Goal: Information Seeking & Learning: Find contact information

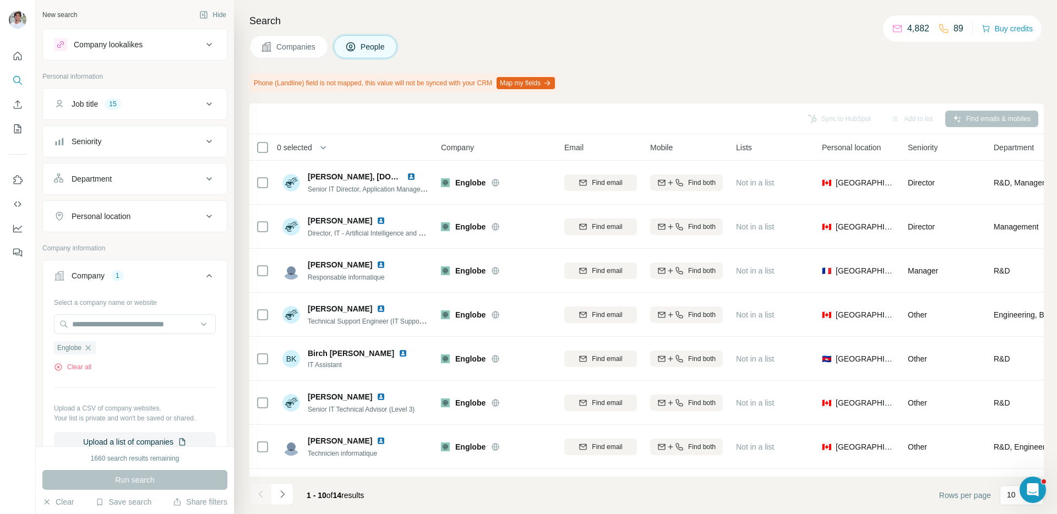
scroll to position [7, 0]
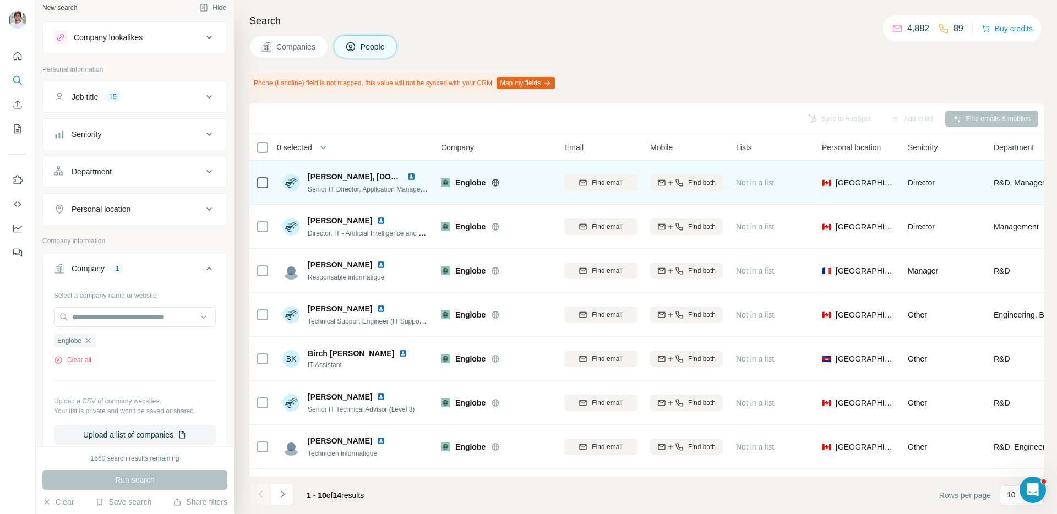
click at [412, 176] on img at bounding box center [411, 176] width 9 height 9
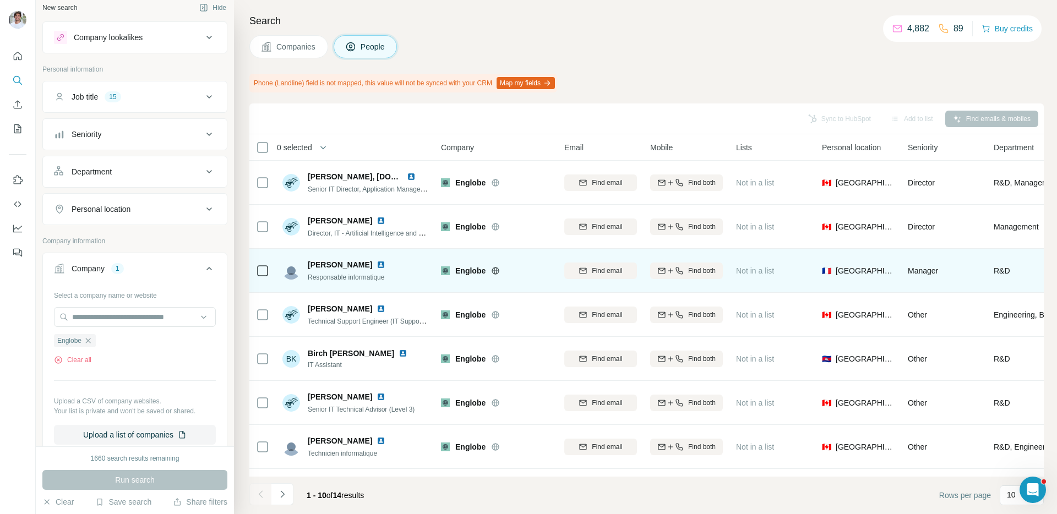
click at [379, 264] on img at bounding box center [381, 265] width 9 height 9
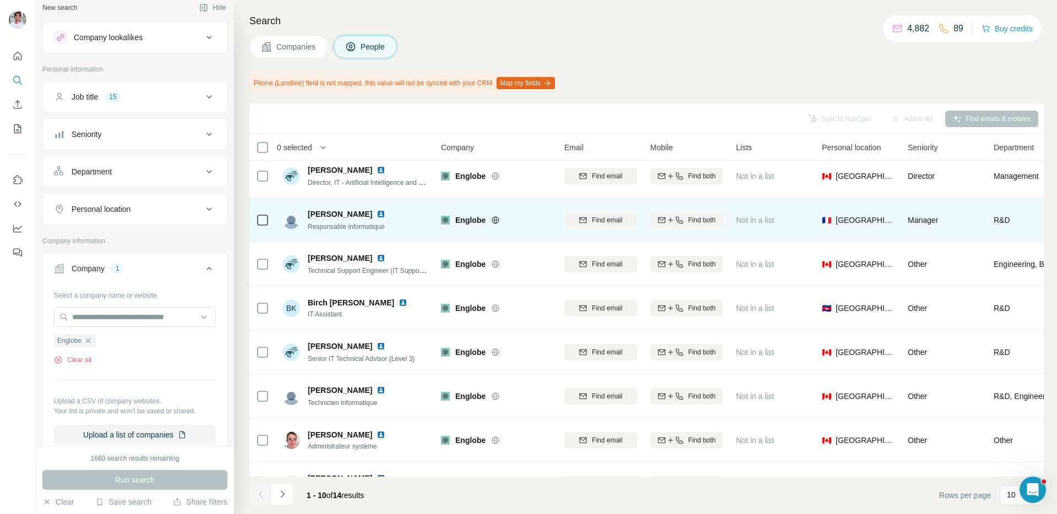
scroll to position [84, 0]
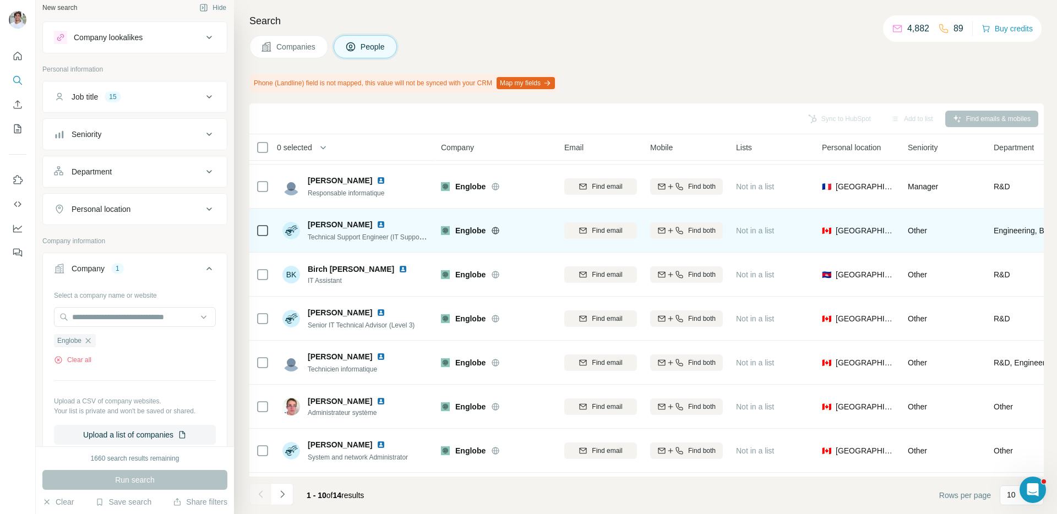
click at [377, 224] on img at bounding box center [381, 224] width 9 height 9
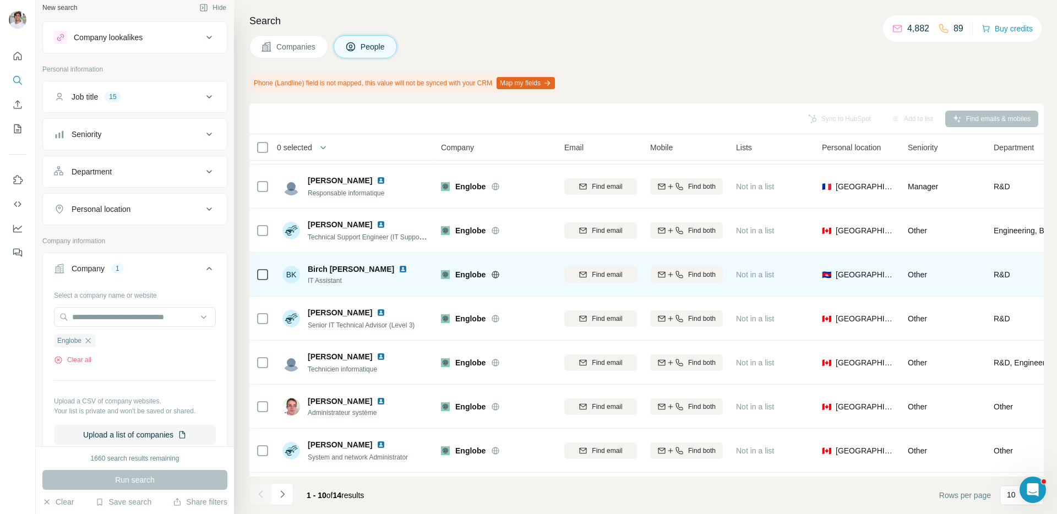
click at [399, 268] on img at bounding box center [403, 269] width 9 height 9
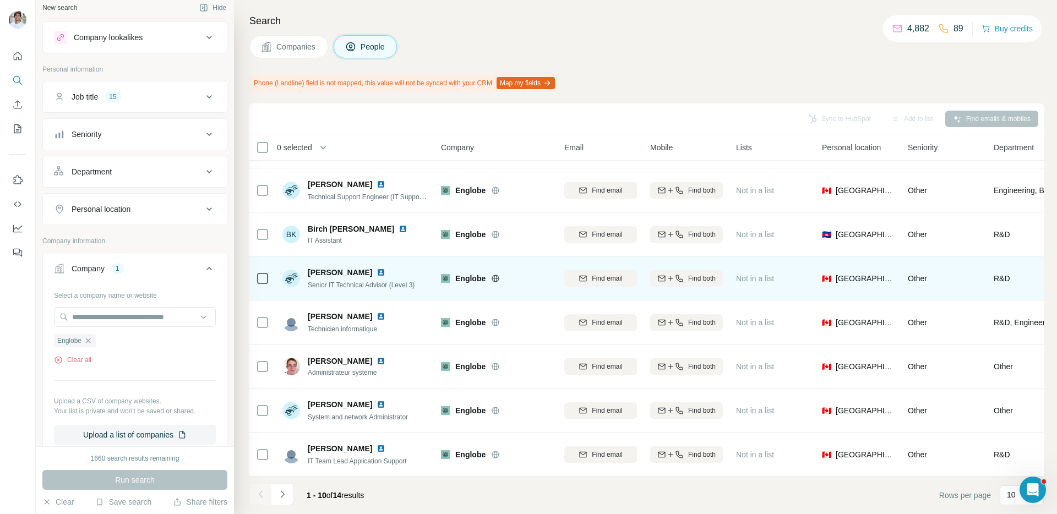
click at [377, 272] on img at bounding box center [381, 272] width 9 height 9
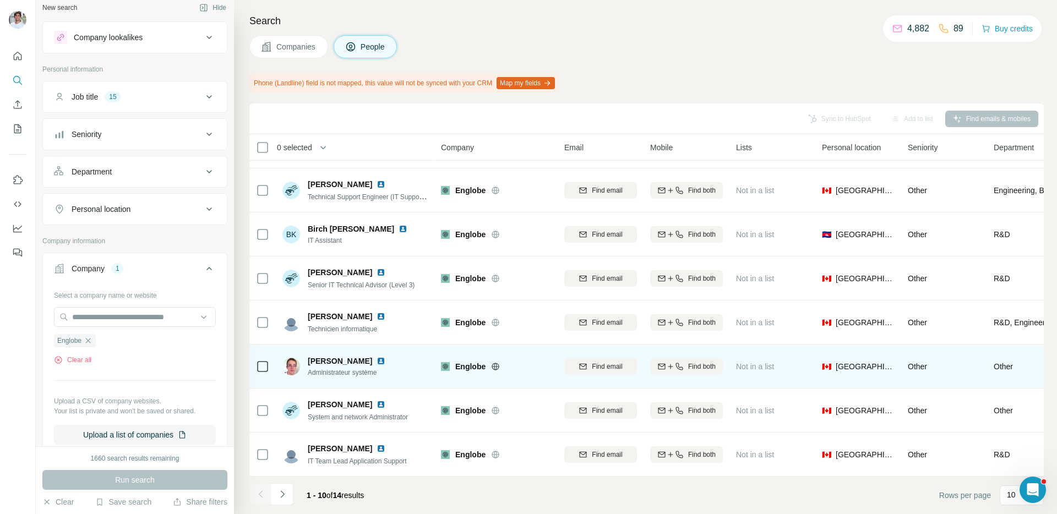
click at [386, 359] on img at bounding box center [381, 361] width 9 height 9
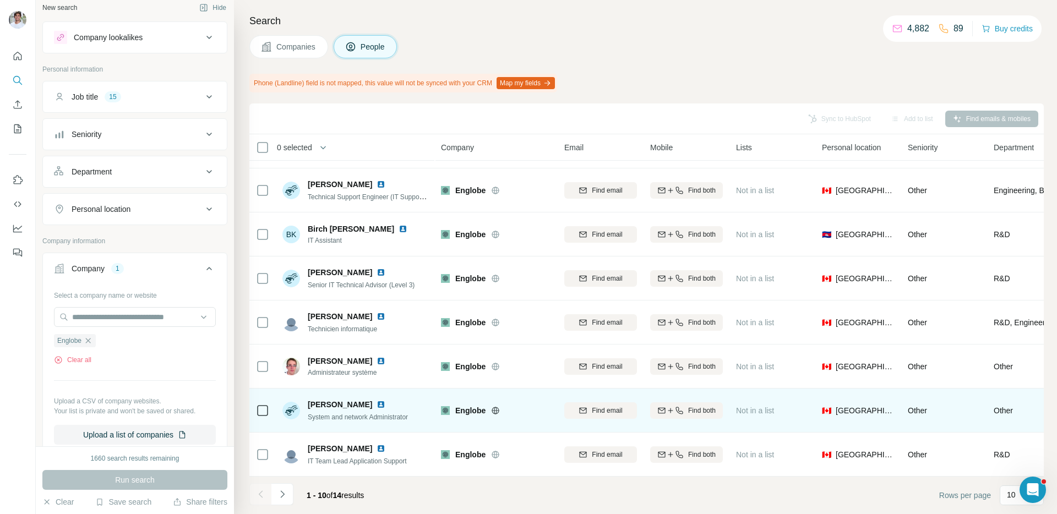
click at [383, 404] on img at bounding box center [381, 404] width 9 height 9
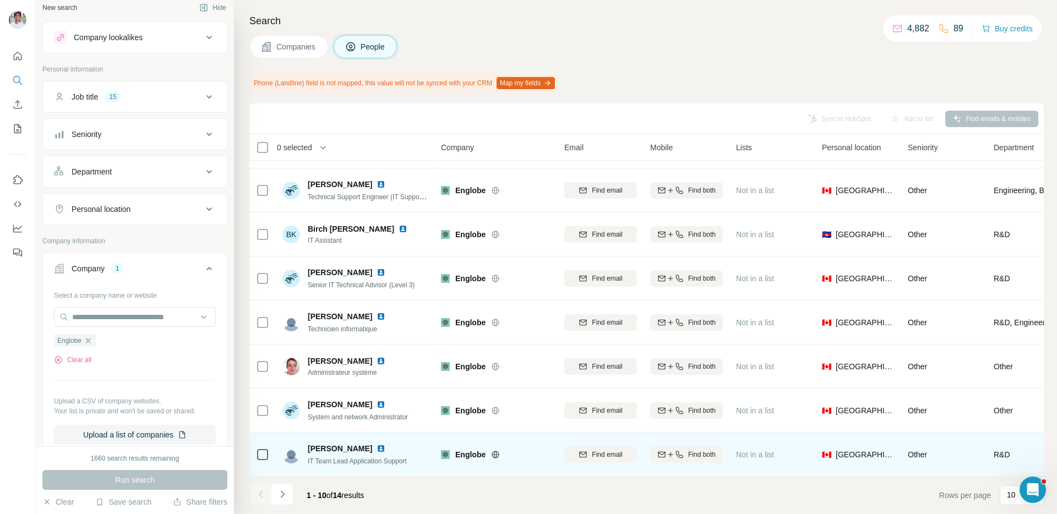
click at [377, 446] on img at bounding box center [381, 448] width 9 height 9
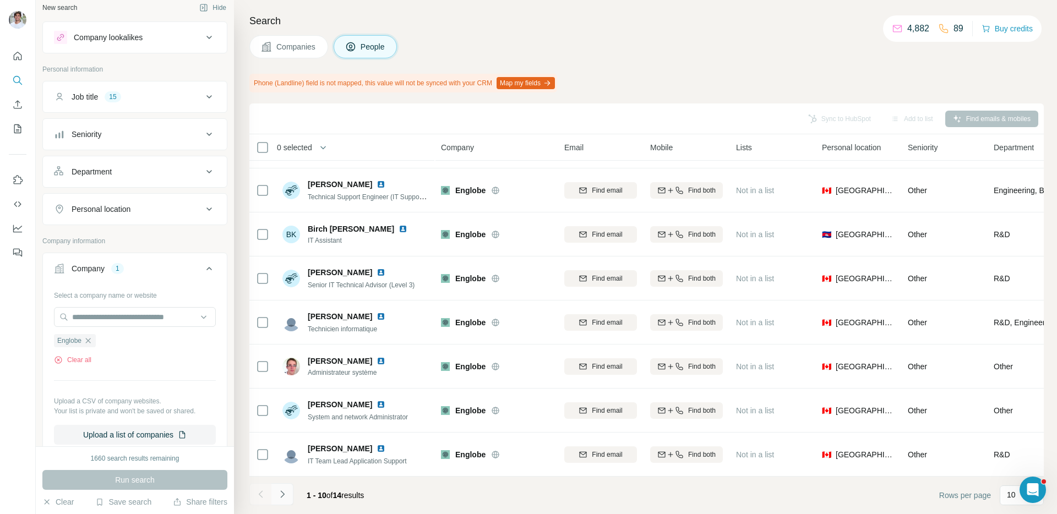
click at [289, 499] on button "Navigate to next page" at bounding box center [283, 495] width 22 height 22
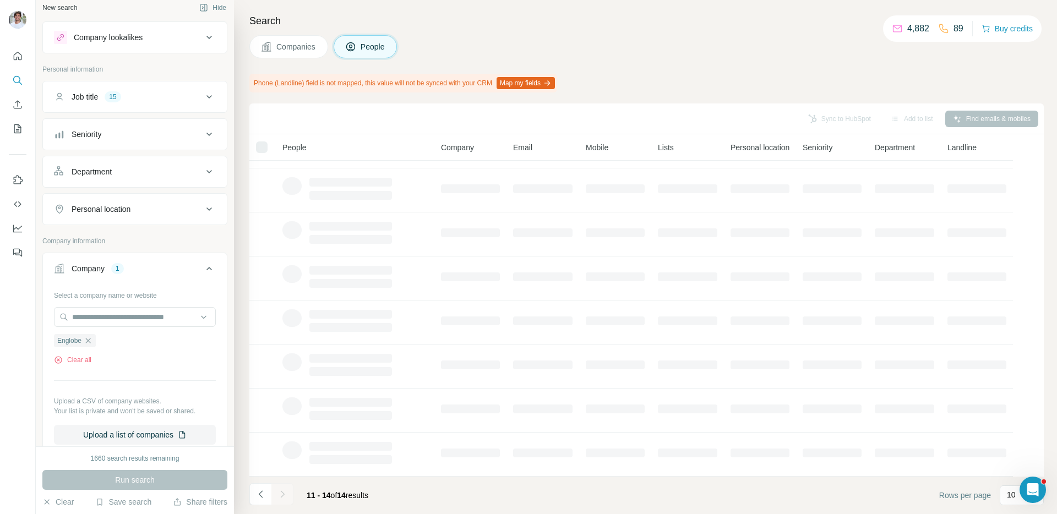
click at [596, 14] on h4 "Search" at bounding box center [646, 20] width 795 height 15
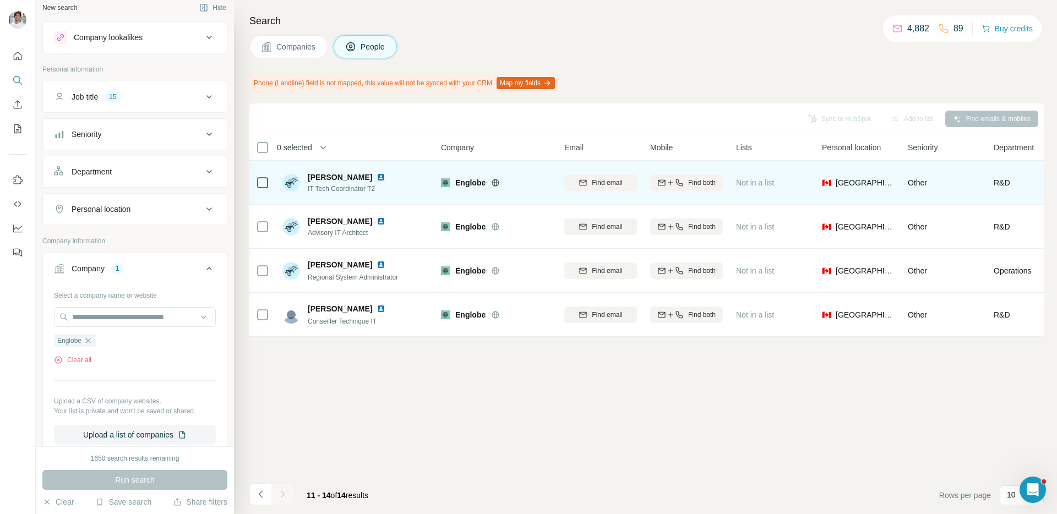
click at [386, 176] on img at bounding box center [381, 177] width 9 height 9
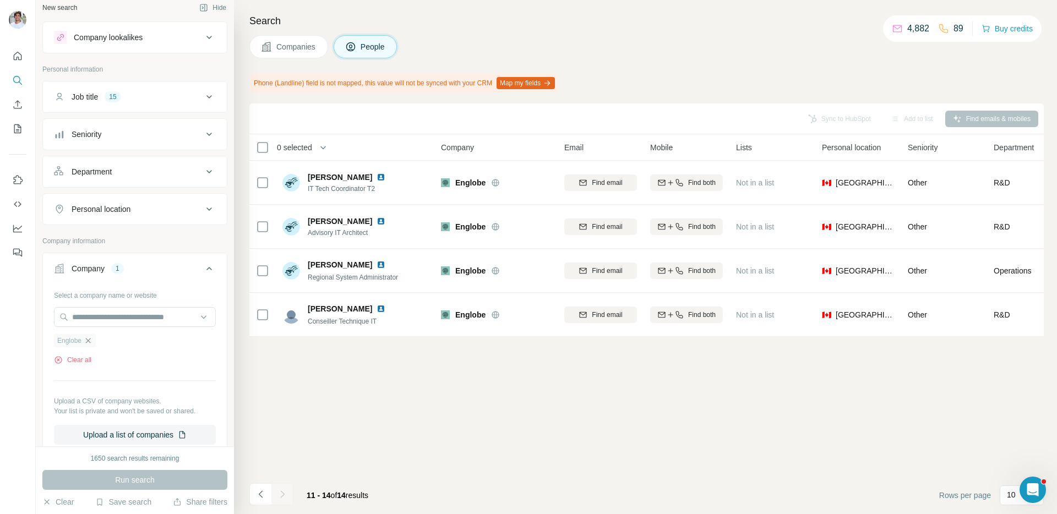
click at [91, 337] on div "Englobe" at bounding box center [75, 340] width 42 height 13
click at [103, 319] on input "text" at bounding box center [135, 317] width 162 height 20
click at [302, 388] on div "Sync to HubSpot Add to list Find emails & mobiles 0 selected People Company Ema…" at bounding box center [646, 309] width 795 height 411
click at [89, 343] on icon "button" at bounding box center [88, 341] width 9 height 9
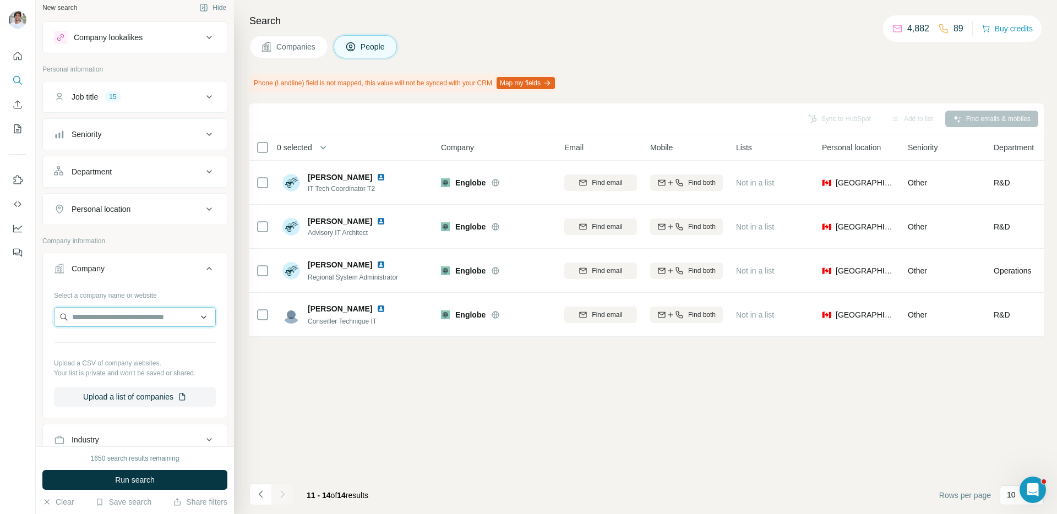
click at [114, 321] on input "text" at bounding box center [135, 317] width 162 height 20
paste input "**********"
type input "**********"
click at [115, 340] on p "ThriveDX" at bounding box center [111, 342] width 53 height 11
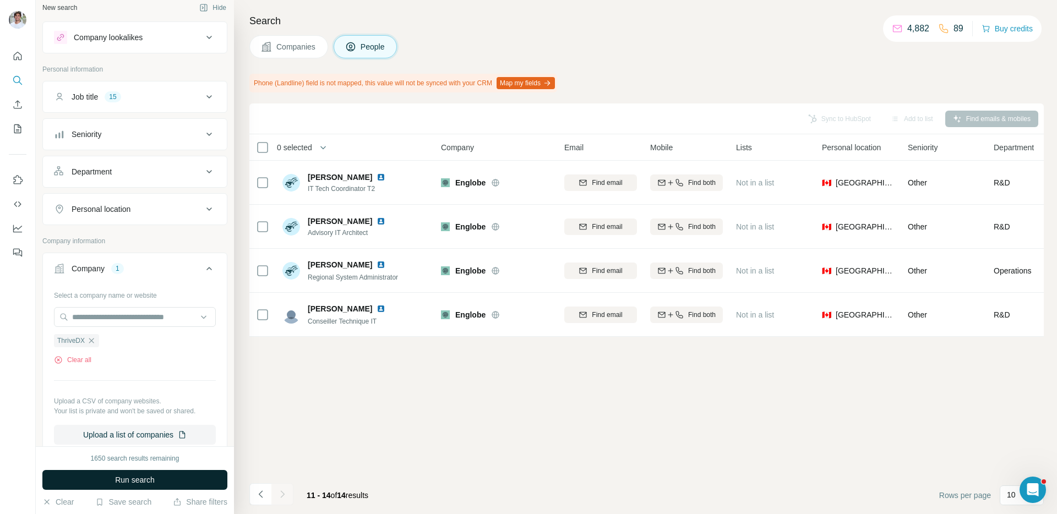
click at [149, 481] on span "Run search" at bounding box center [135, 480] width 40 height 11
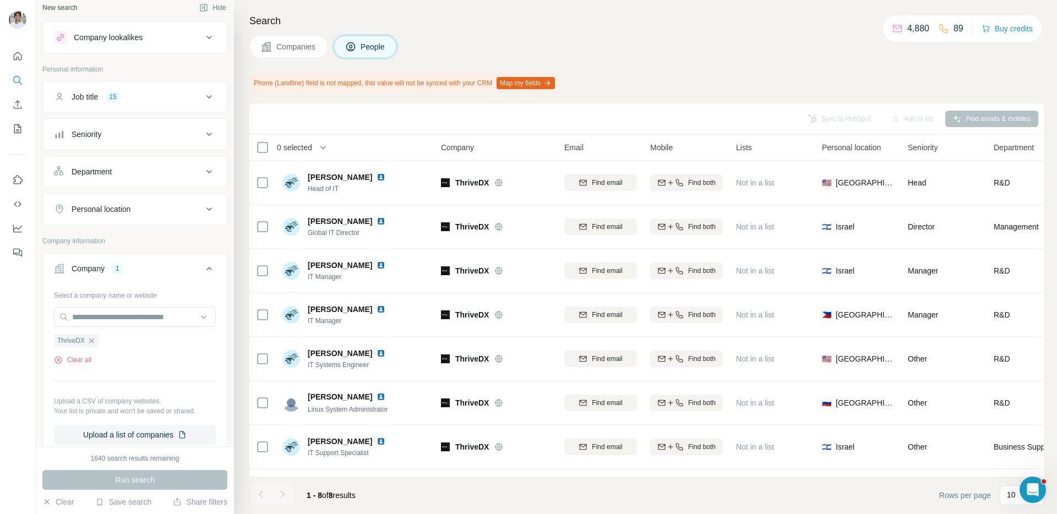
click at [287, 55] on button "Companies" at bounding box center [288, 46] width 79 height 23
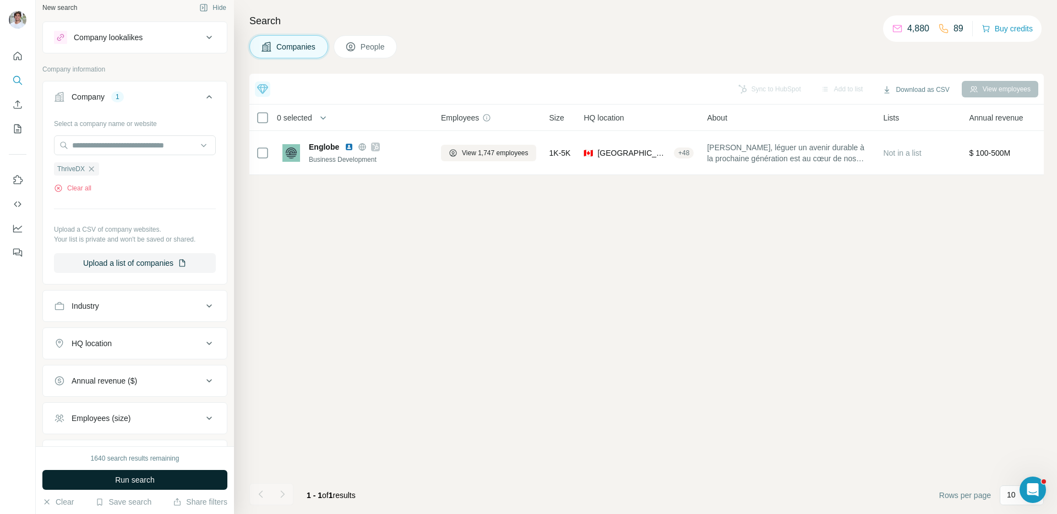
click at [188, 478] on button "Run search" at bounding box center [134, 480] width 185 height 20
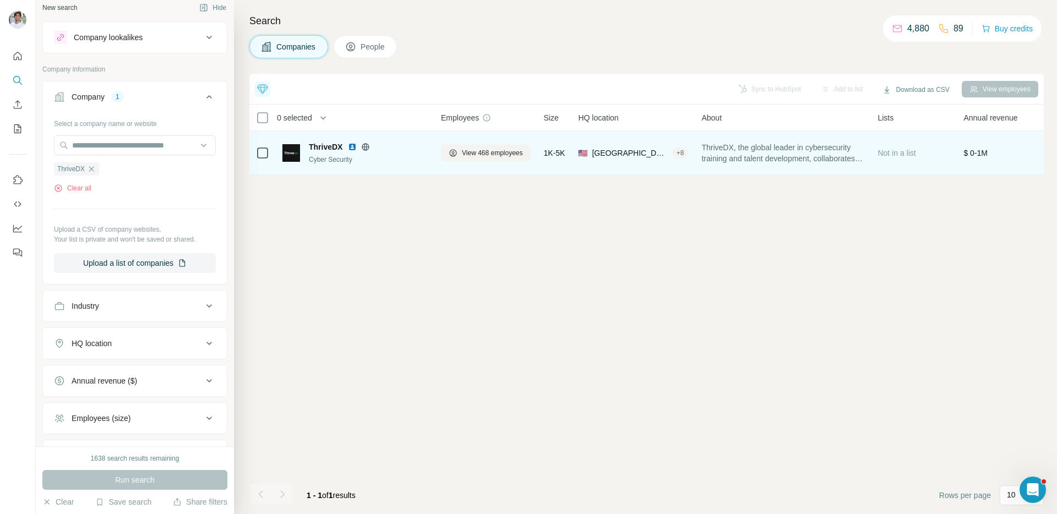
click at [350, 149] on img at bounding box center [352, 147] width 9 height 9
click at [492, 151] on span "View 468 employees" at bounding box center [492, 153] width 61 height 10
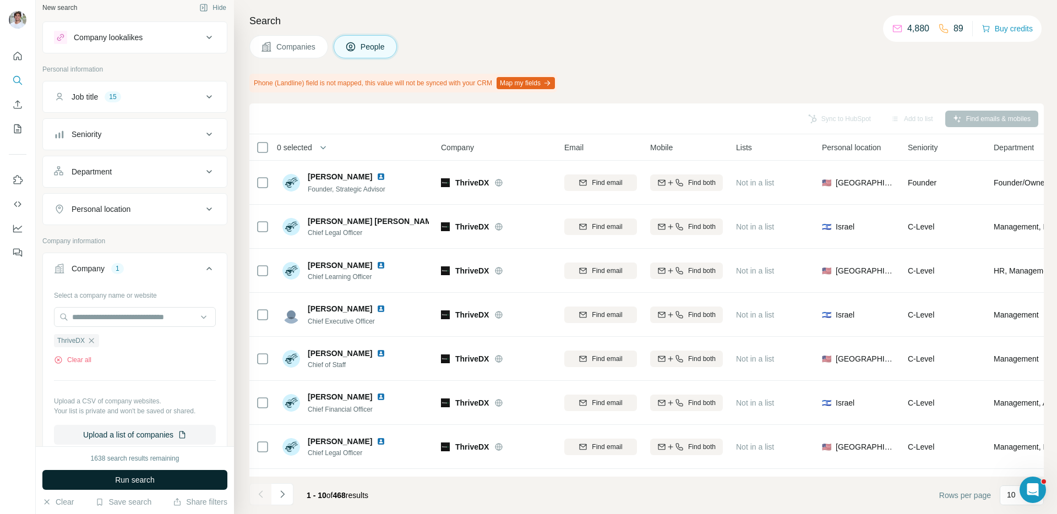
click at [159, 475] on button "Run search" at bounding box center [134, 480] width 185 height 20
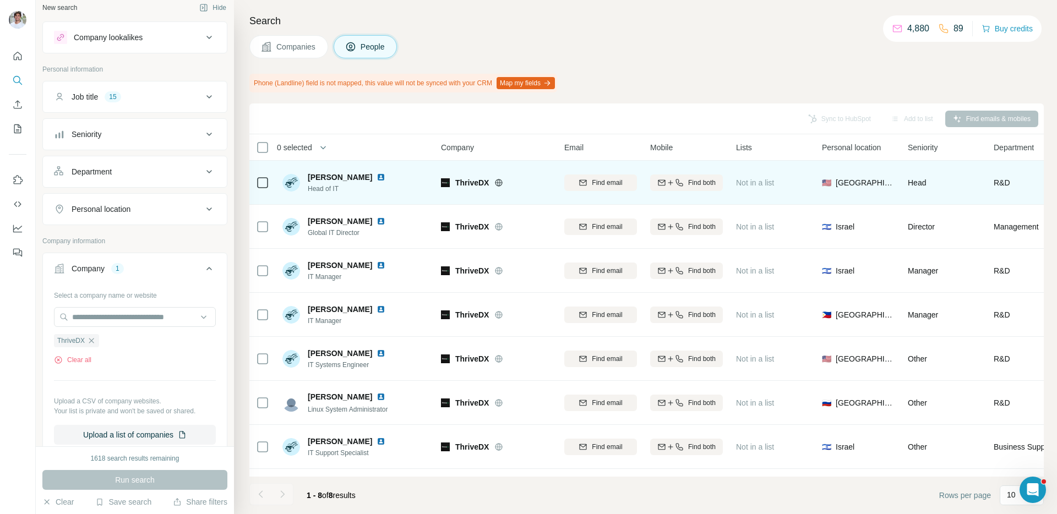
click at [377, 176] on img at bounding box center [381, 177] width 9 height 9
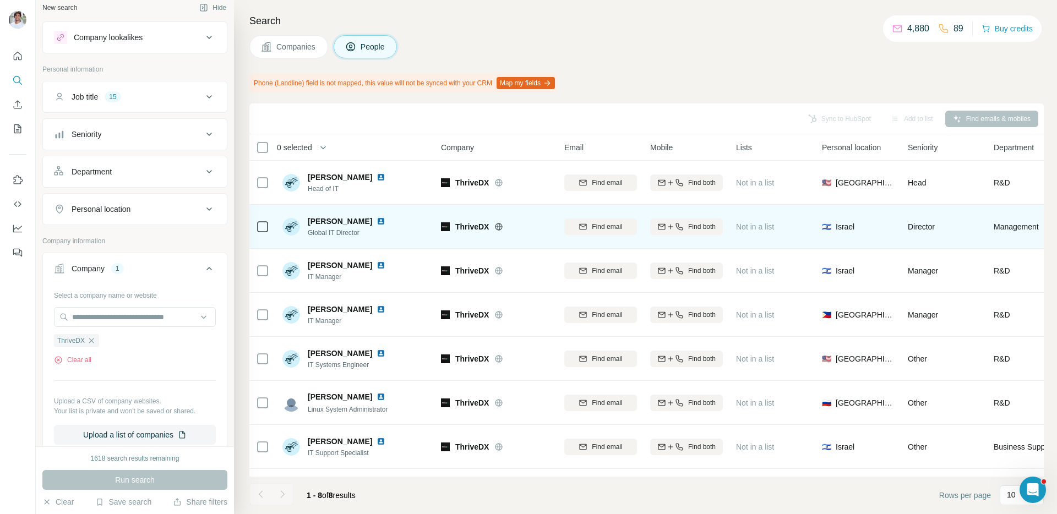
click at [377, 221] on img at bounding box center [381, 221] width 9 height 9
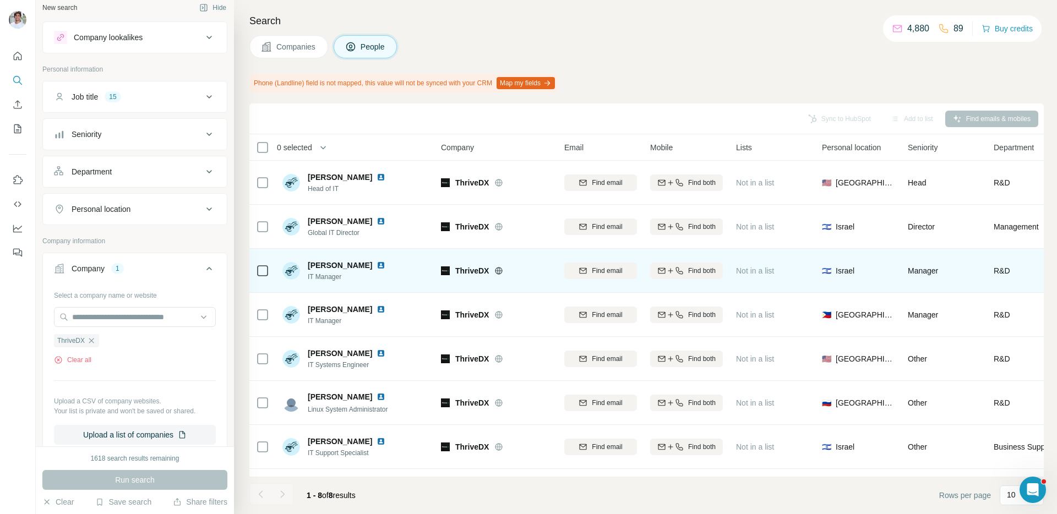
click at [377, 266] on img at bounding box center [381, 265] width 9 height 9
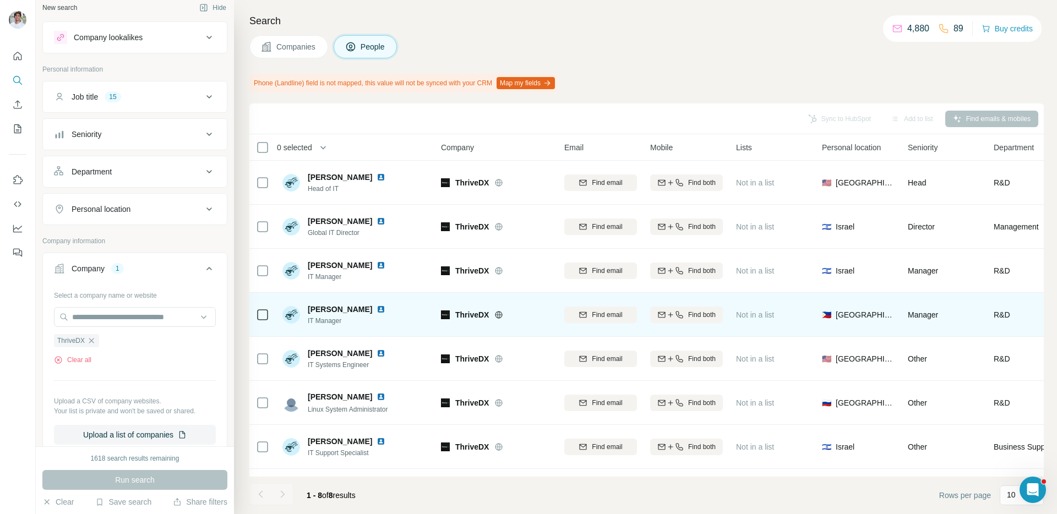
click at [377, 309] on img at bounding box center [381, 309] width 9 height 9
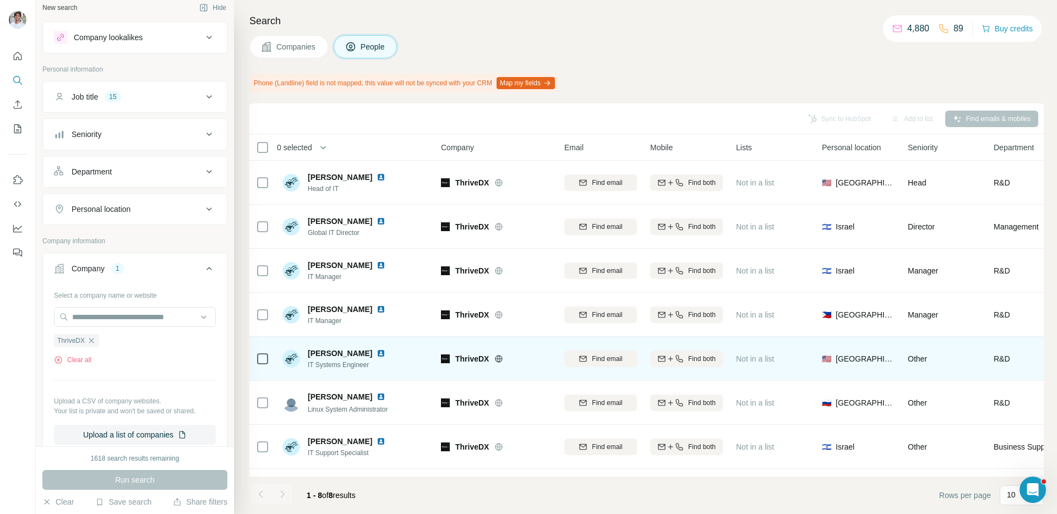
click at [377, 355] on img at bounding box center [381, 353] width 9 height 9
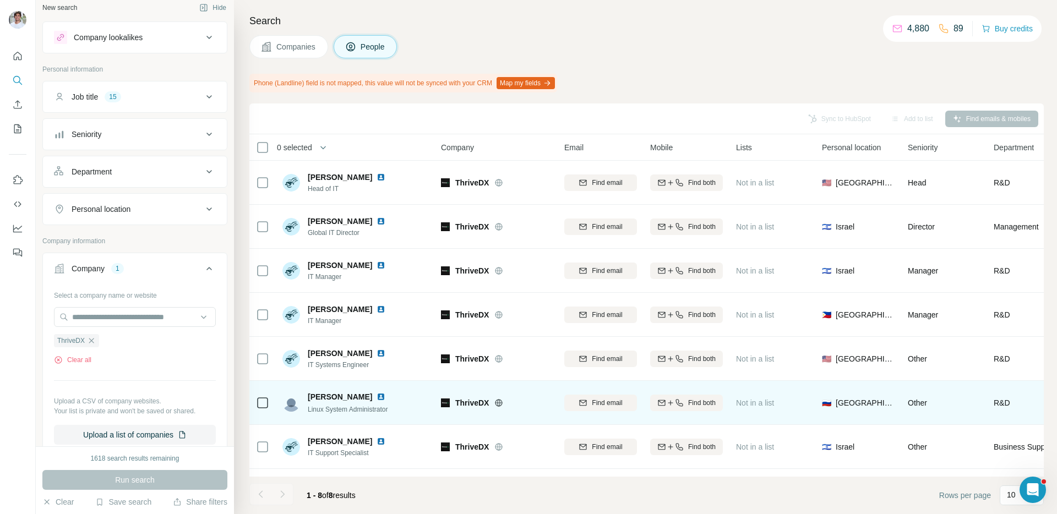
click at [383, 394] on img at bounding box center [381, 397] width 9 height 9
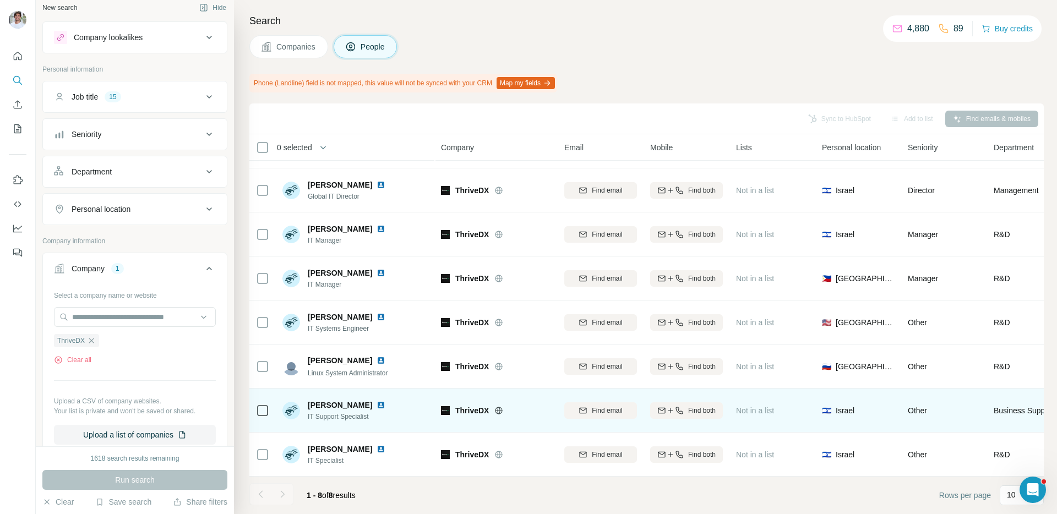
click at [377, 405] on img at bounding box center [381, 405] width 9 height 9
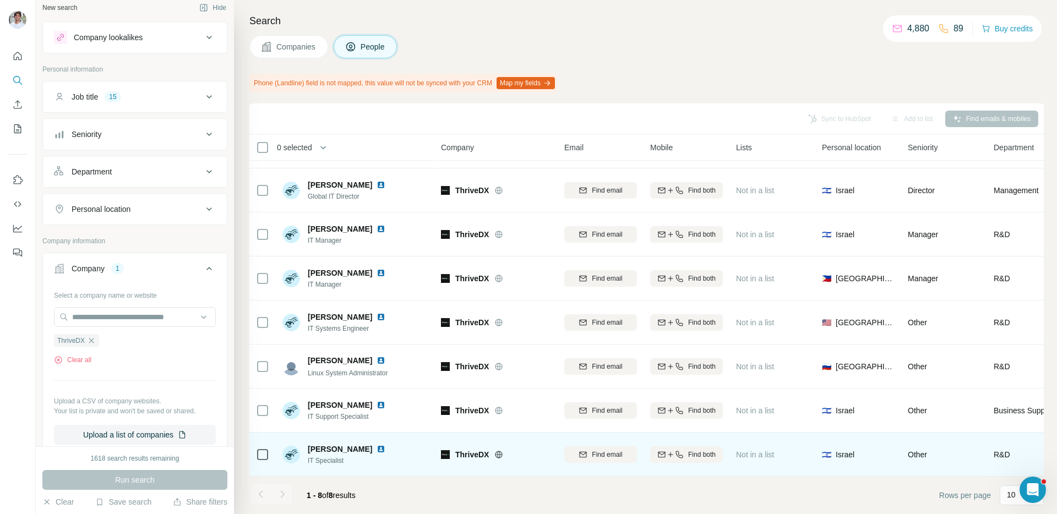
click at [377, 450] on img at bounding box center [381, 449] width 9 height 9
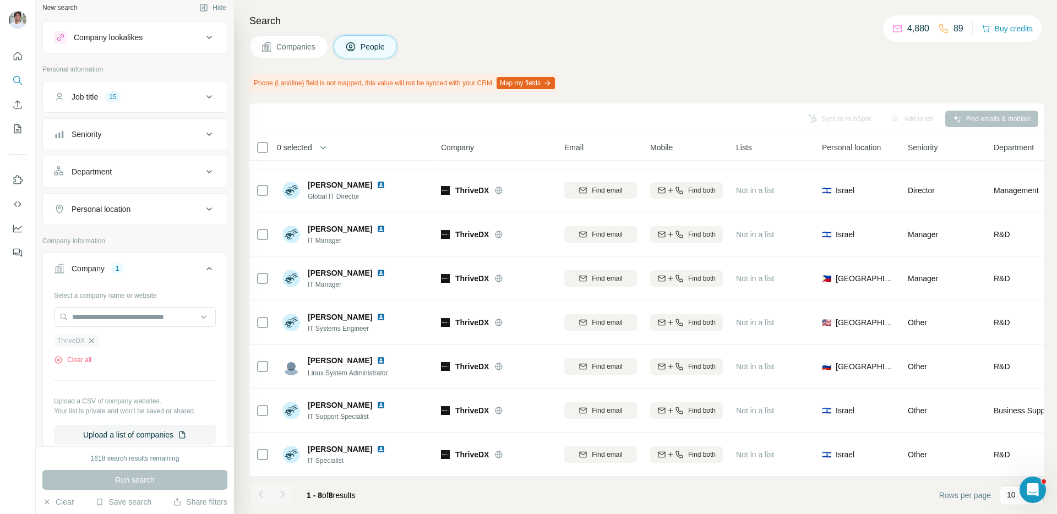
click at [94, 339] on icon "button" at bounding box center [91, 340] width 5 height 5
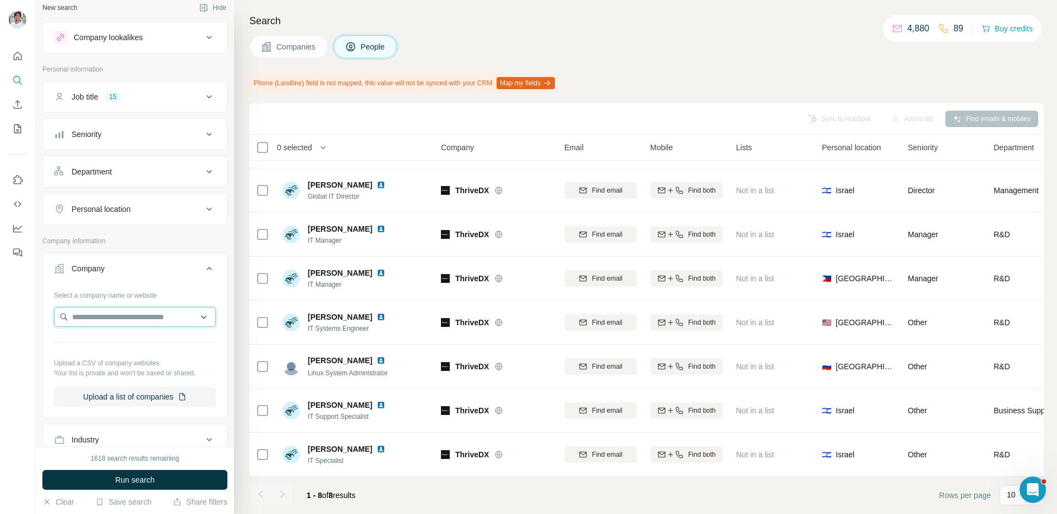
click at [122, 319] on input "text" at bounding box center [135, 317] width 162 height 20
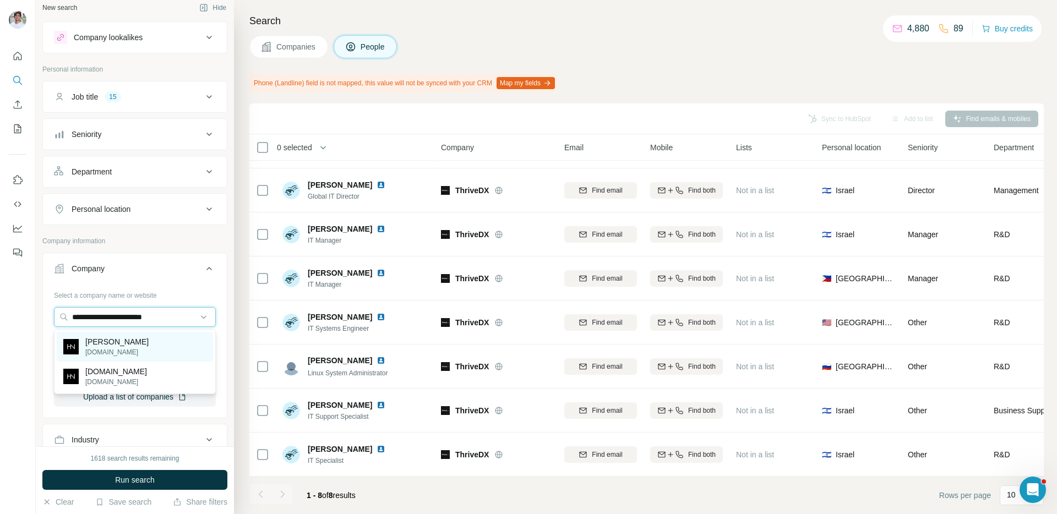
type input "**********"
click at [138, 339] on p "[PERSON_NAME]" at bounding box center [116, 342] width 63 height 11
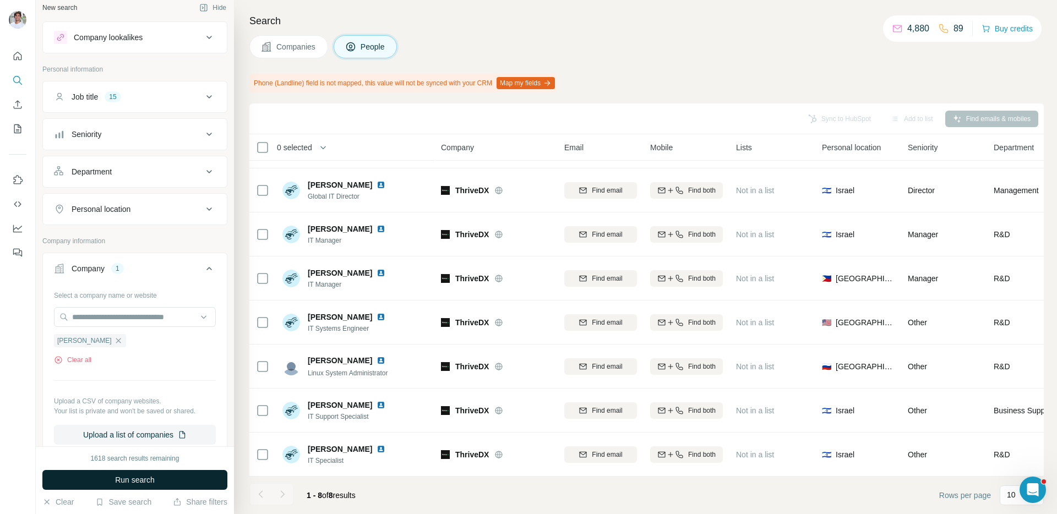
click at [134, 484] on span "Run search" at bounding box center [135, 480] width 40 height 11
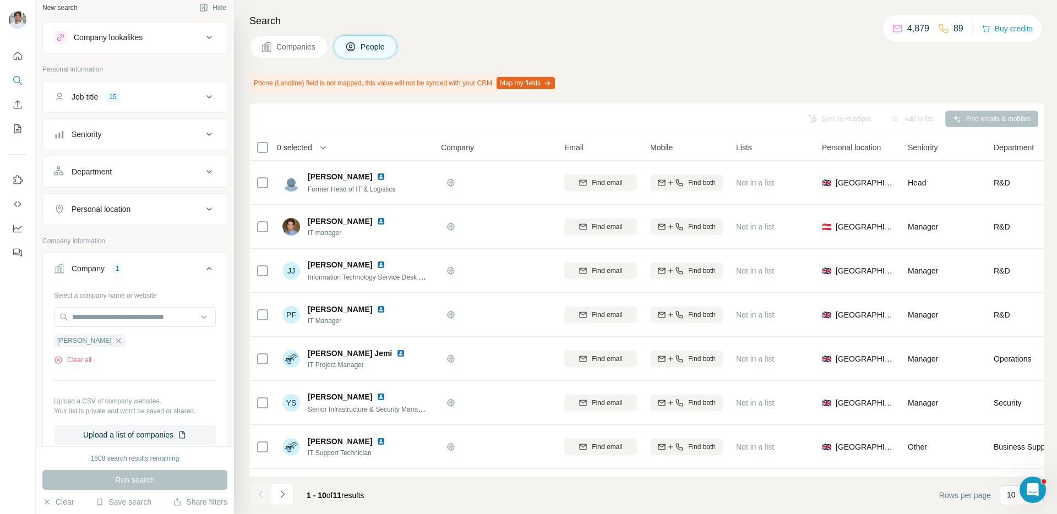
click at [284, 50] on span "Companies" at bounding box center [296, 46] width 40 height 11
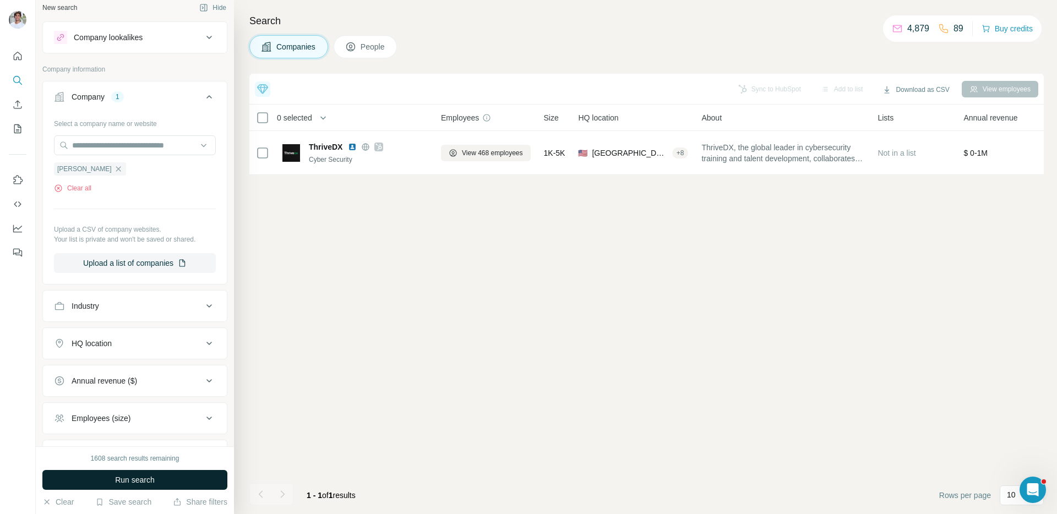
click at [187, 484] on button "Run search" at bounding box center [134, 480] width 185 height 20
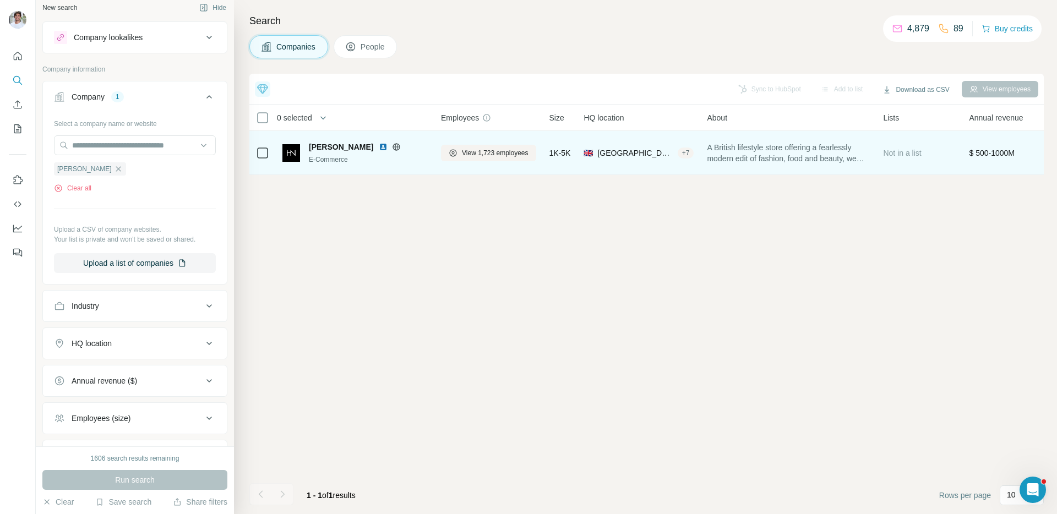
click at [379, 146] on img at bounding box center [383, 147] width 9 height 9
click at [534, 170] on td "View 1,723 employees" at bounding box center [489, 153] width 108 height 44
click at [507, 154] on span "View 1,723 employees" at bounding box center [495, 153] width 67 height 10
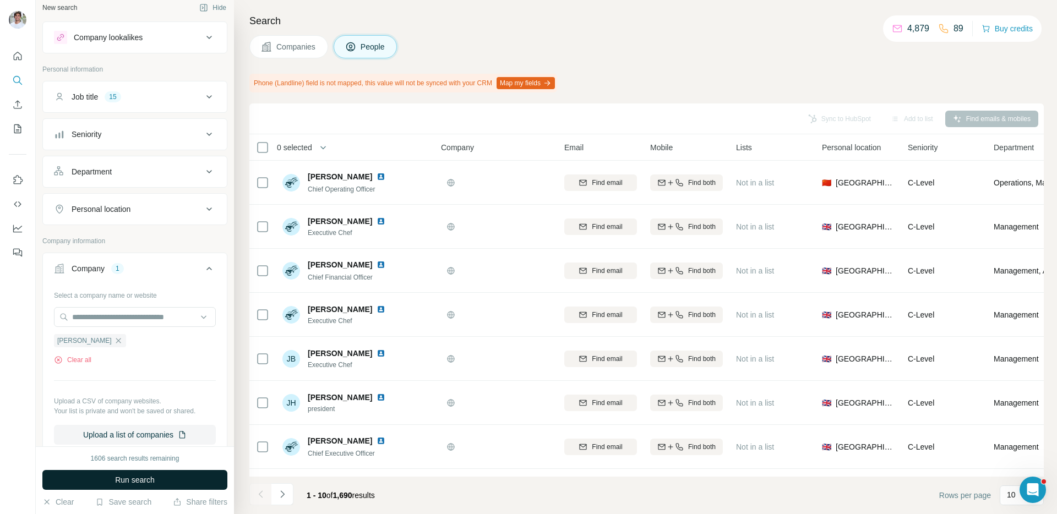
click at [195, 483] on button "Run search" at bounding box center [134, 480] width 185 height 20
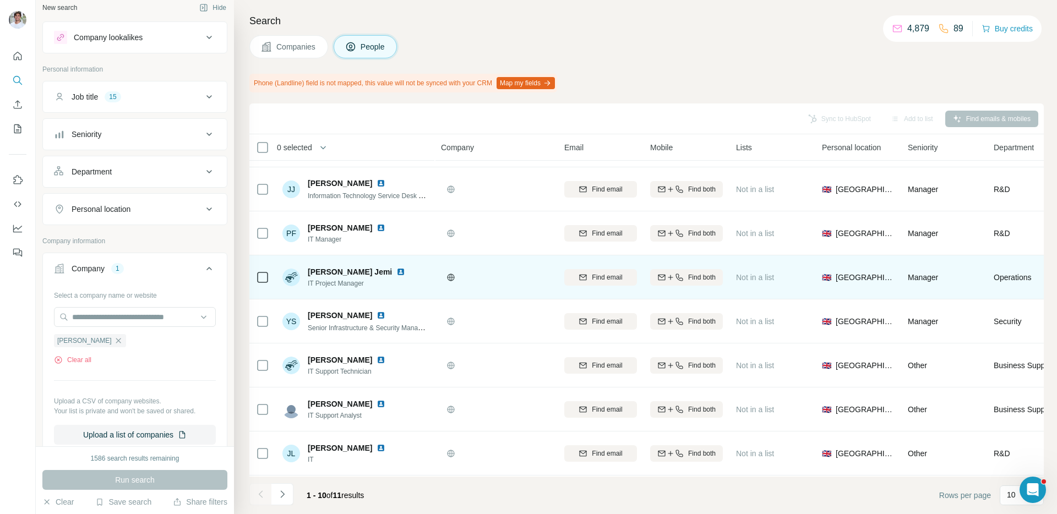
scroll to position [69, 0]
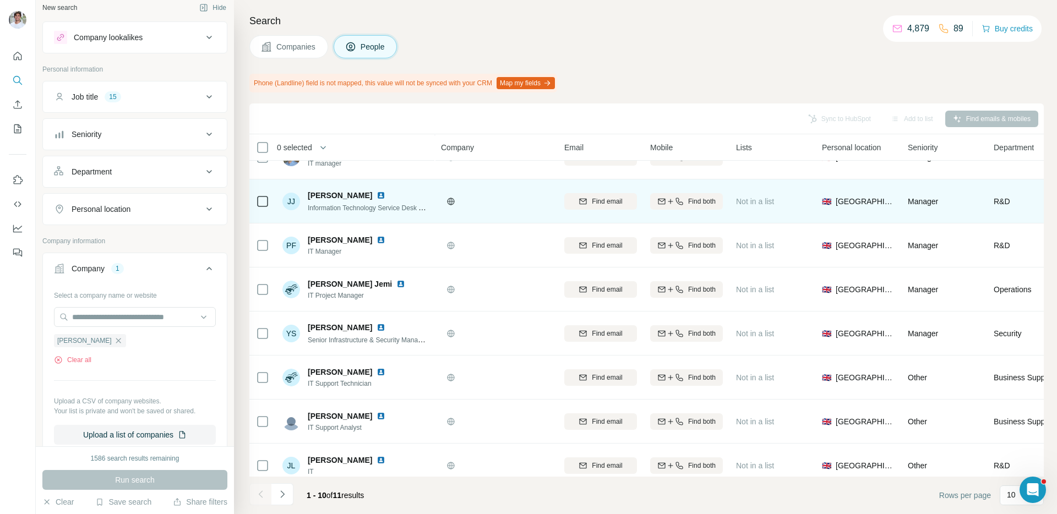
click at [377, 193] on img at bounding box center [381, 195] width 9 height 9
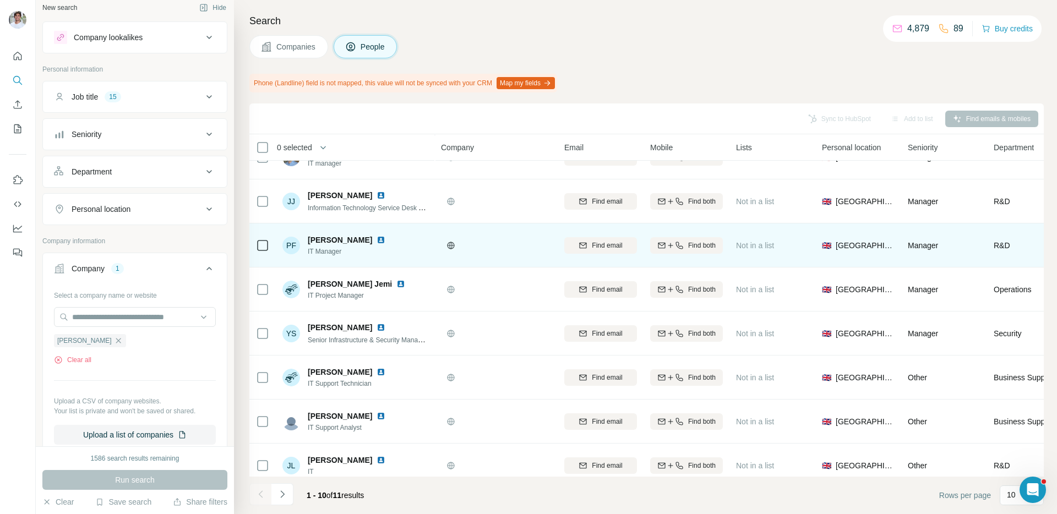
click at [377, 241] on img at bounding box center [381, 240] width 9 height 9
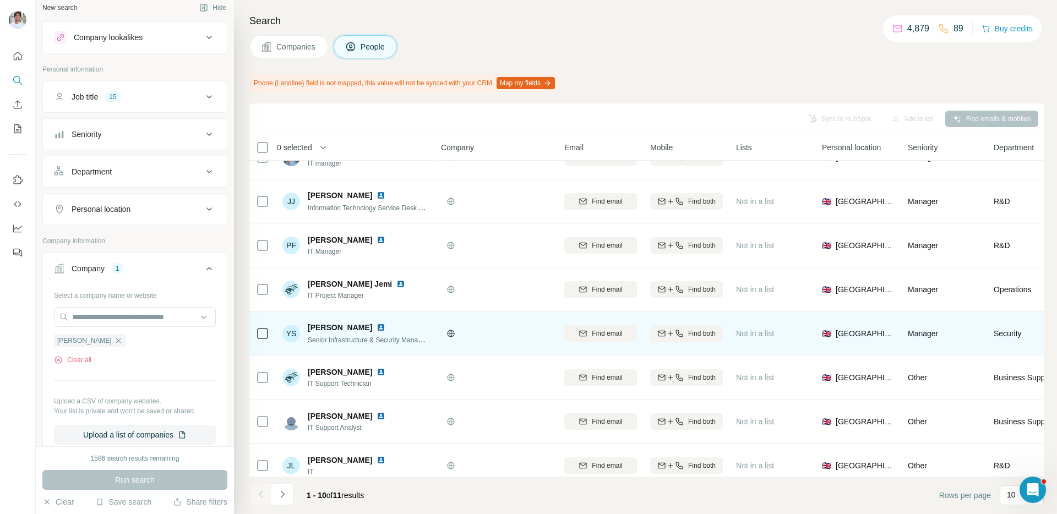
click at [377, 328] on img at bounding box center [381, 327] width 9 height 9
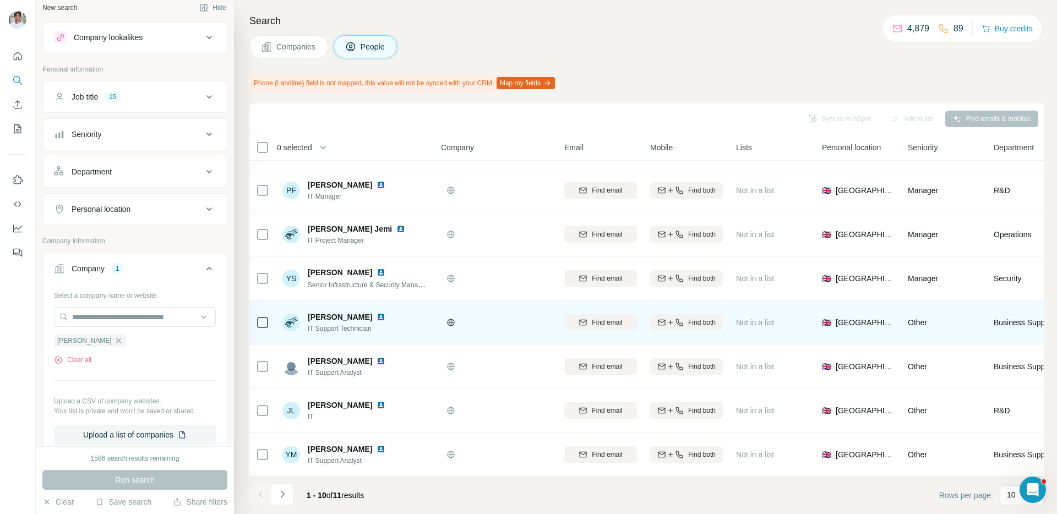
click at [377, 319] on img at bounding box center [381, 317] width 9 height 9
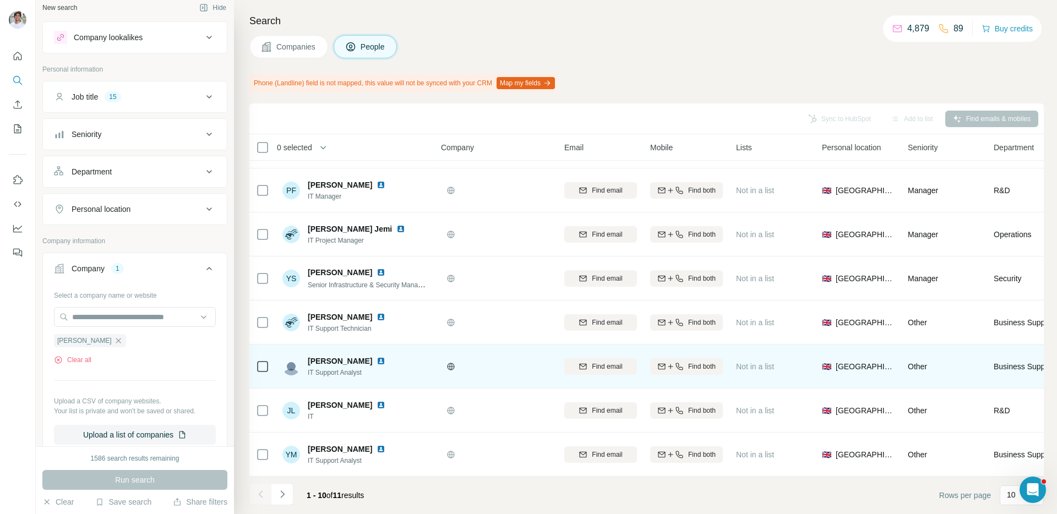
click at [380, 360] on img at bounding box center [381, 361] width 9 height 9
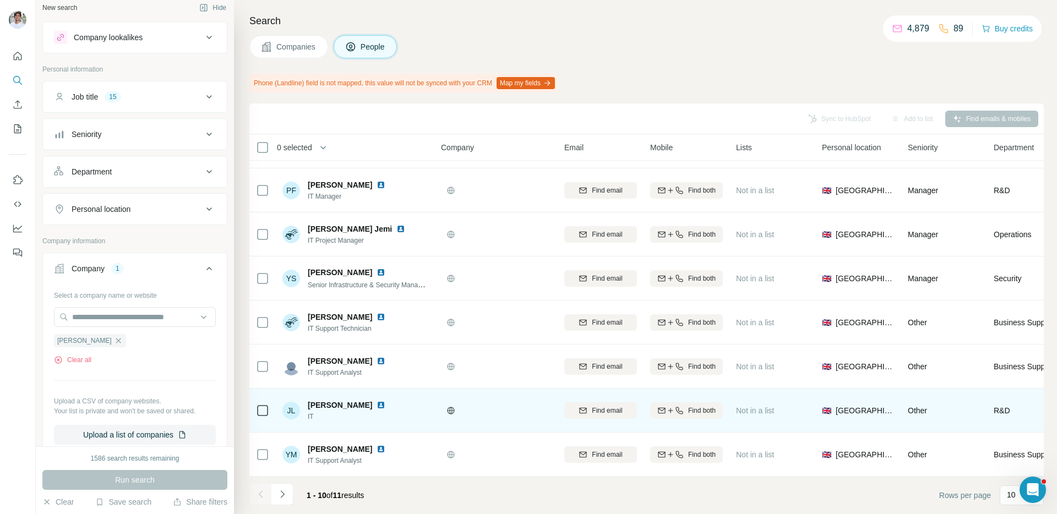
click at [377, 405] on img at bounding box center [381, 405] width 9 height 9
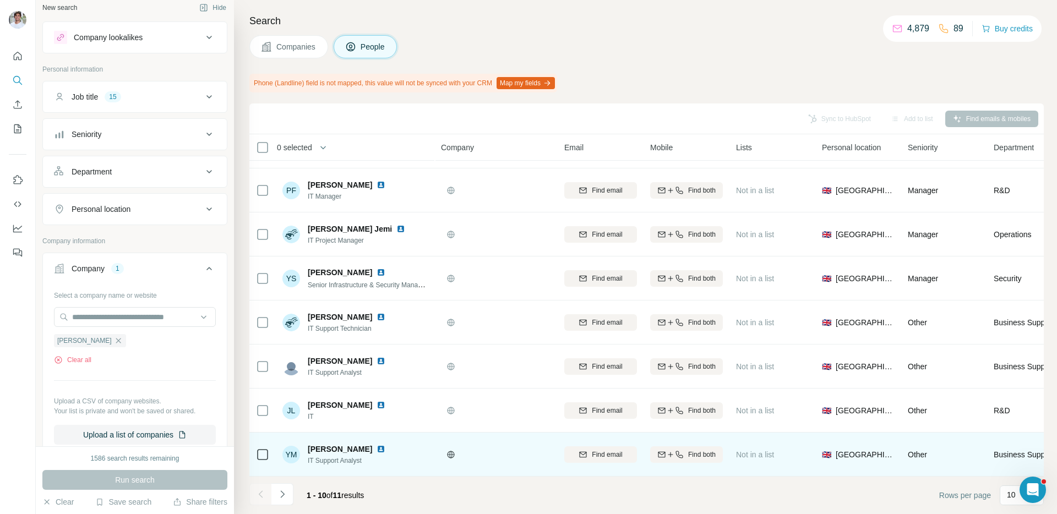
click at [377, 451] on img at bounding box center [381, 449] width 9 height 9
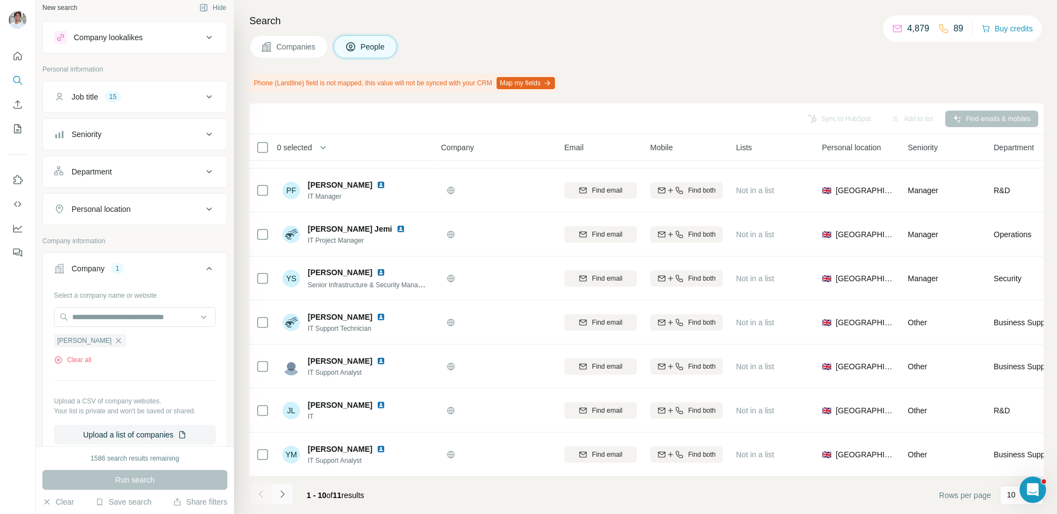
click at [284, 495] on icon "Navigate to next page" at bounding box center [282, 494] width 4 height 7
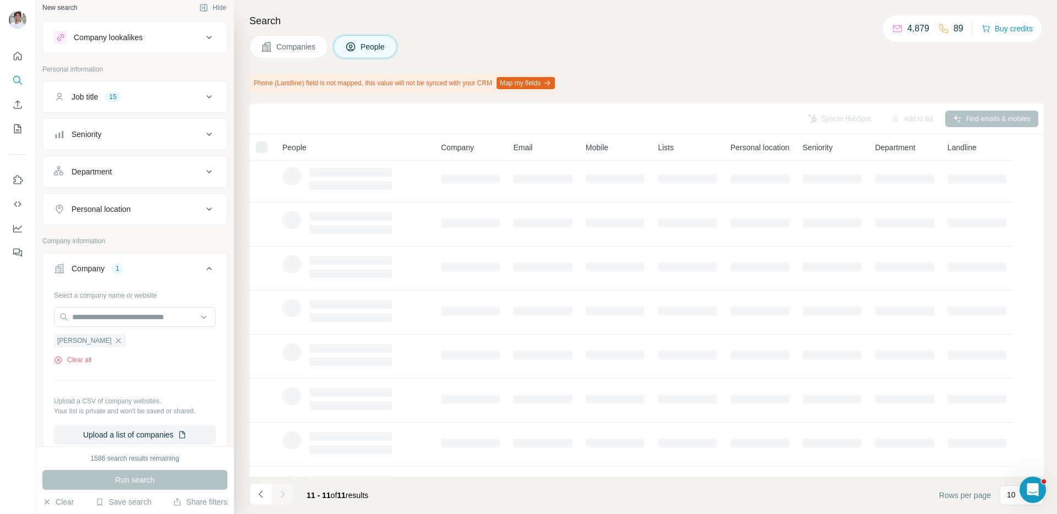
scroll to position [0, 0]
click at [468, 248] on td at bounding box center [471, 227] width 72 height 44
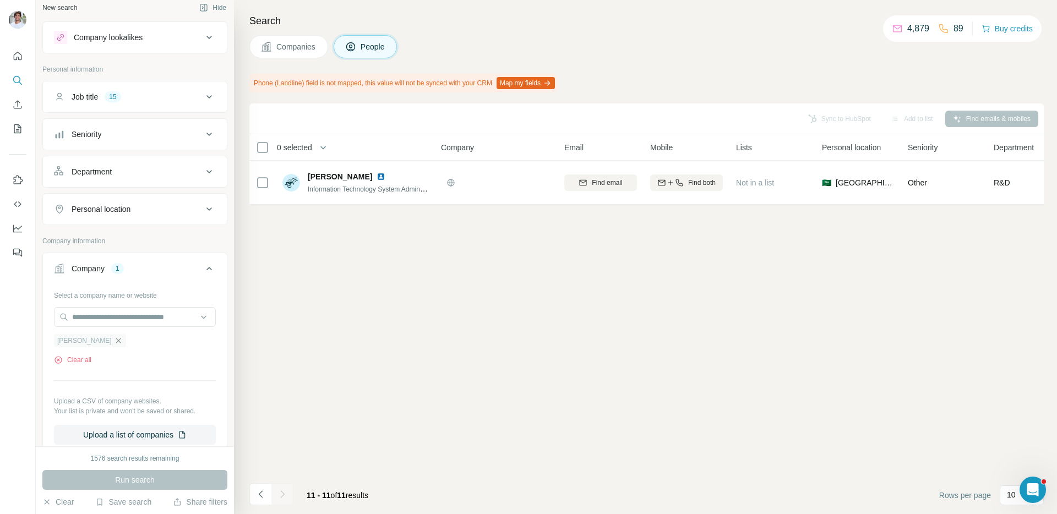
click at [114, 341] on icon "button" at bounding box center [118, 341] width 9 height 9
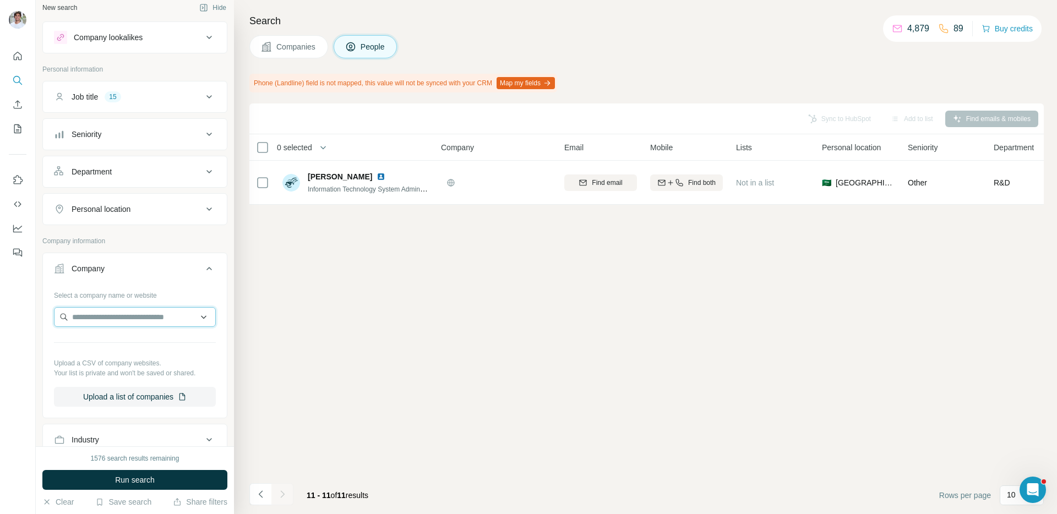
click at [124, 322] on input "text" at bounding box center [135, 317] width 162 height 20
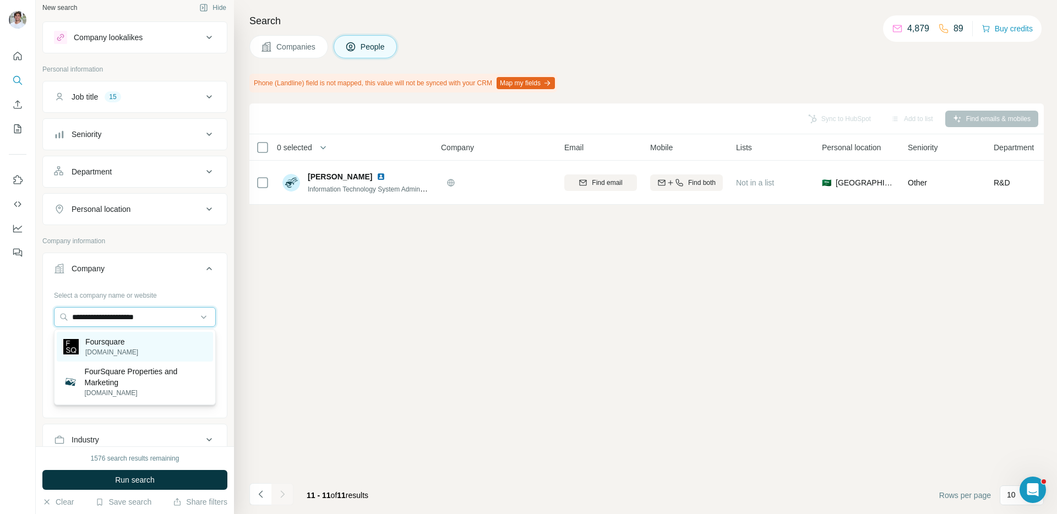
type input "**********"
click at [125, 345] on p "Foursquare" at bounding box center [111, 342] width 53 height 11
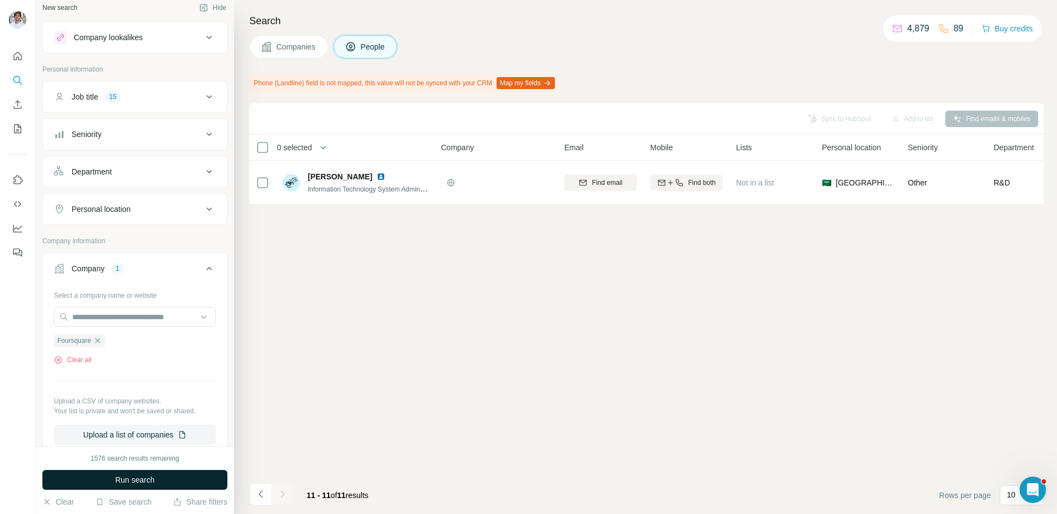
click at [117, 481] on span "Run search" at bounding box center [135, 480] width 40 height 11
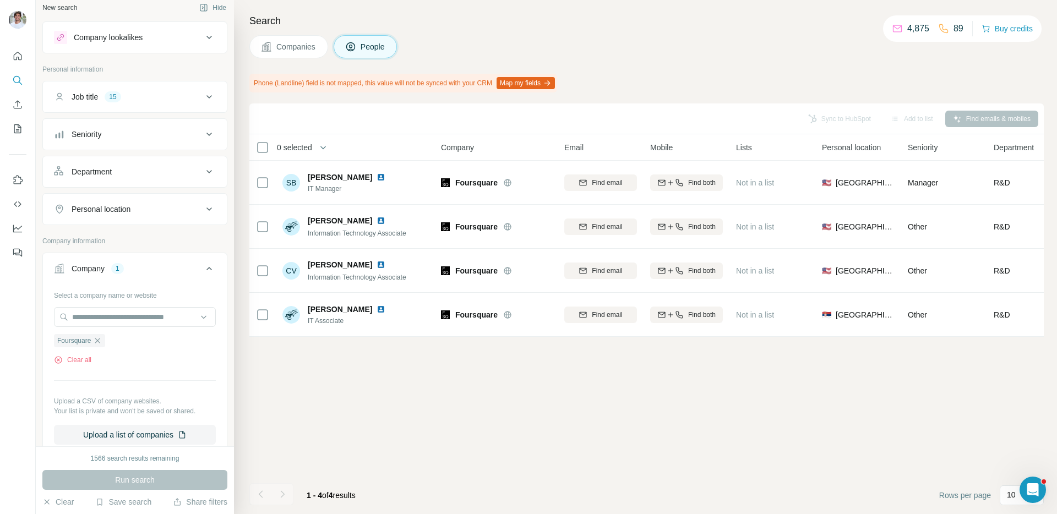
click at [307, 56] on button "Companies" at bounding box center [288, 46] width 79 height 23
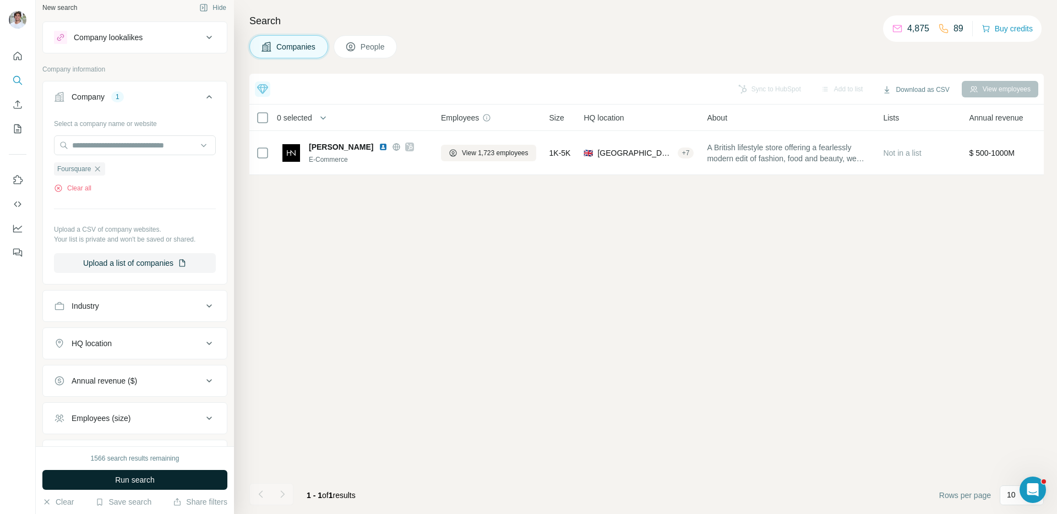
click at [173, 482] on button "Run search" at bounding box center [134, 480] width 185 height 20
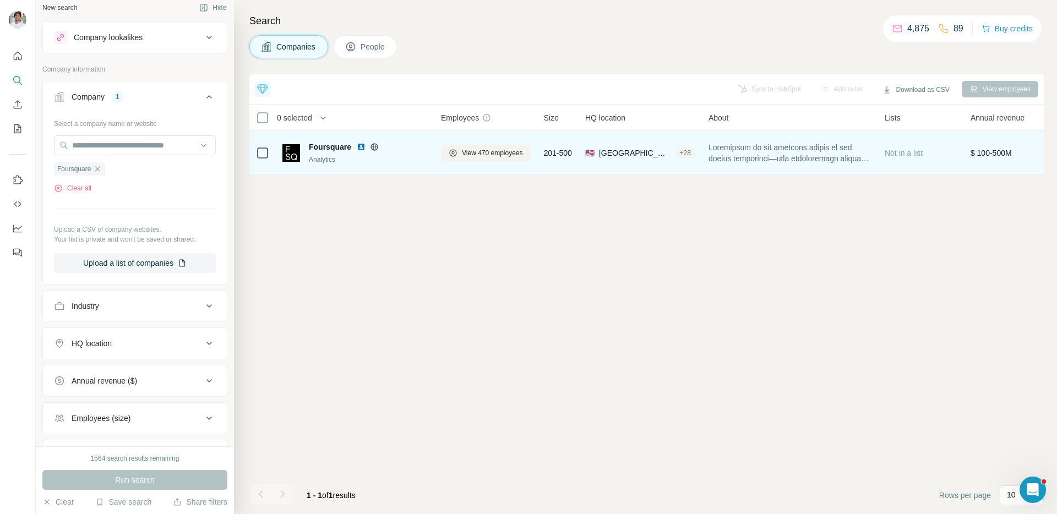
click at [357, 150] on img at bounding box center [361, 147] width 9 height 9
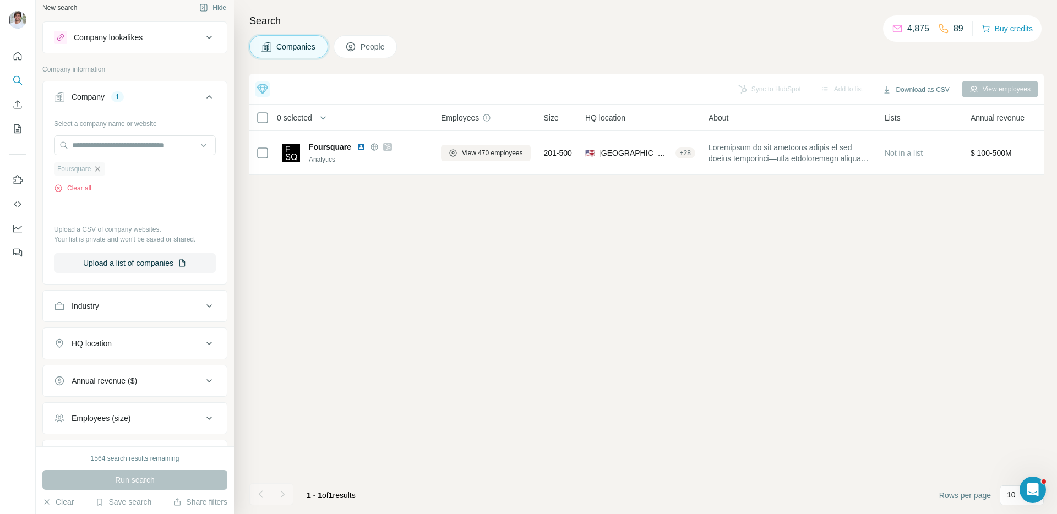
click at [96, 167] on icon "button" at bounding box center [97, 169] width 9 height 9
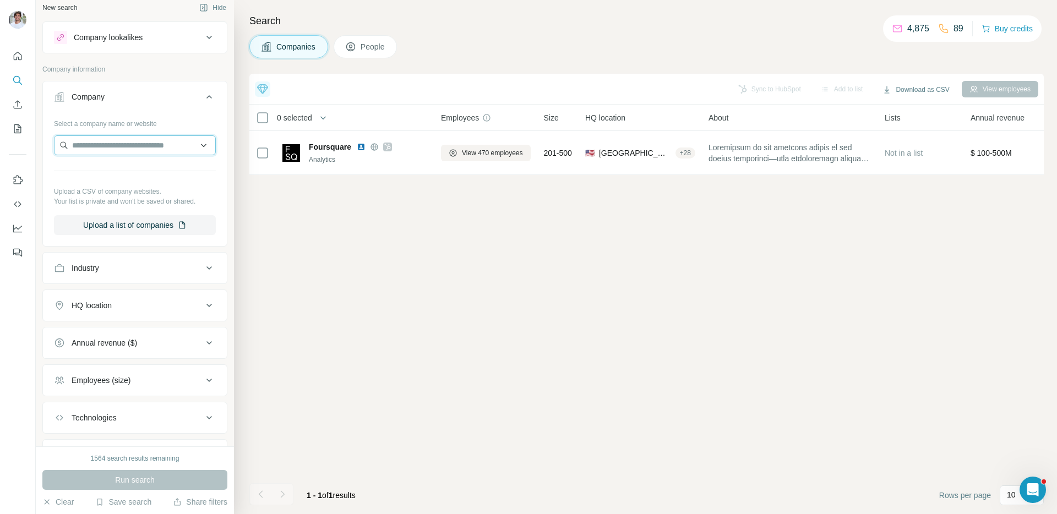
click at [117, 153] on input "text" at bounding box center [135, 145] width 162 height 20
paste input "**********"
type input "**********"
click at [124, 184] on p "[DOMAIN_NAME]" at bounding box center [111, 181] width 53 height 10
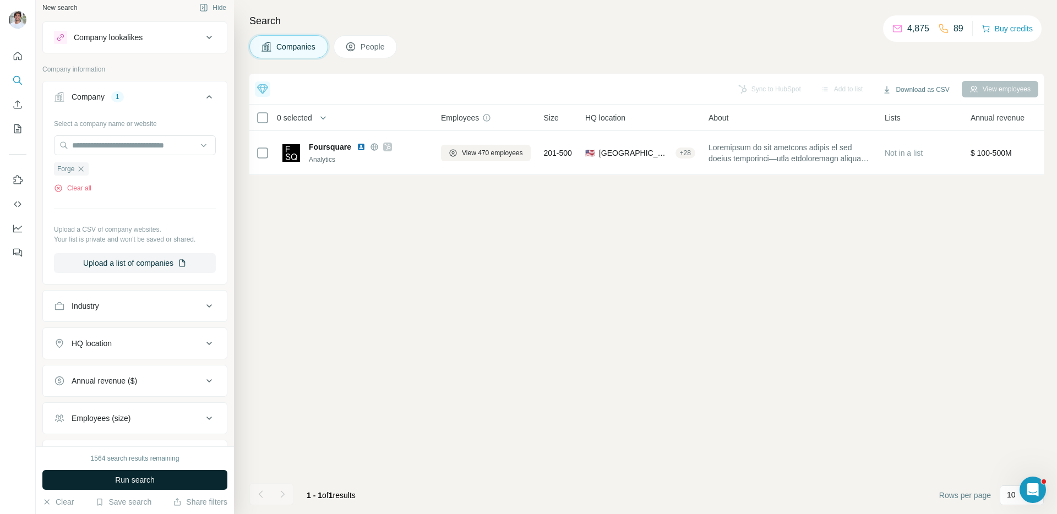
click at [137, 481] on span "Run search" at bounding box center [135, 480] width 40 height 11
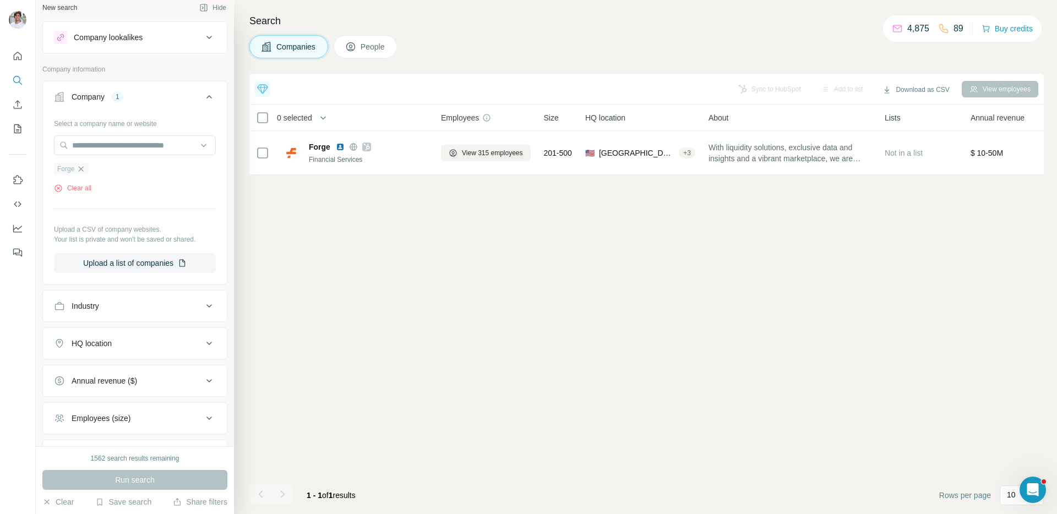
click at [85, 173] on icon "button" at bounding box center [81, 169] width 9 height 9
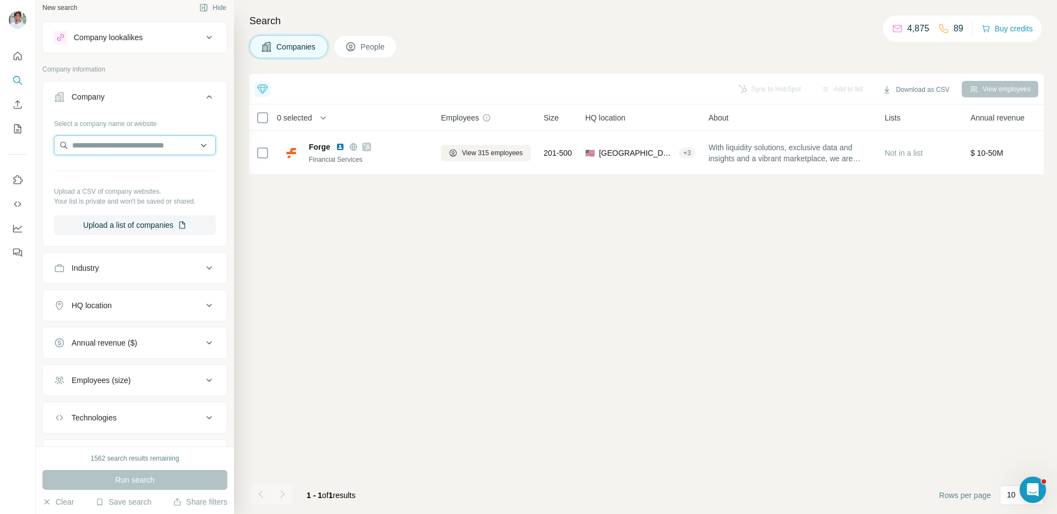
click at [112, 149] on input "text" at bounding box center [135, 145] width 162 height 20
paste input "**********"
type input "**********"
click at [127, 171] on div "Tinuiti [DOMAIN_NAME]" at bounding box center [135, 175] width 156 height 30
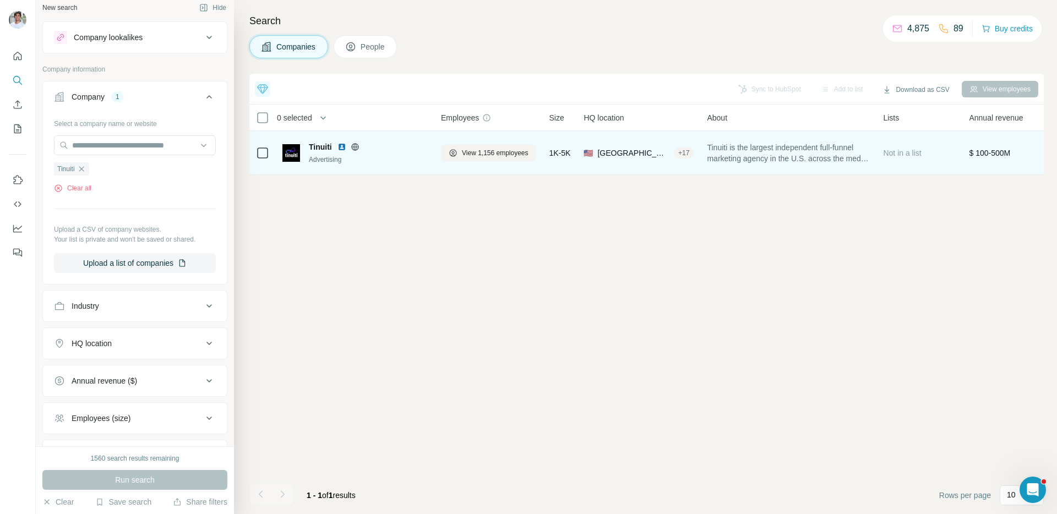
click at [343, 148] on img at bounding box center [342, 147] width 9 height 9
click at [479, 152] on span "View 1,156 employees" at bounding box center [495, 153] width 67 height 10
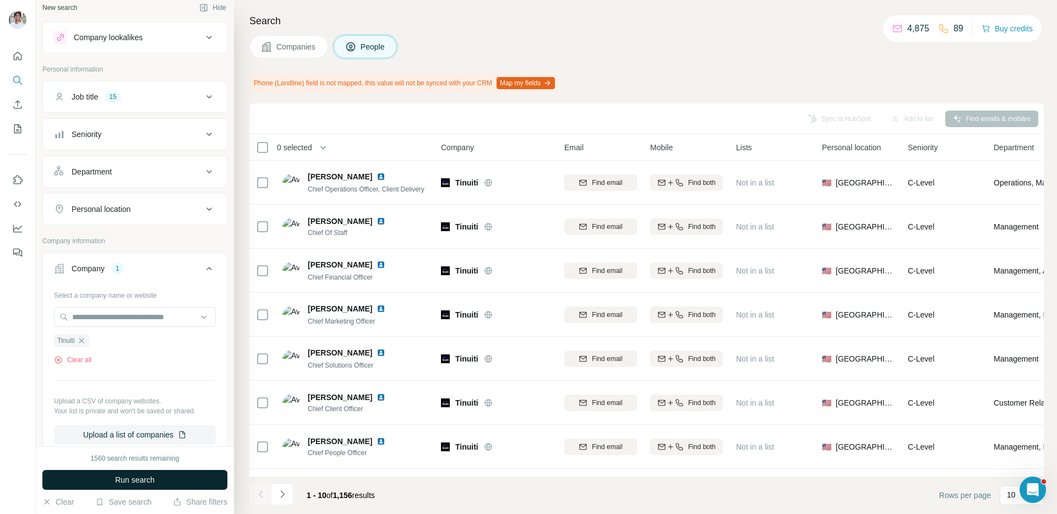
click at [140, 482] on span "Run search" at bounding box center [135, 480] width 40 height 11
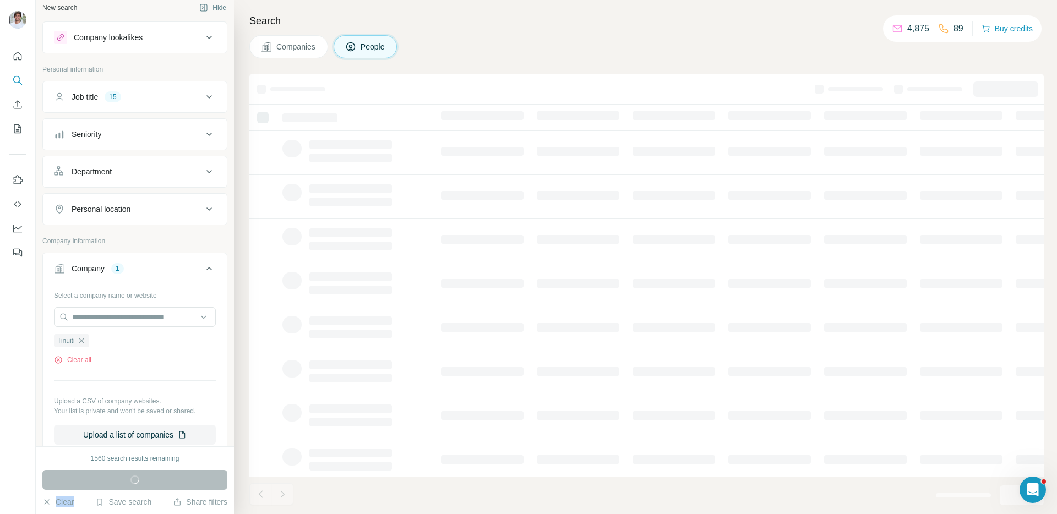
click at [140, 482] on div "Run search" at bounding box center [134, 480] width 185 height 20
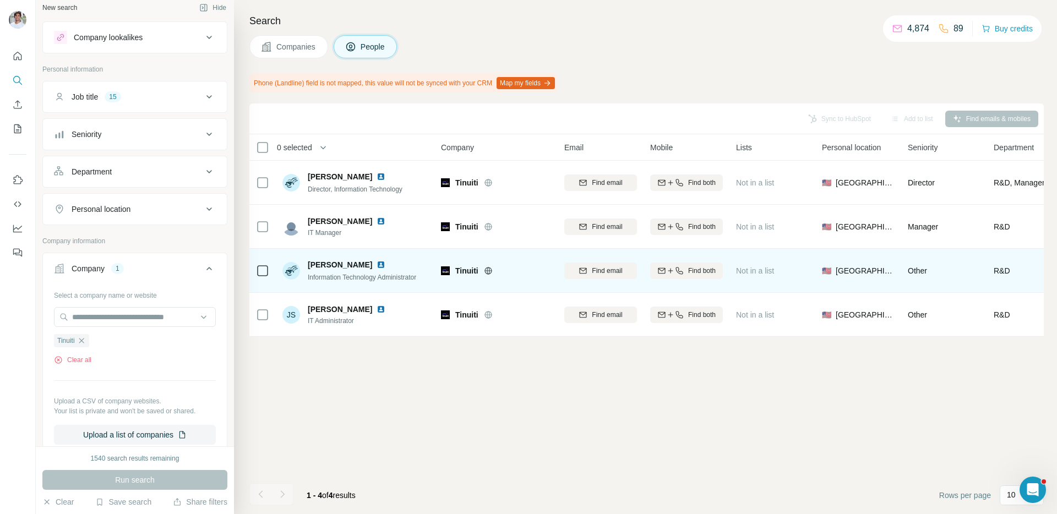
click at [377, 264] on img at bounding box center [381, 265] width 9 height 9
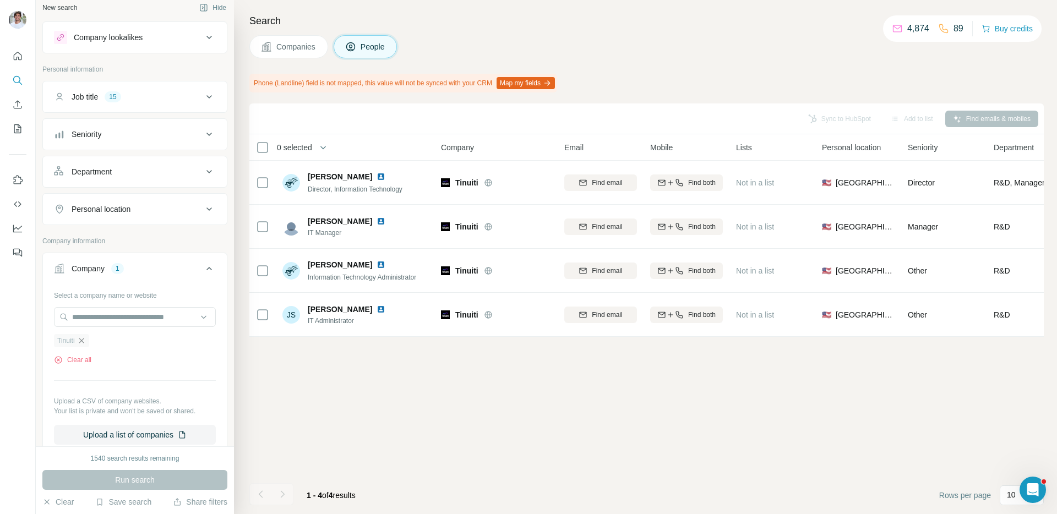
click at [85, 344] on icon "button" at bounding box center [81, 341] width 9 height 9
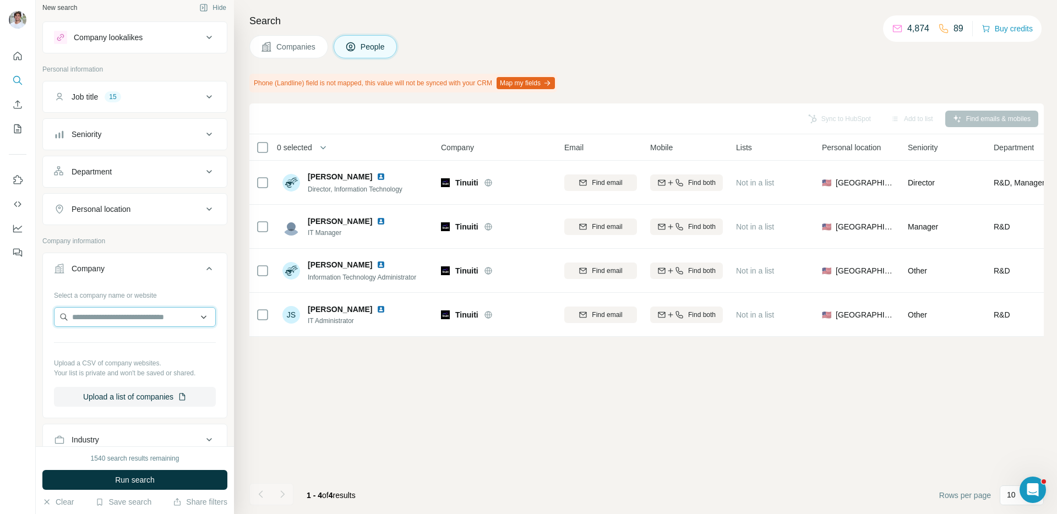
click at [111, 317] on input "text" at bounding box center [135, 317] width 162 height 20
paste input "**********"
type input "**********"
click at [315, 420] on div "Sync to HubSpot Add to list Find emails & mobiles 0 selected People Company Ema…" at bounding box center [646, 309] width 795 height 411
click at [97, 318] on input "text" at bounding box center [135, 317] width 162 height 20
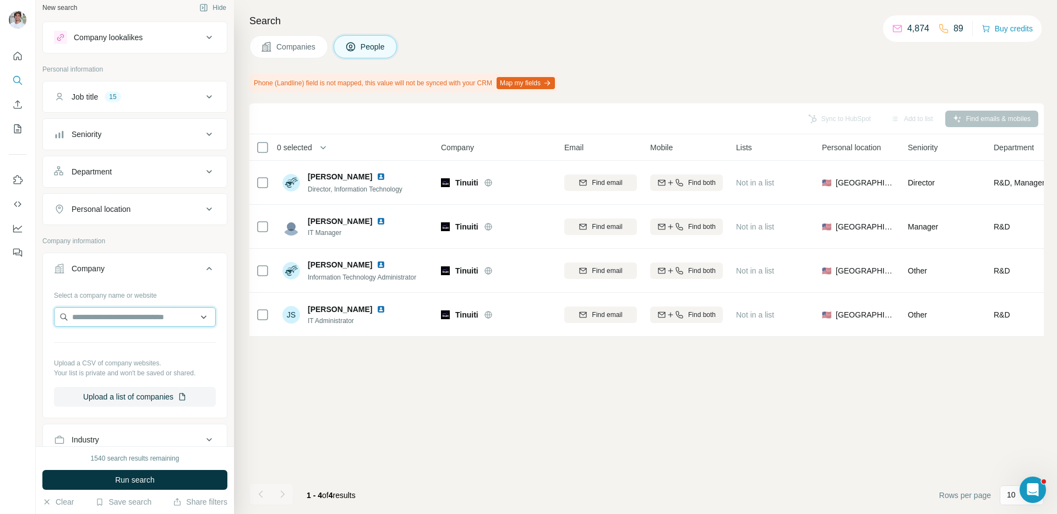
paste input "**********"
type input "**********"
click at [123, 340] on p "Brightcove" at bounding box center [111, 342] width 53 height 11
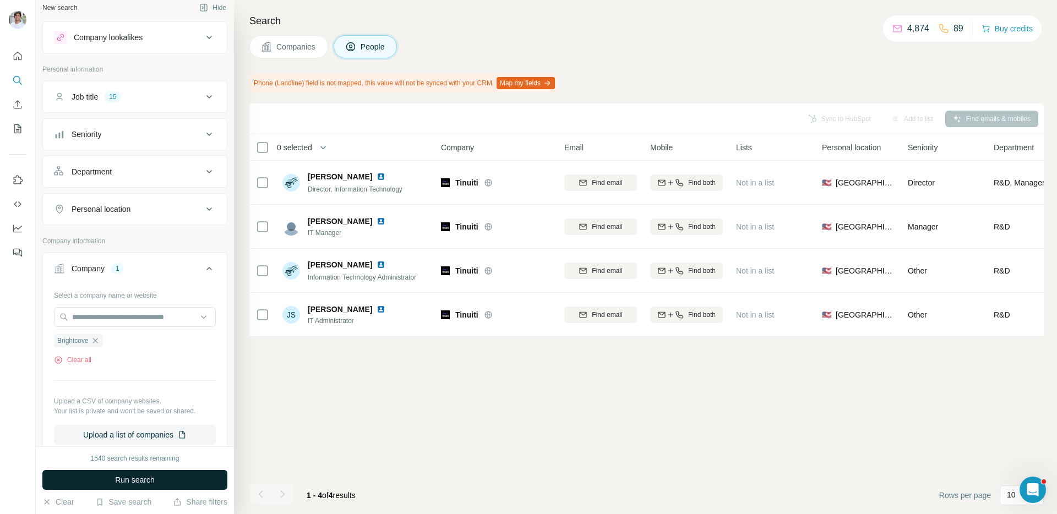
click at [167, 481] on button "Run search" at bounding box center [134, 480] width 185 height 20
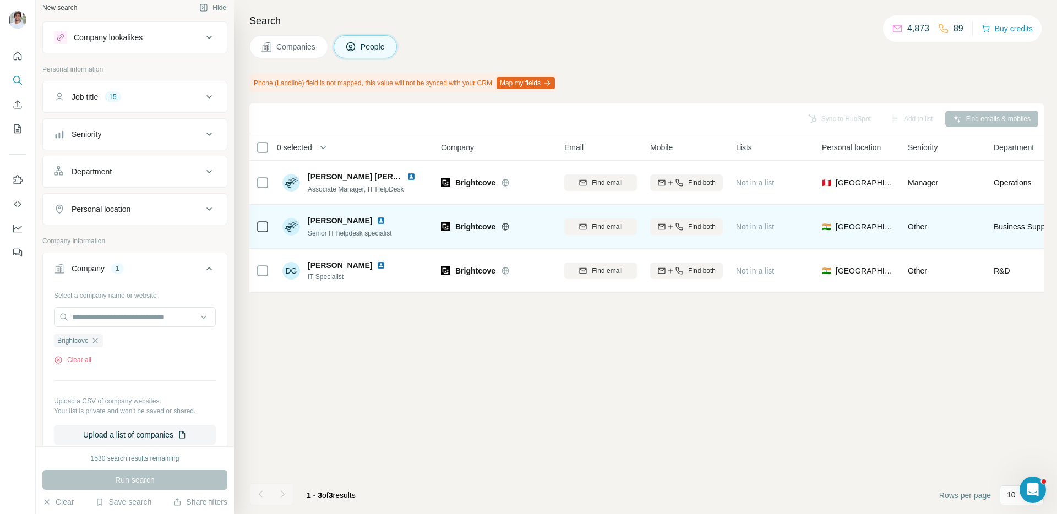
scroll to position [7, 0]
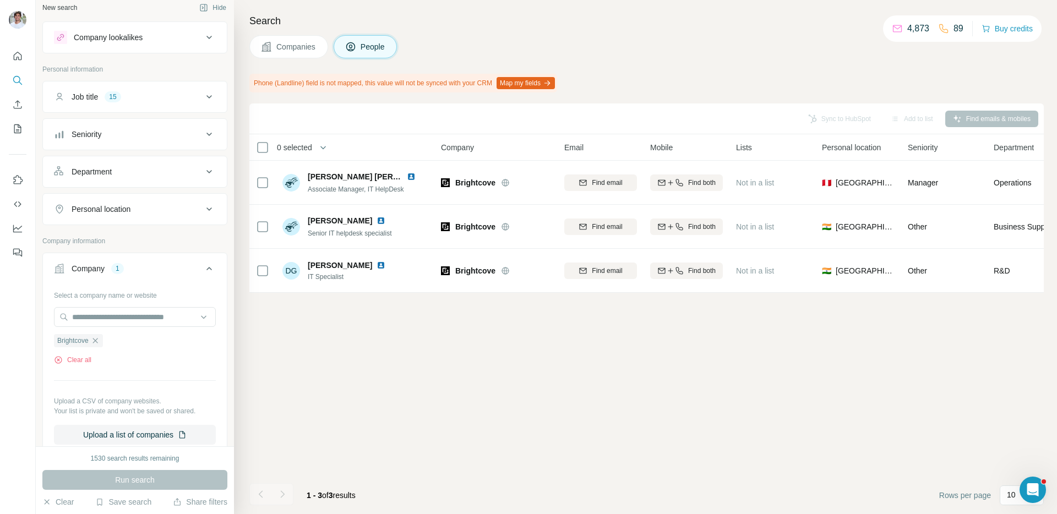
click at [314, 52] on span "Companies" at bounding box center [296, 46] width 40 height 11
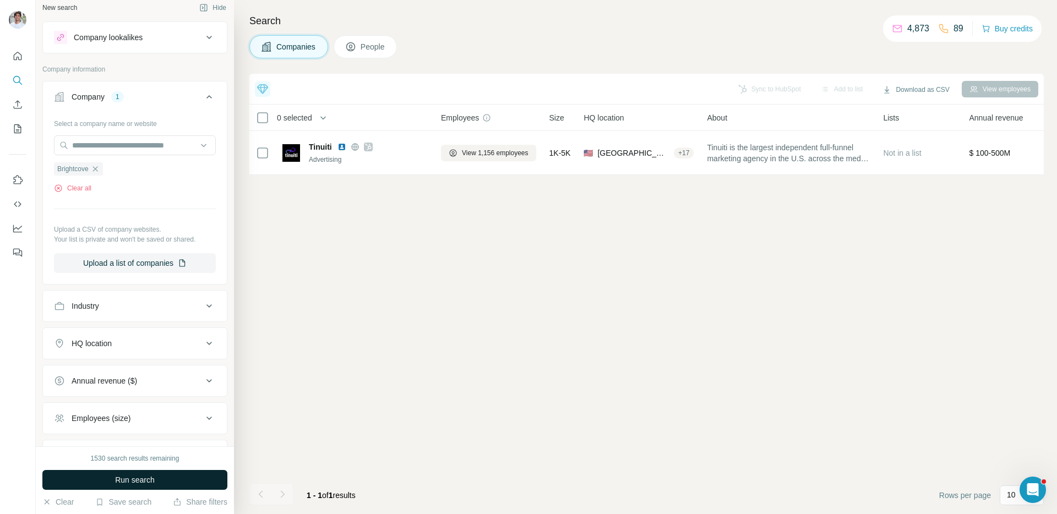
click at [192, 489] on button "Run search" at bounding box center [134, 480] width 185 height 20
click at [99, 167] on icon "button" at bounding box center [95, 169] width 9 height 9
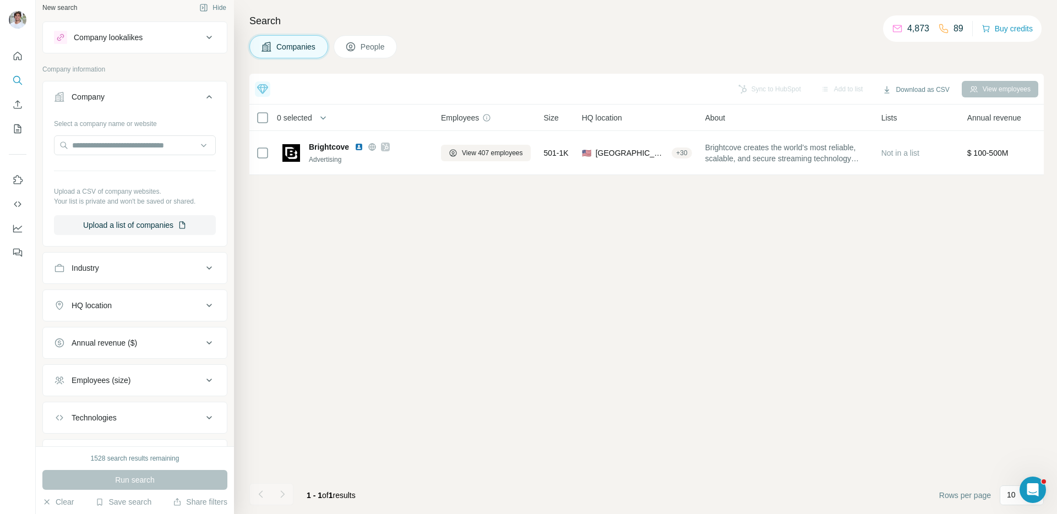
click at [116, 156] on div at bounding box center [135, 146] width 162 height 22
click at [118, 151] on input "text" at bounding box center [135, 145] width 162 height 20
paste input "**********"
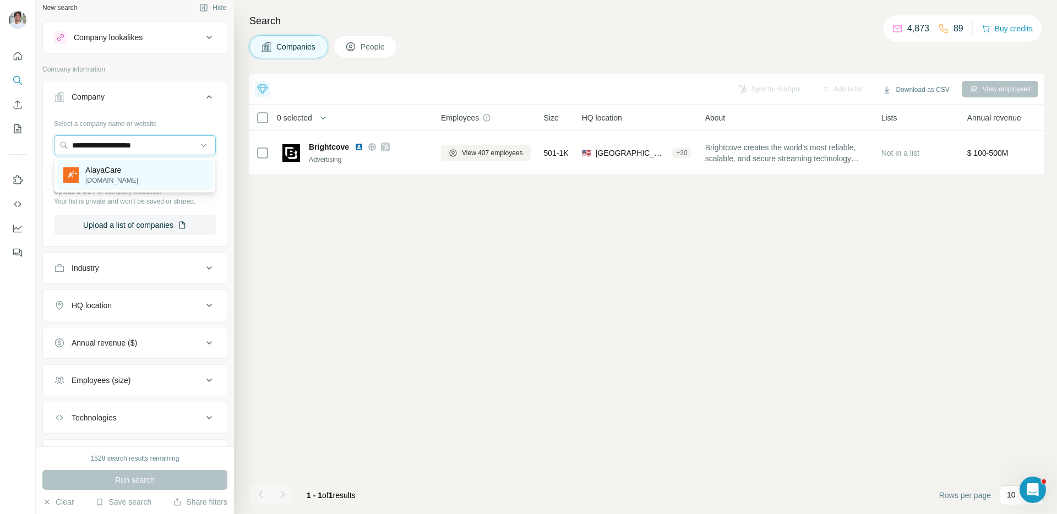
type input "**********"
drag, startPoint x: 146, startPoint y: 165, endPoint x: 129, endPoint y: 214, distance: 51.6
click at [146, 165] on div "AlayaCare [DOMAIN_NAME]" at bounding box center [135, 175] width 156 height 30
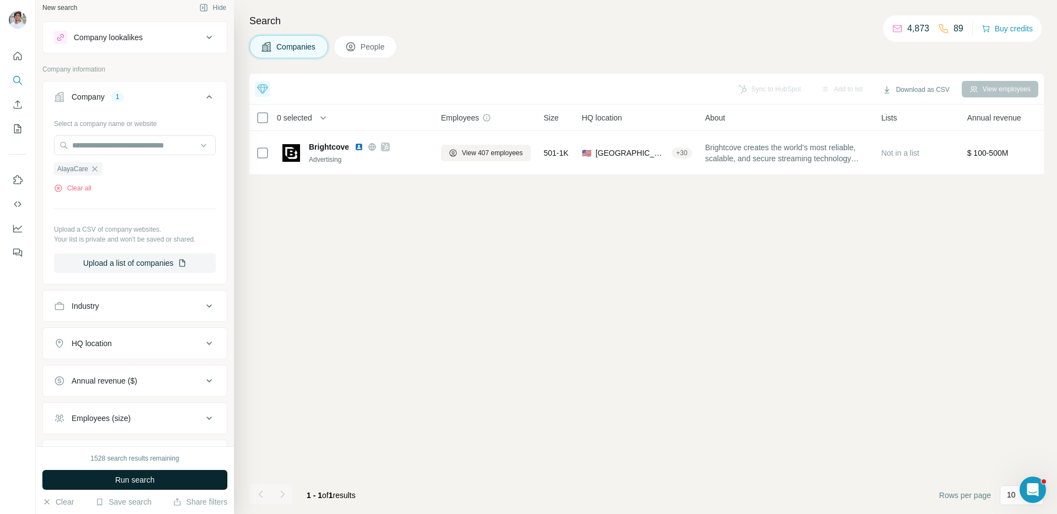
click at [89, 470] on button "Run search" at bounding box center [134, 480] width 185 height 20
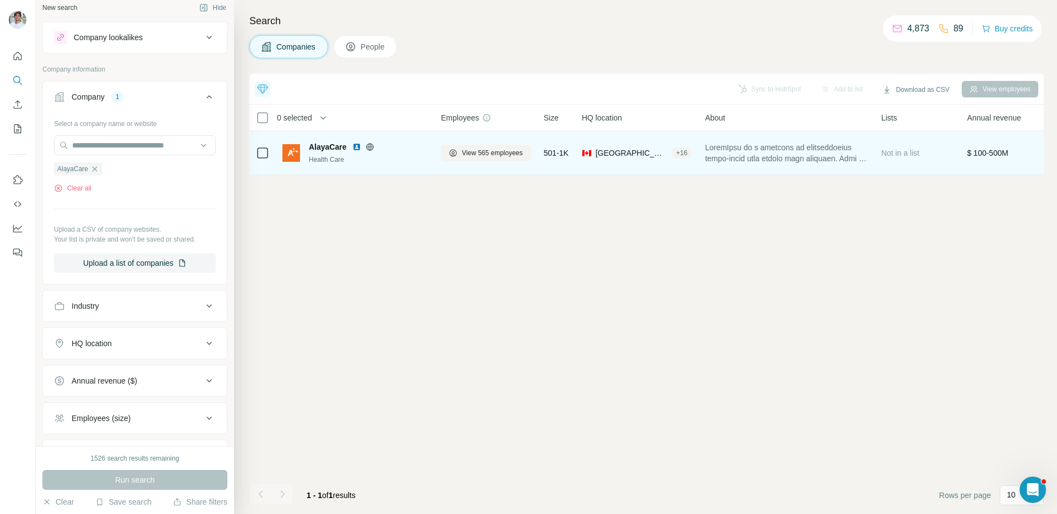
click at [356, 148] on img at bounding box center [356, 147] width 9 height 9
click at [487, 150] on span "View 565 employees" at bounding box center [492, 153] width 61 height 10
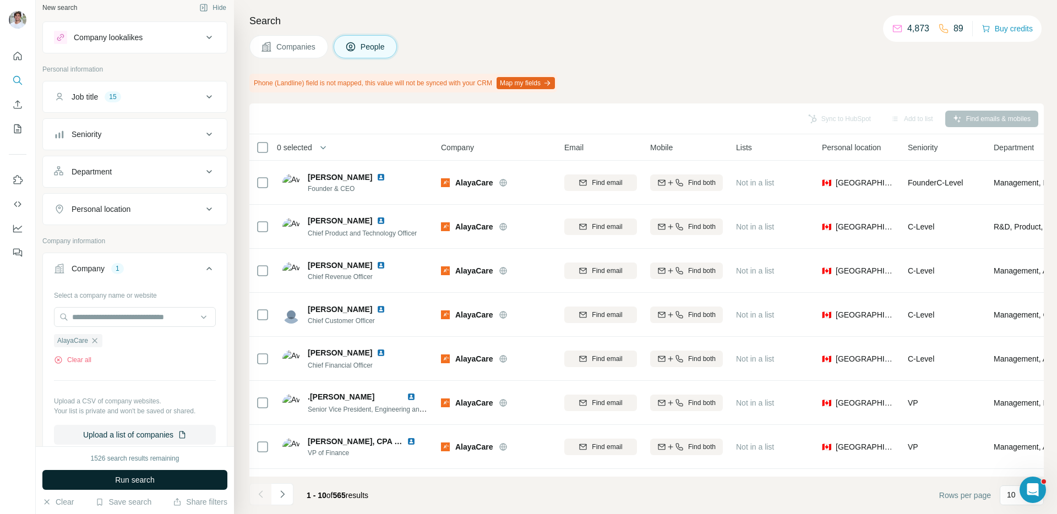
click at [144, 477] on span "Run search" at bounding box center [135, 480] width 40 height 11
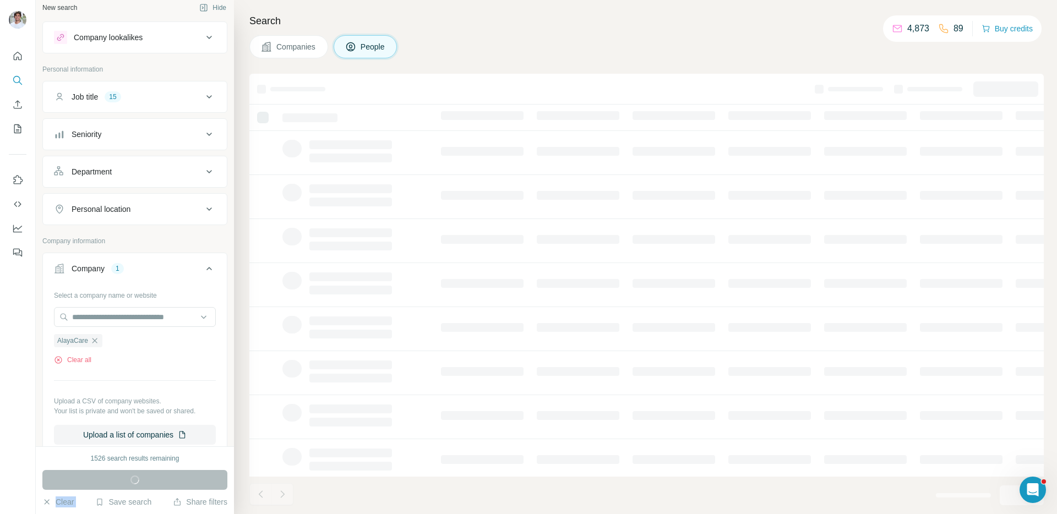
click at [144, 477] on div "Run search" at bounding box center [134, 480] width 185 height 20
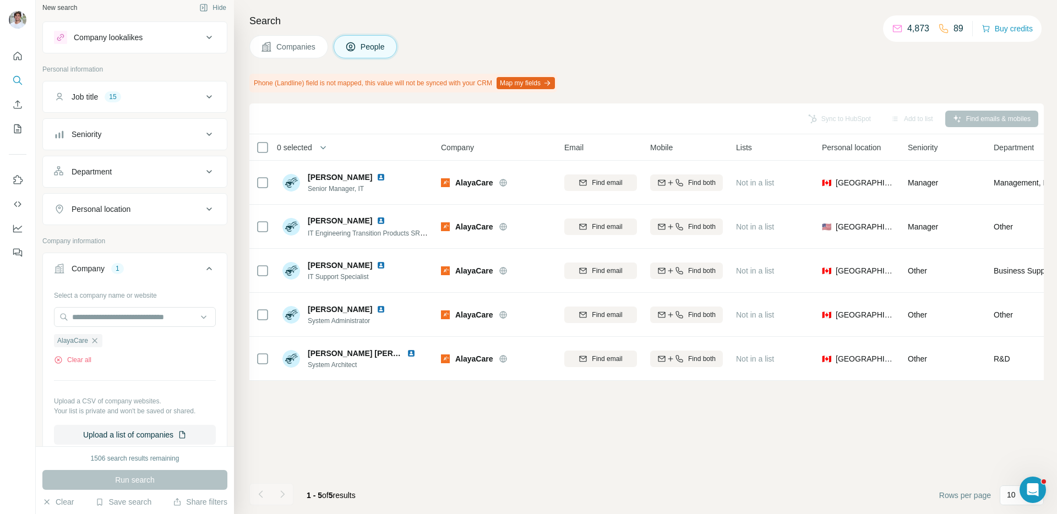
click at [637, 15] on h4 "Search" at bounding box center [646, 20] width 795 height 15
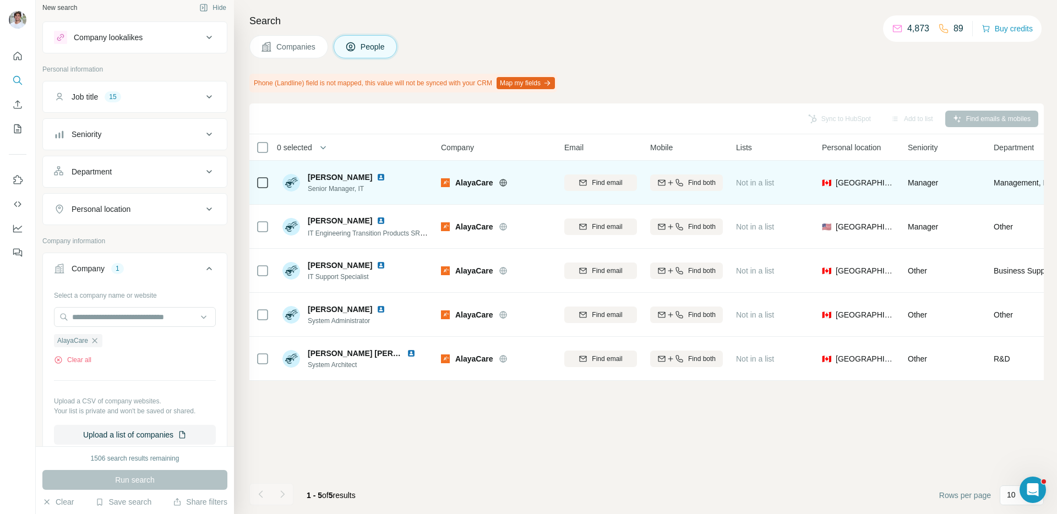
click at [377, 178] on img at bounding box center [381, 177] width 9 height 9
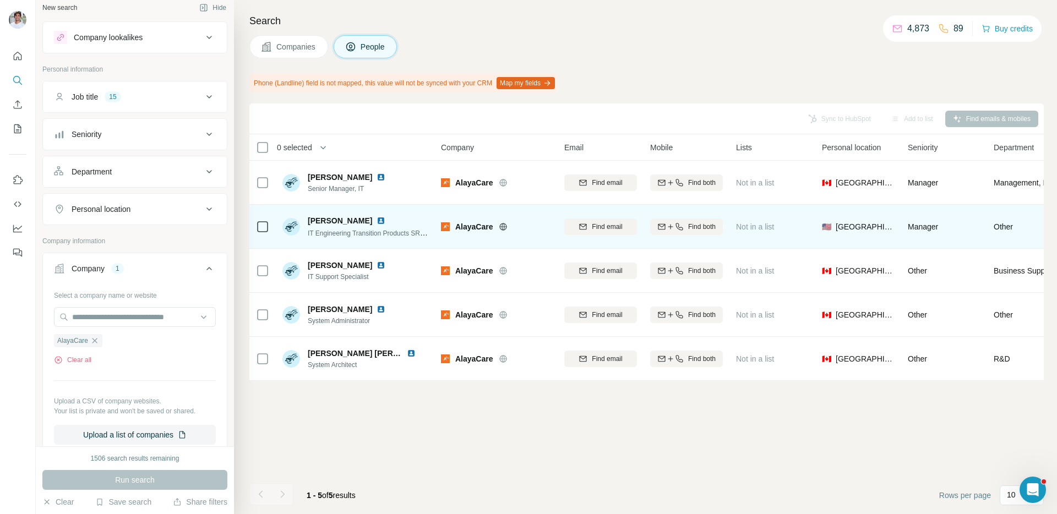
click at [377, 218] on img at bounding box center [381, 220] width 9 height 9
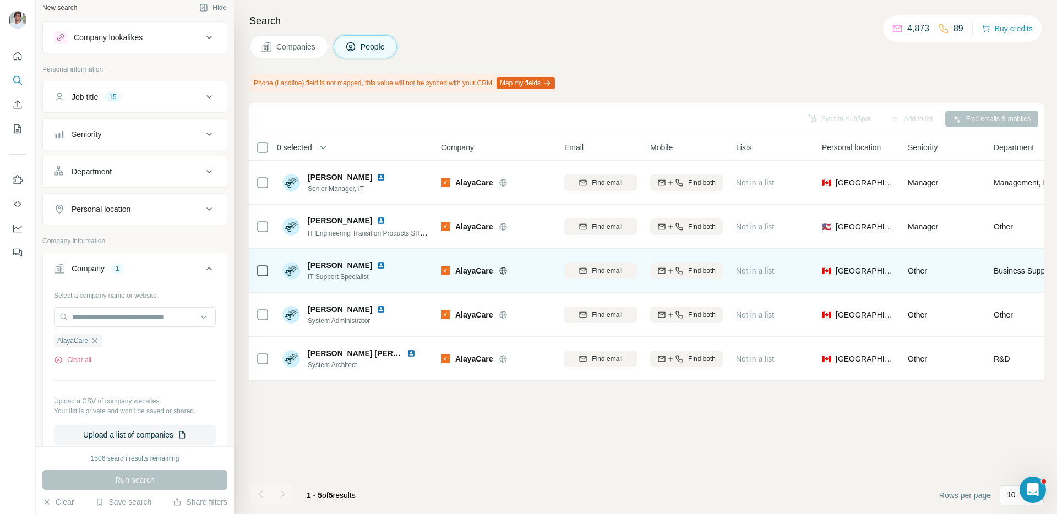
click at [387, 267] on div at bounding box center [388, 265] width 22 height 9
click at [382, 265] on img at bounding box center [381, 265] width 9 height 9
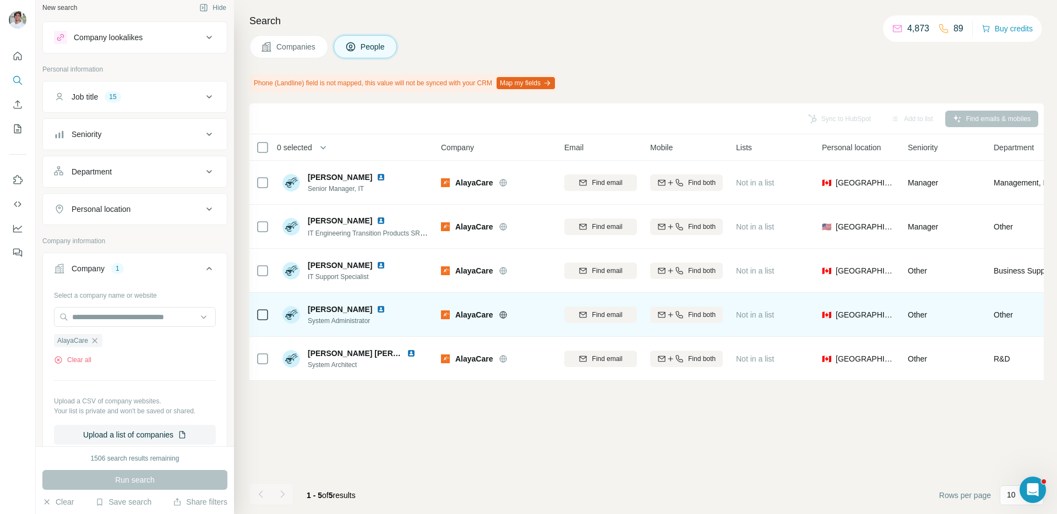
click at [383, 309] on img at bounding box center [381, 309] width 9 height 9
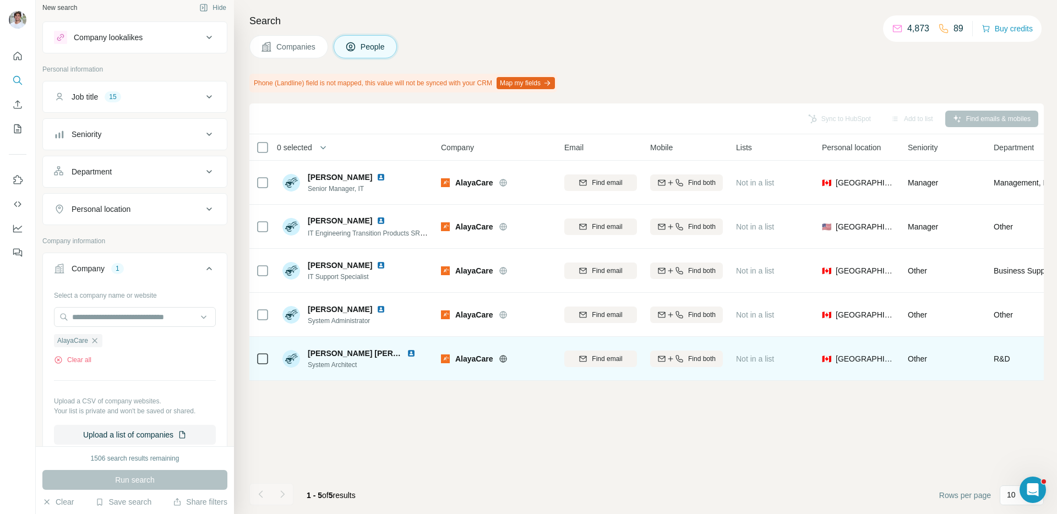
click at [411, 353] on img at bounding box center [411, 353] width 9 height 9
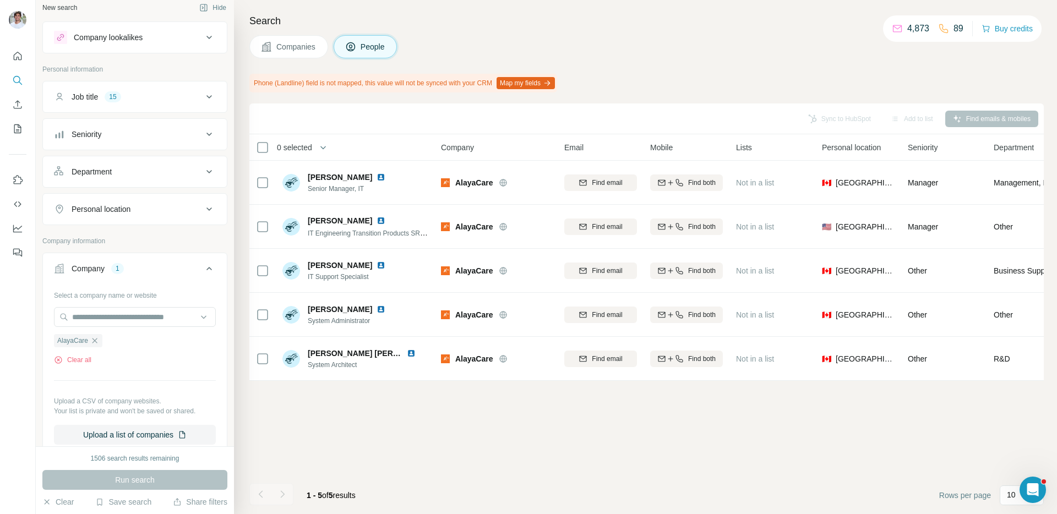
click at [93, 341] on icon "button" at bounding box center [94, 341] width 9 height 9
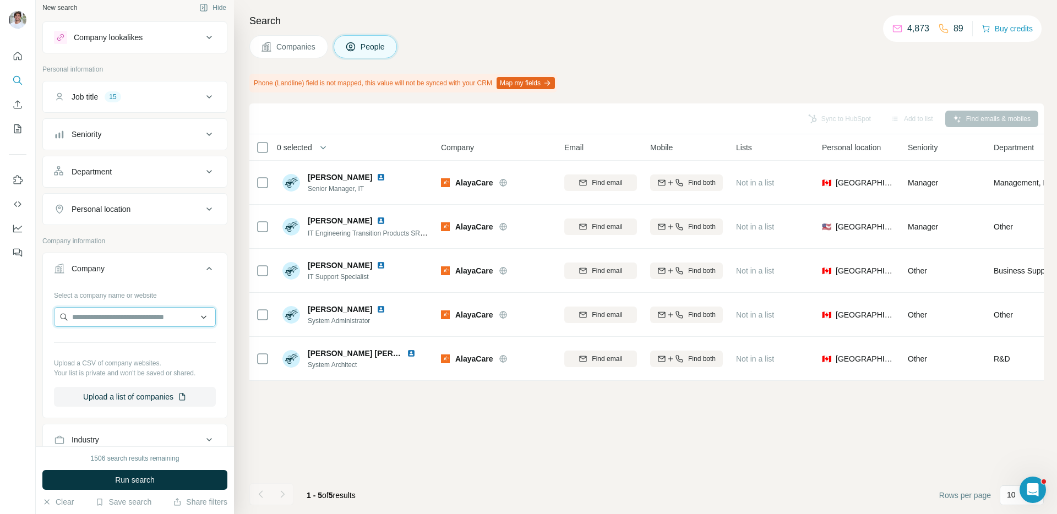
click at [120, 314] on input "text" at bounding box center [135, 317] width 162 height 20
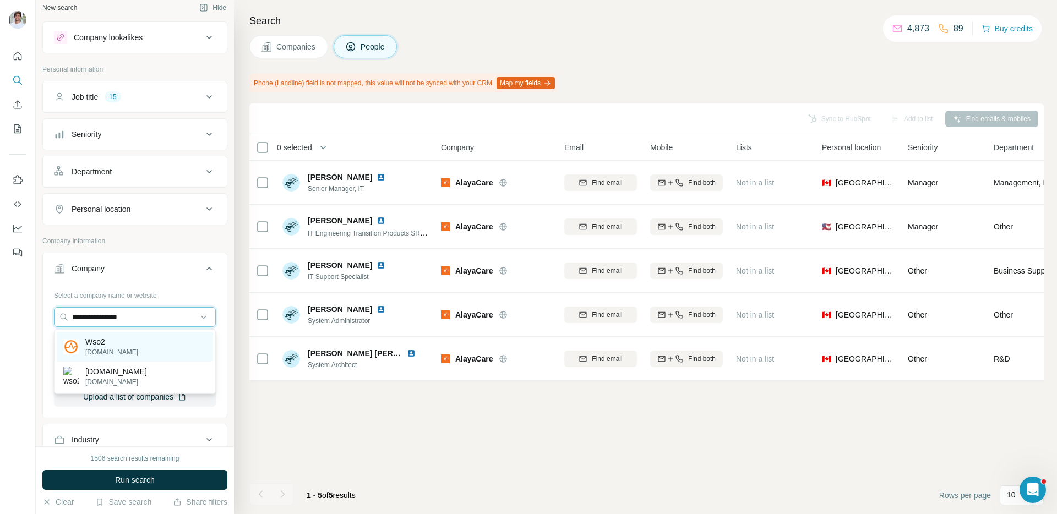
type input "**********"
click at [122, 344] on div "Wso2 [DOMAIN_NAME]" at bounding box center [135, 347] width 156 height 30
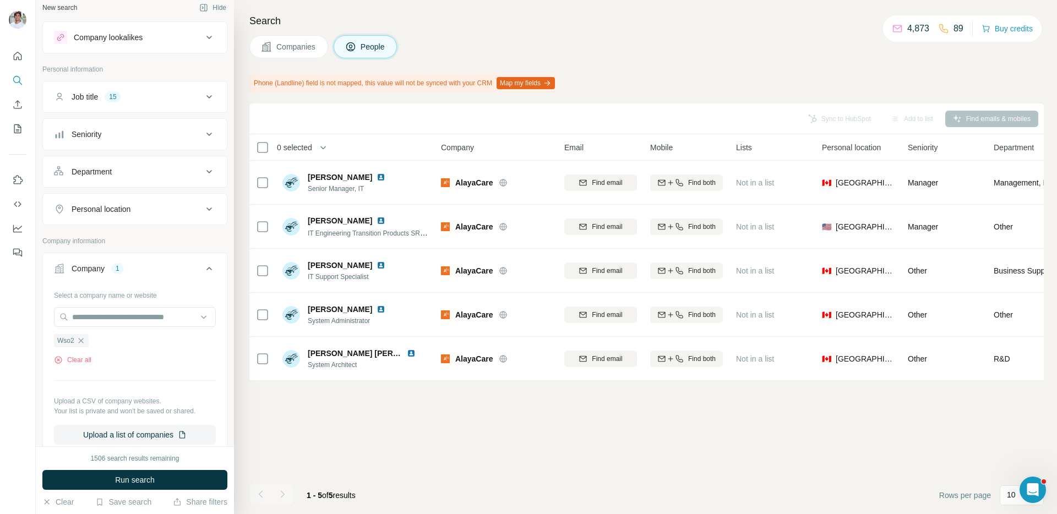
click at [130, 478] on span "Run search" at bounding box center [135, 480] width 40 height 11
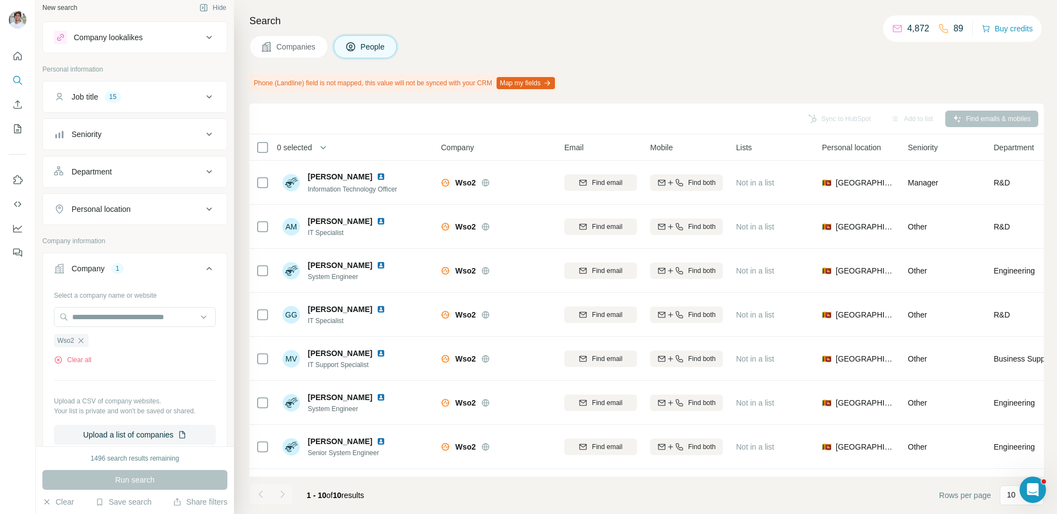
click at [313, 42] on span "Companies" at bounding box center [296, 46] width 40 height 11
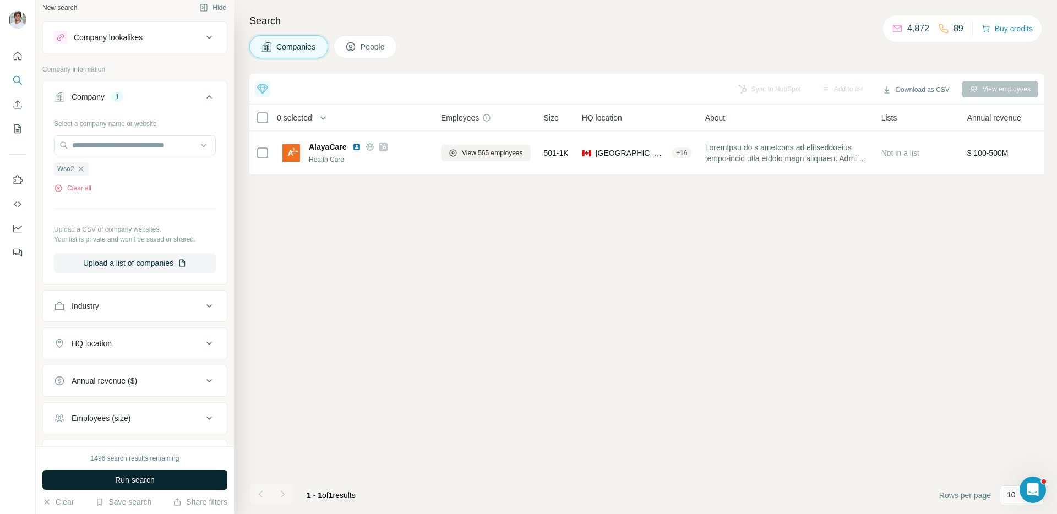
click at [160, 481] on button "Run search" at bounding box center [134, 480] width 185 height 20
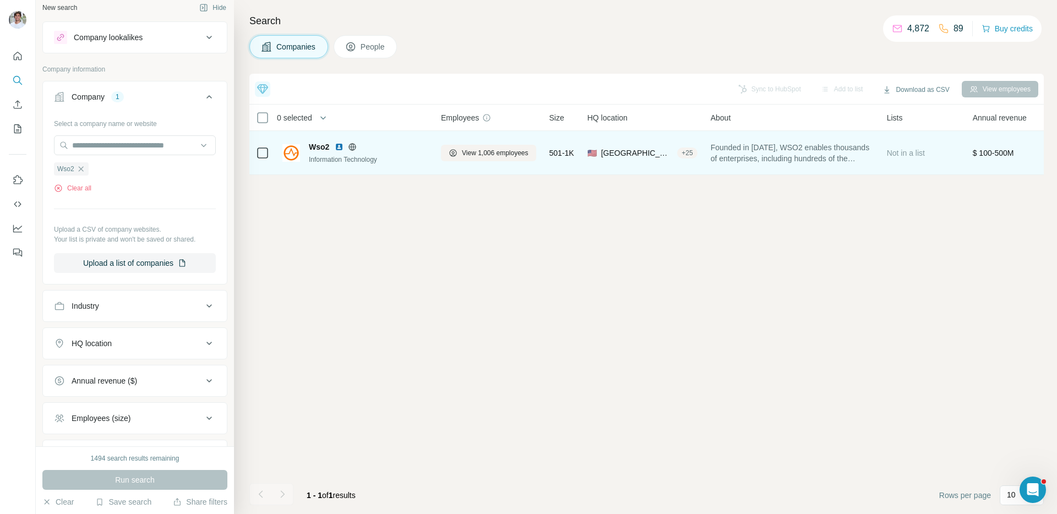
click at [338, 146] on img at bounding box center [339, 147] width 9 height 9
click at [492, 149] on span "View 1,006 employees" at bounding box center [495, 153] width 67 height 10
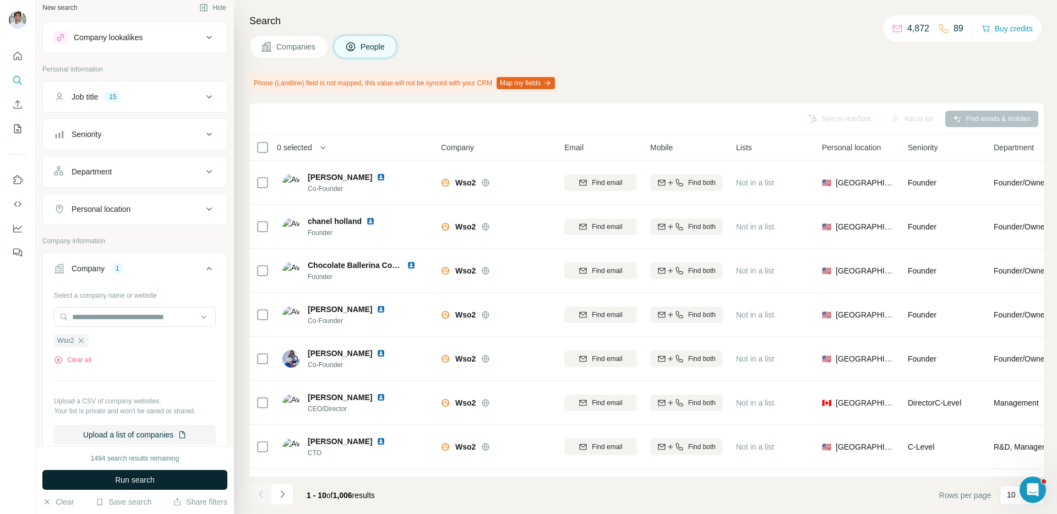
click at [213, 474] on button "Run search" at bounding box center [134, 480] width 185 height 20
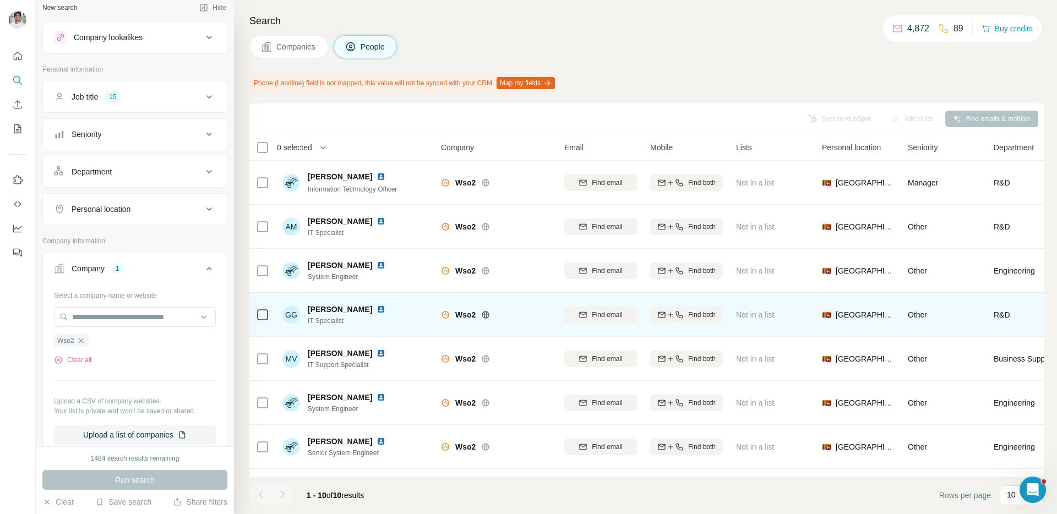
scroll to position [124, 0]
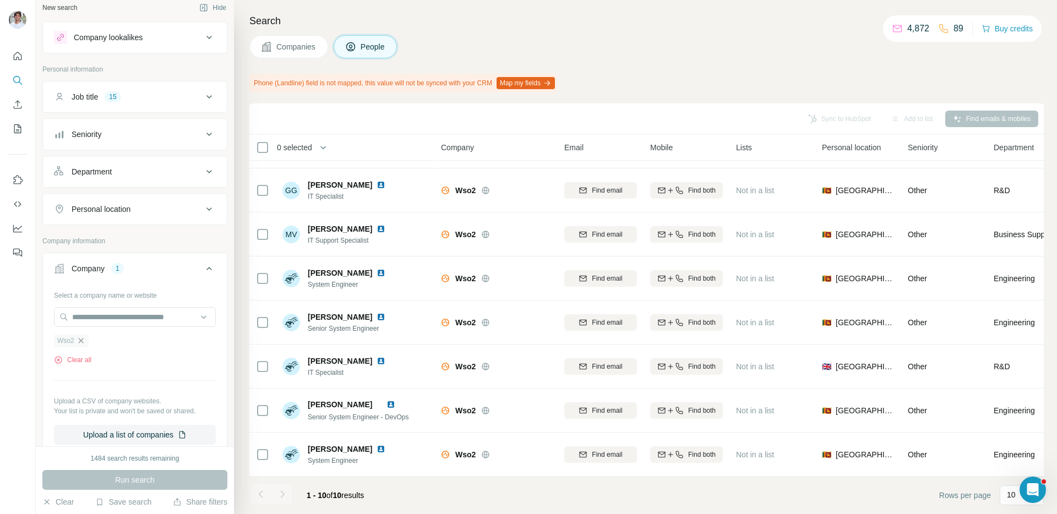
click at [84, 341] on icon "button" at bounding box center [81, 341] width 9 height 9
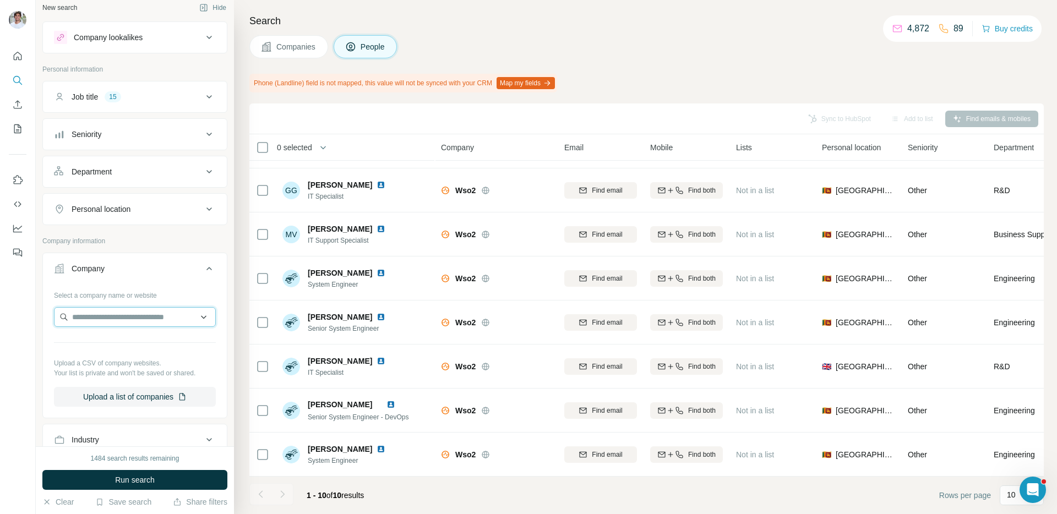
click at [115, 316] on input "text" at bounding box center [135, 317] width 162 height 20
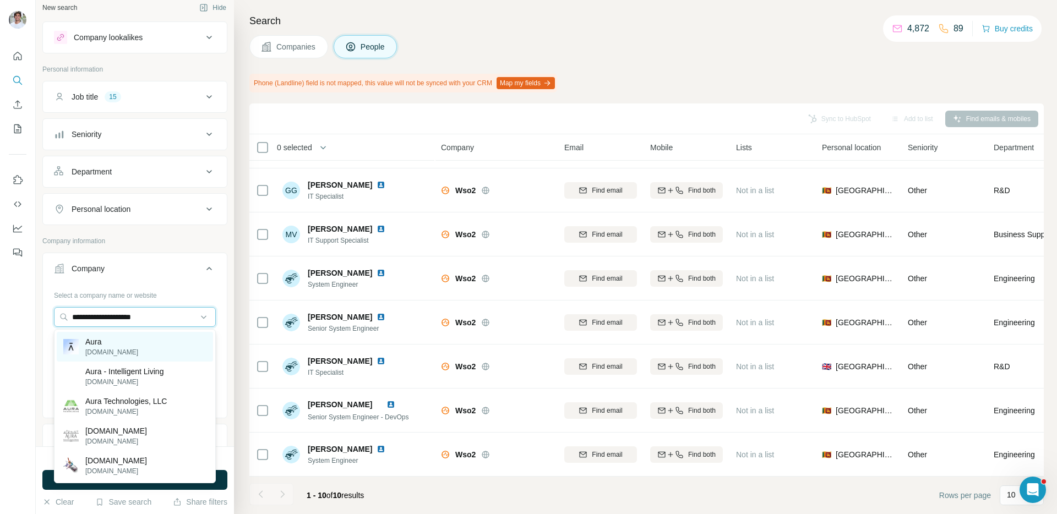
type input "**********"
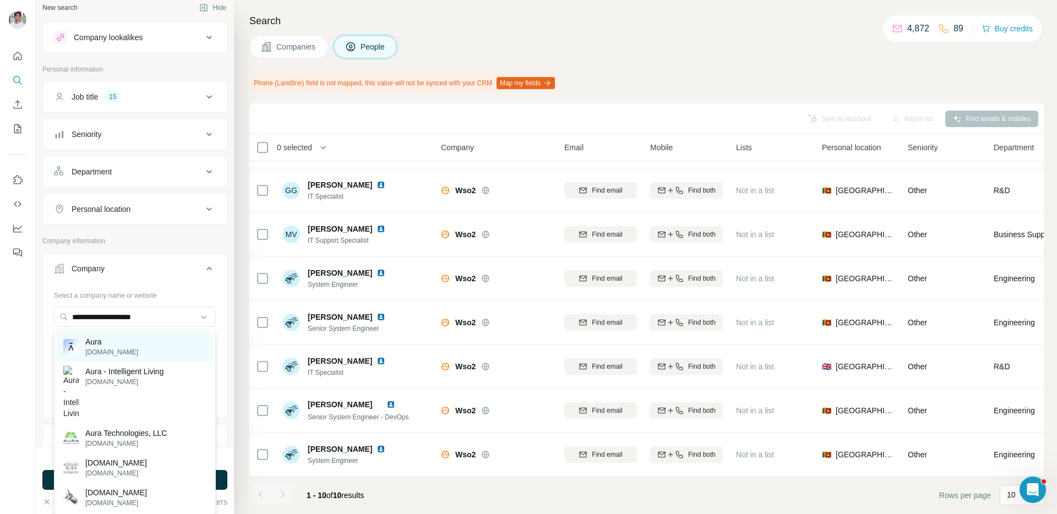
click at [131, 346] on div "Aura [DOMAIN_NAME]" at bounding box center [135, 347] width 156 height 30
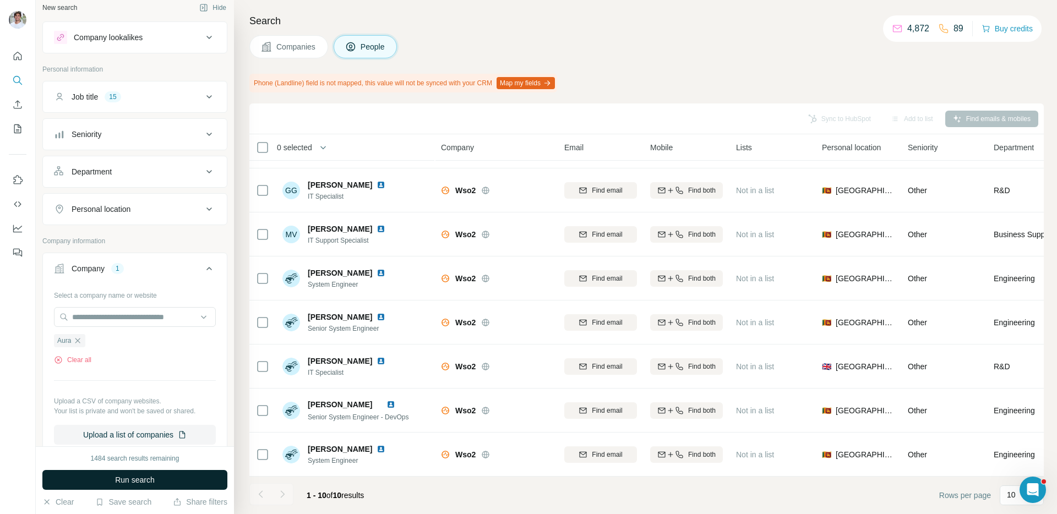
click at [150, 479] on span "Run search" at bounding box center [135, 480] width 40 height 11
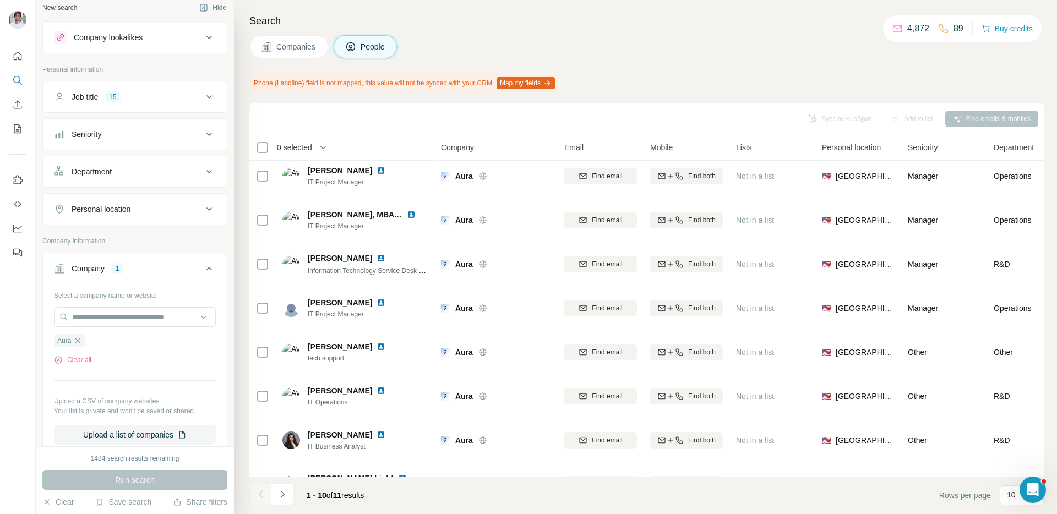
scroll to position [124, 0]
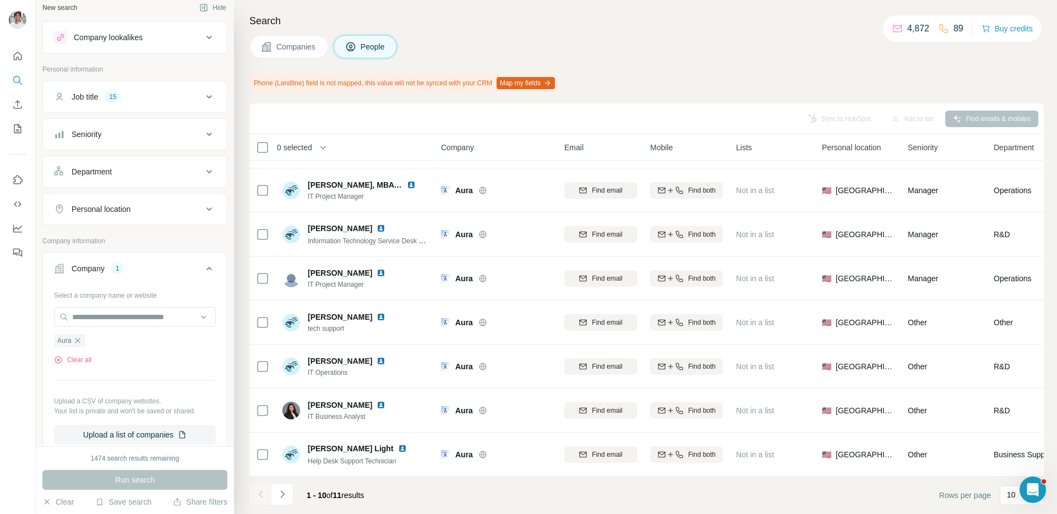
click at [298, 42] on span "Companies" at bounding box center [296, 46] width 40 height 11
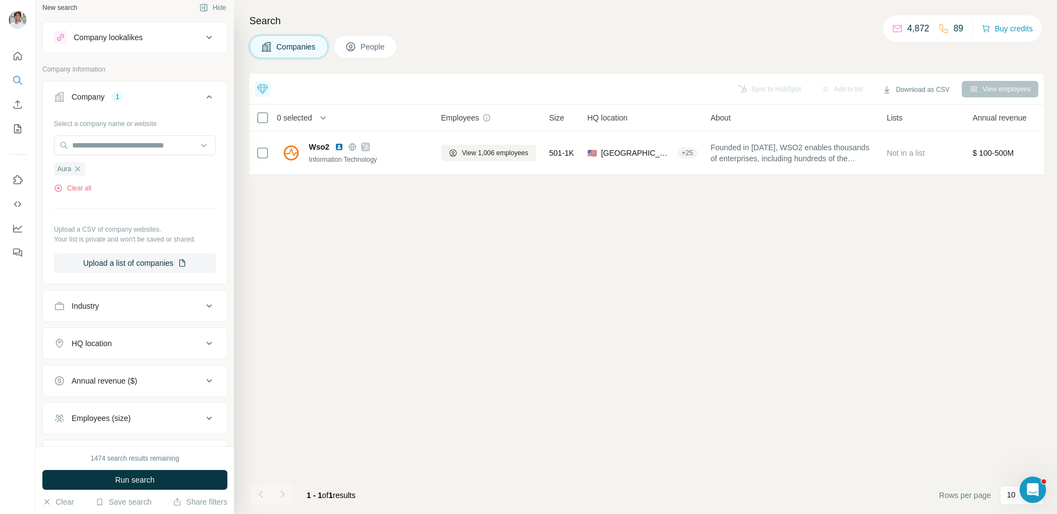
scroll to position [0, 0]
click at [166, 473] on button "Run search" at bounding box center [134, 480] width 185 height 20
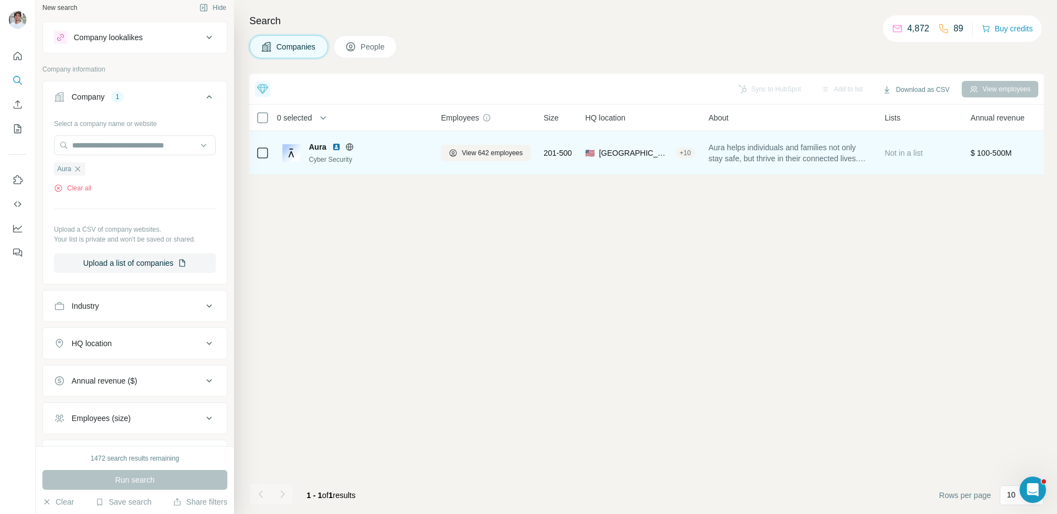
click at [337, 148] on img at bounding box center [336, 147] width 9 height 9
click at [509, 148] on span "View 642 employees" at bounding box center [492, 153] width 61 height 10
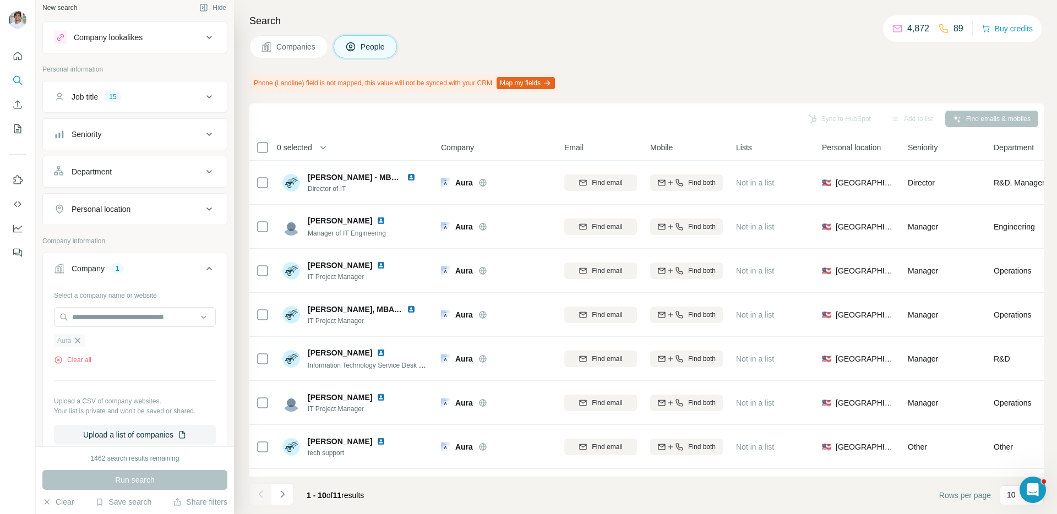
click at [82, 344] on icon "button" at bounding box center [77, 341] width 9 height 9
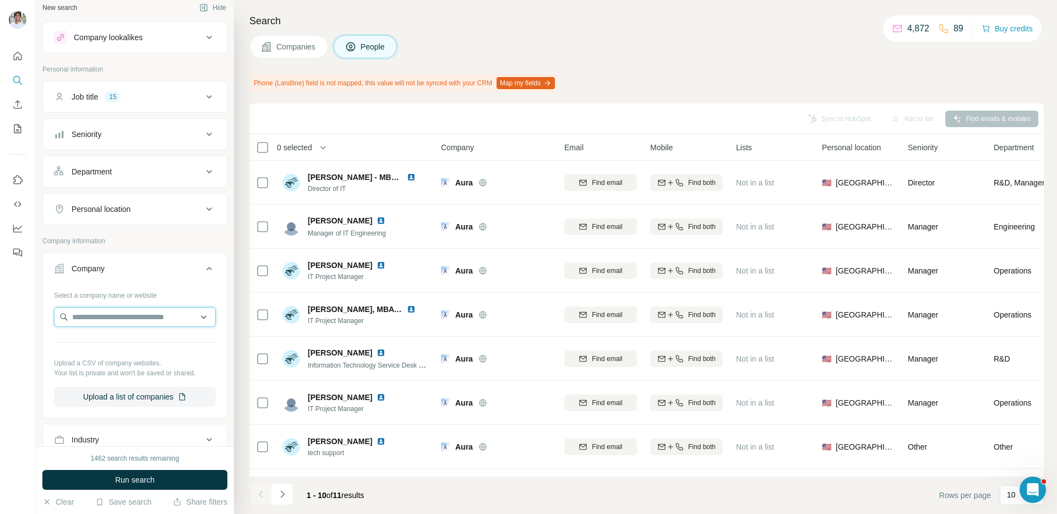
click at [108, 313] on input "text" at bounding box center [135, 317] width 162 height 20
paste input "**********"
type input "**********"
click at [121, 337] on p "[PERSON_NAME]" at bounding box center [138, 342] width 107 height 11
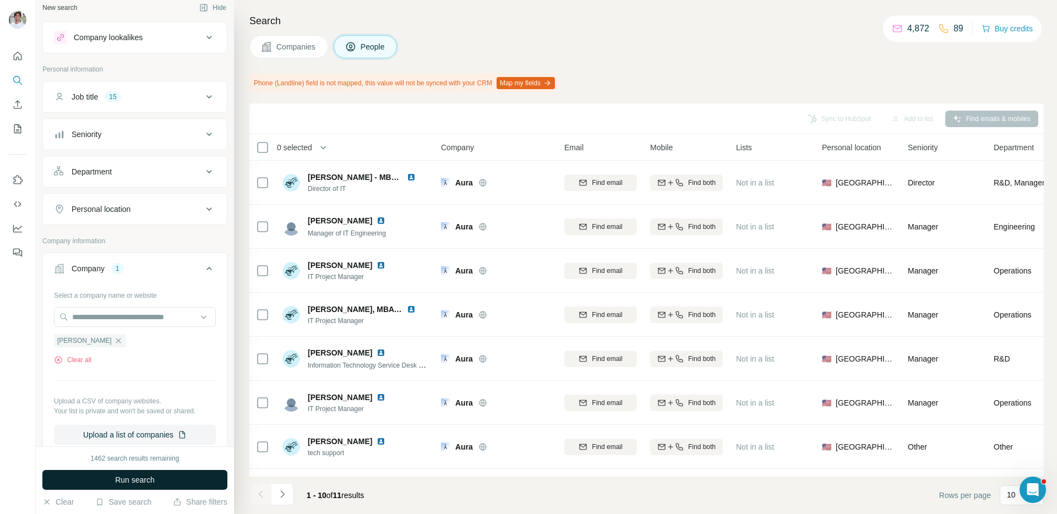
click at [116, 472] on button "Run search" at bounding box center [134, 480] width 185 height 20
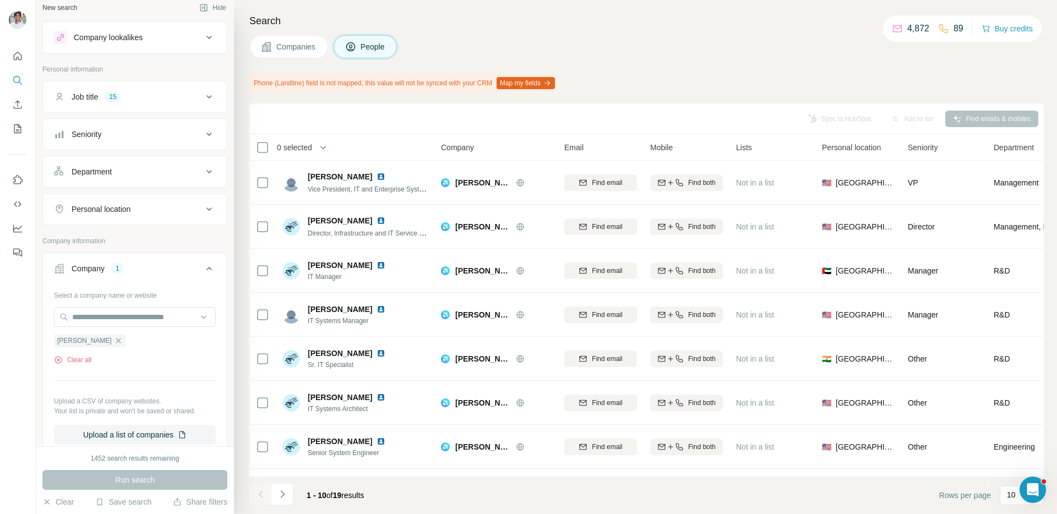
click at [299, 53] on button "Companies" at bounding box center [288, 46] width 79 height 23
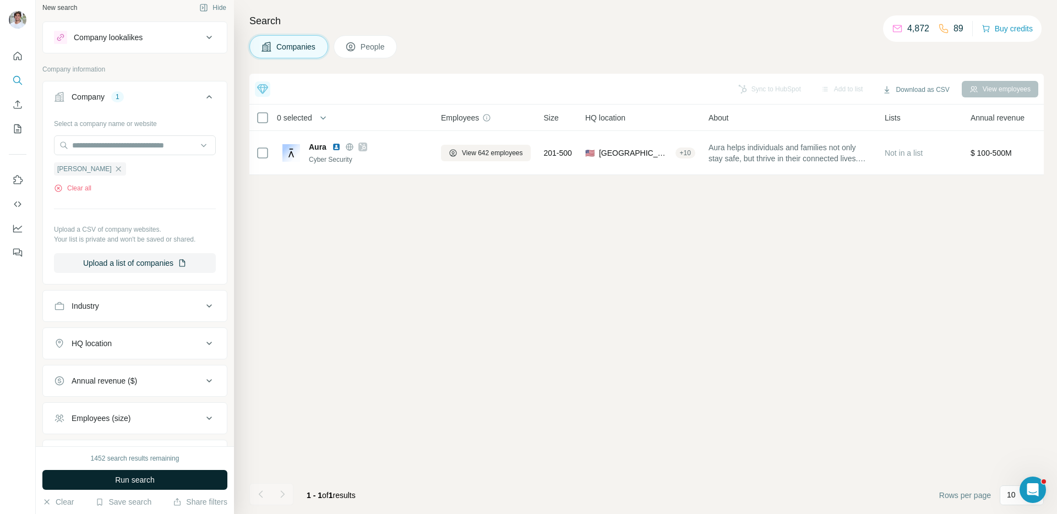
click at [167, 476] on button "Run search" at bounding box center [134, 480] width 185 height 20
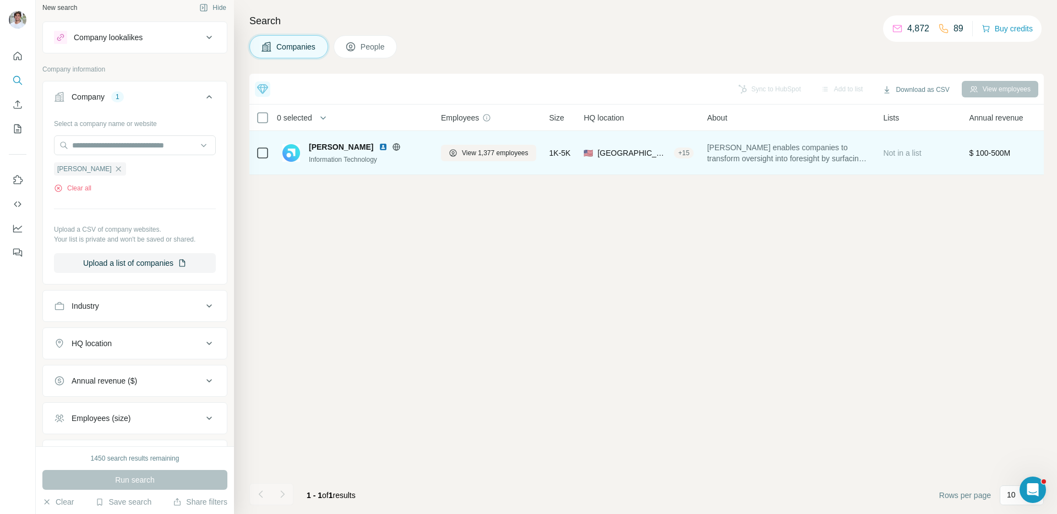
click at [379, 149] on img at bounding box center [383, 147] width 9 height 9
click at [498, 155] on span "View 1,377 employees" at bounding box center [495, 153] width 67 height 10
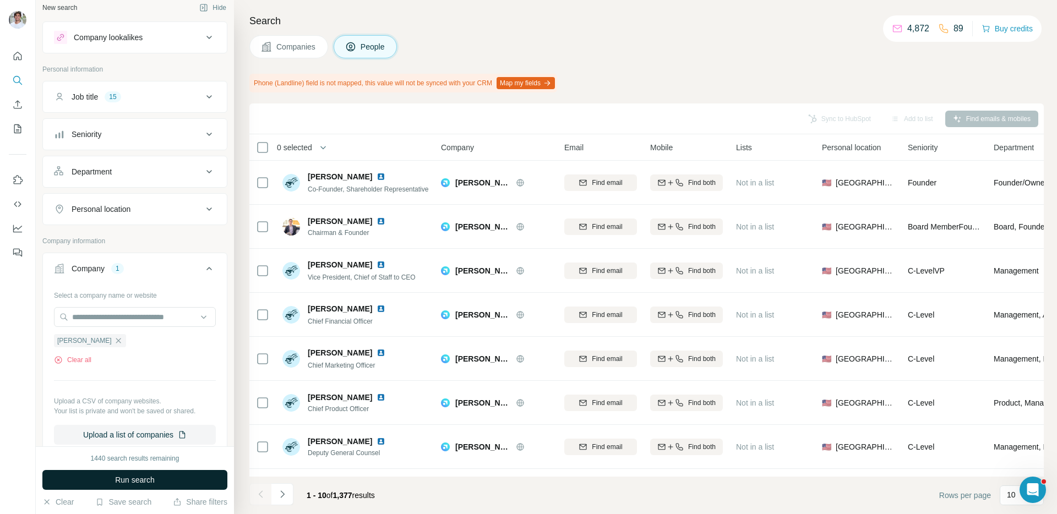
click at [186, 482] on button "Run search" at bounding box center [134, 480] width 185 height 20
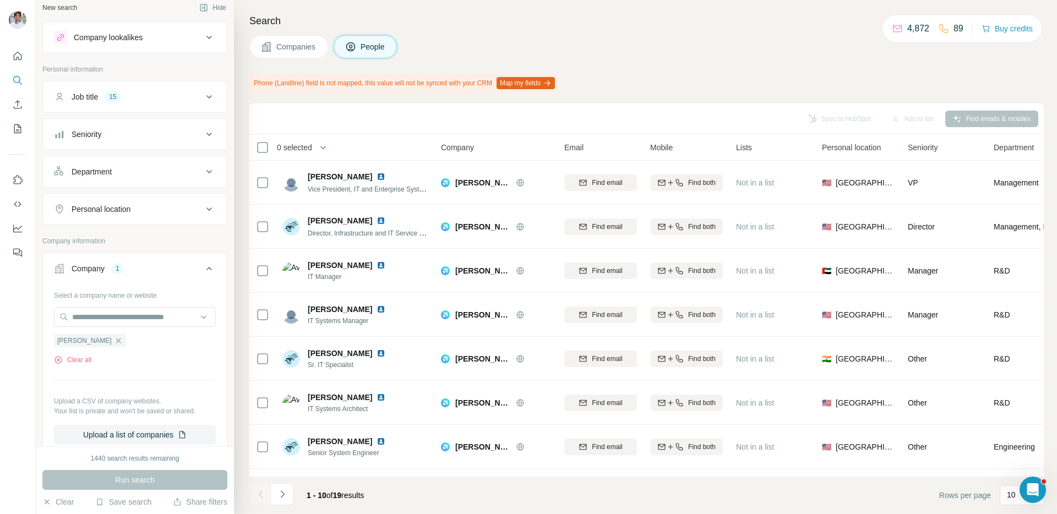
click at [186, 482] on div "Run search" at bounding box center [134, 480] width 185 height 20
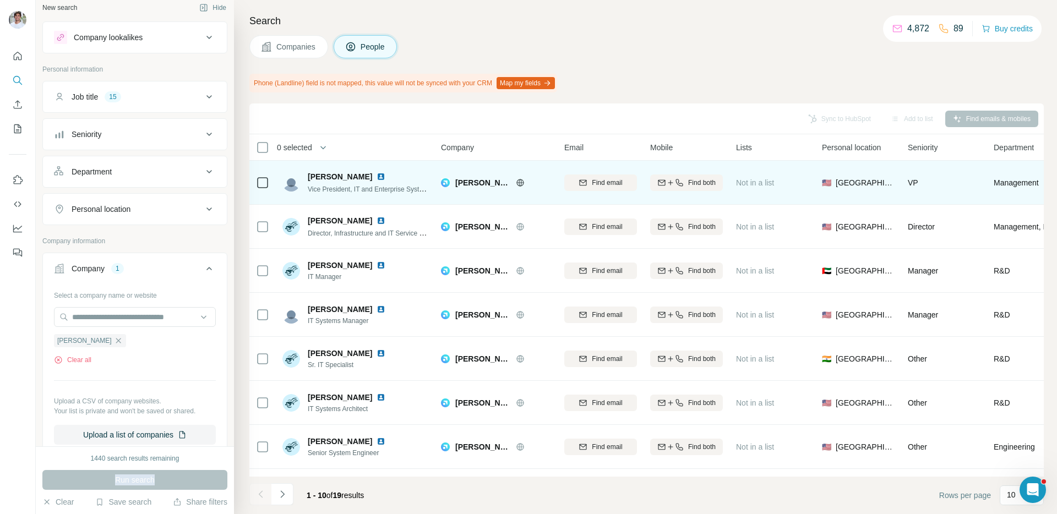
click at [377, 179] on img at bounding box center [381, 176] width 9 height 9
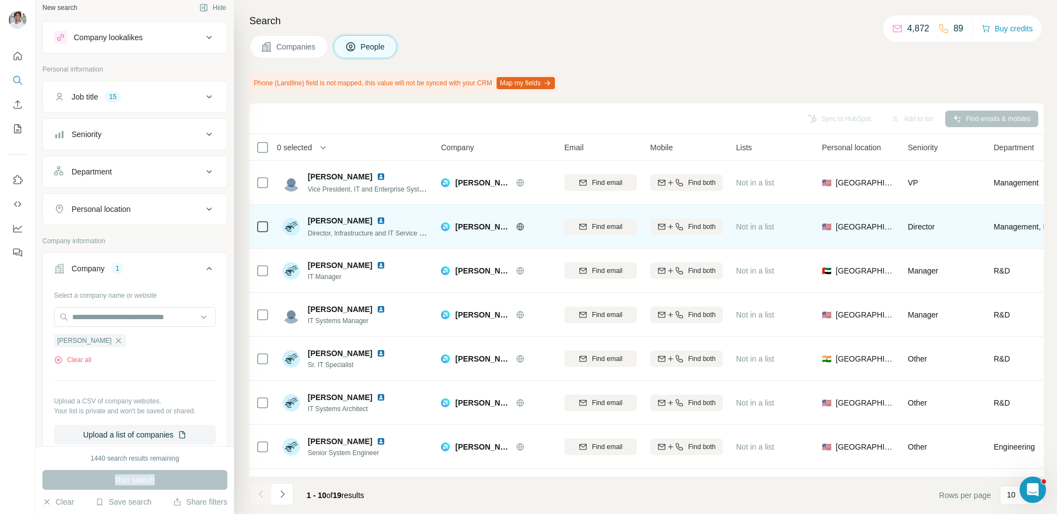
click at [377, 220] on img at bounding box center [381, 220] width 9 height 9
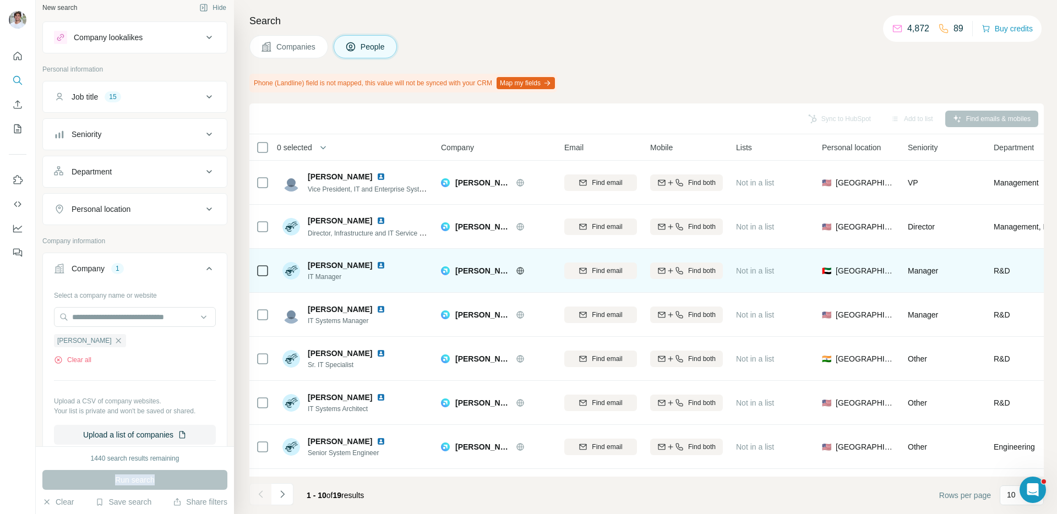
click at [377, 265] on img at bounding box center [381, 265] width 9 height 9
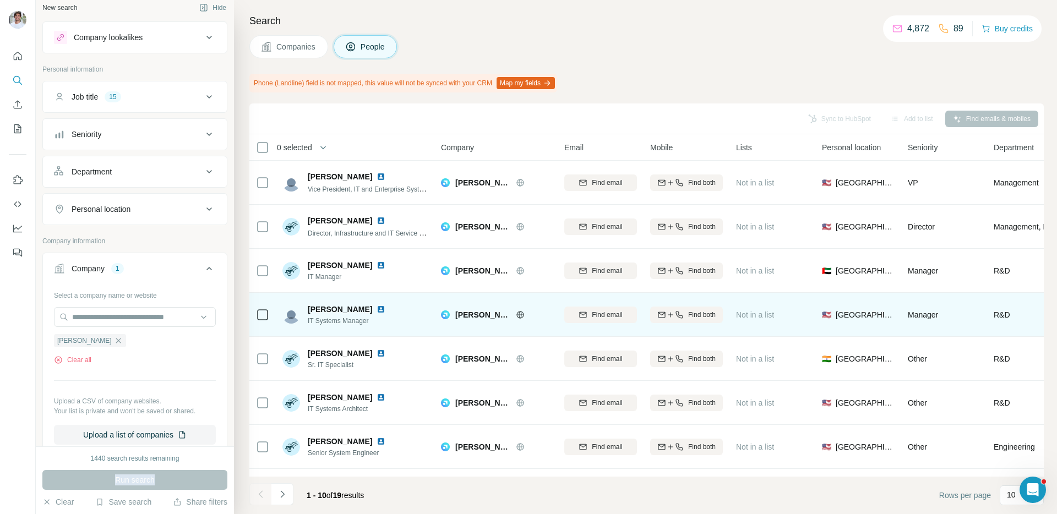
click at [381, 309] on img at bounding box center [381, 309] width 9 height 9
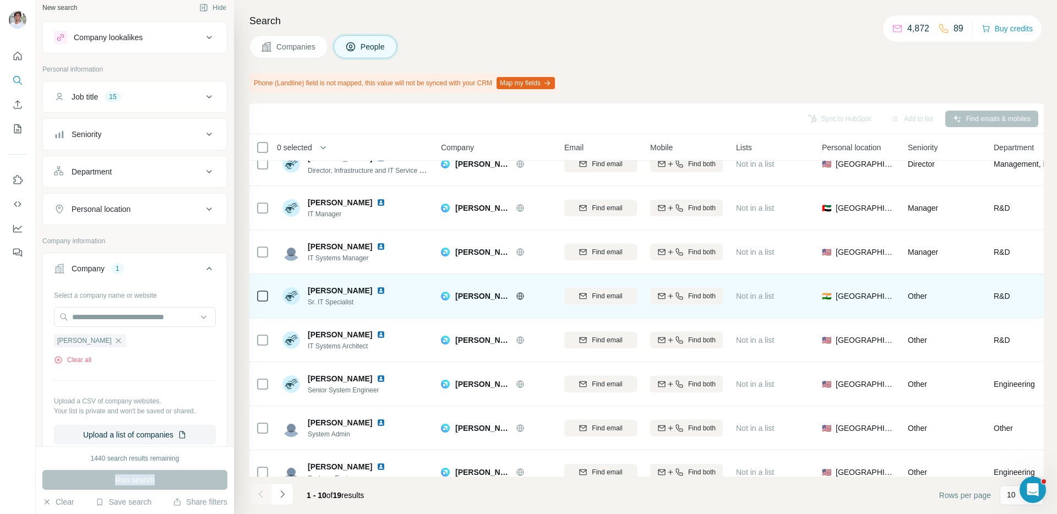
click at [380, 294] on img at bounding box center [381, 290] width 9 height 9
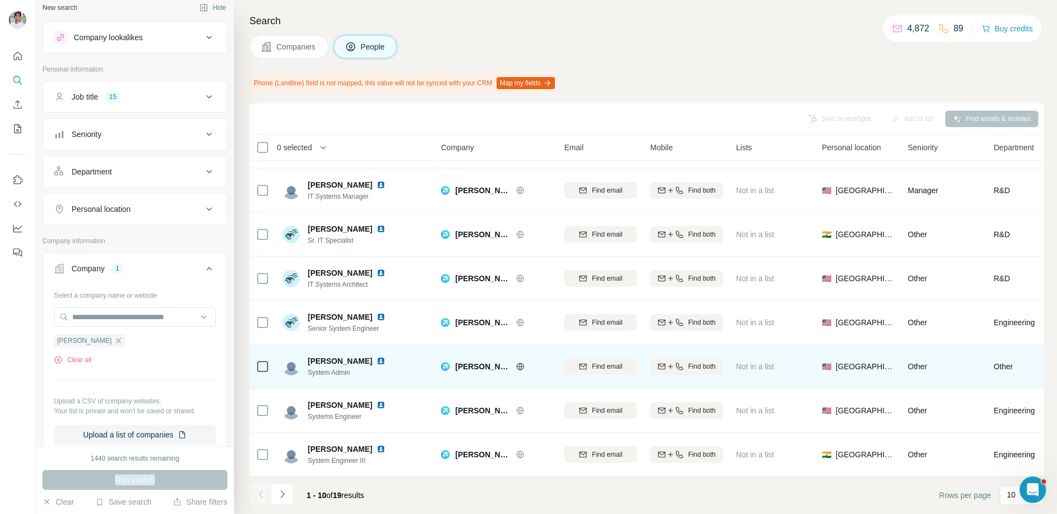
click at [377, 357] on img at bounding box center [381, 361] width 9 height 9
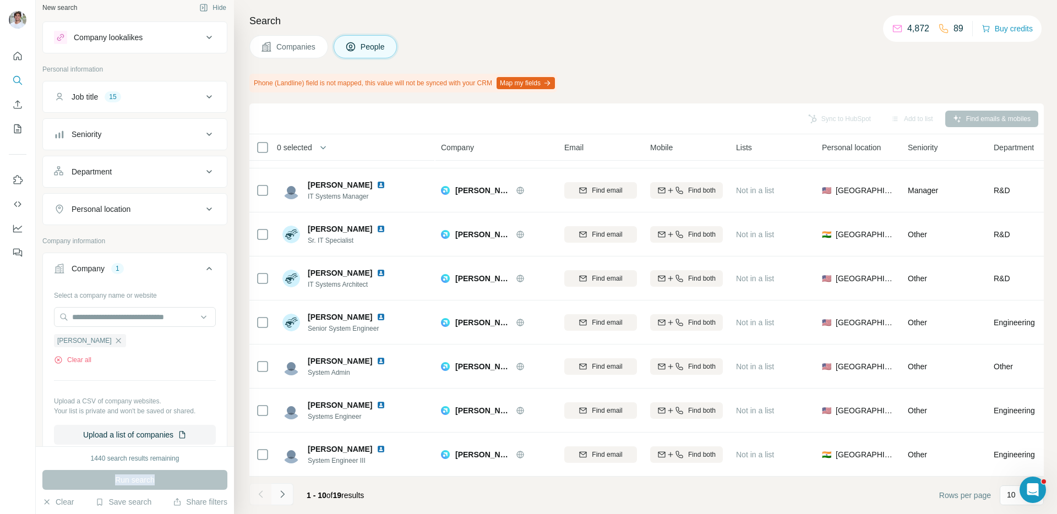
click at [279, 498] on icon "Navigate to next page" at bounding box center [282, 494] width 11 height 11
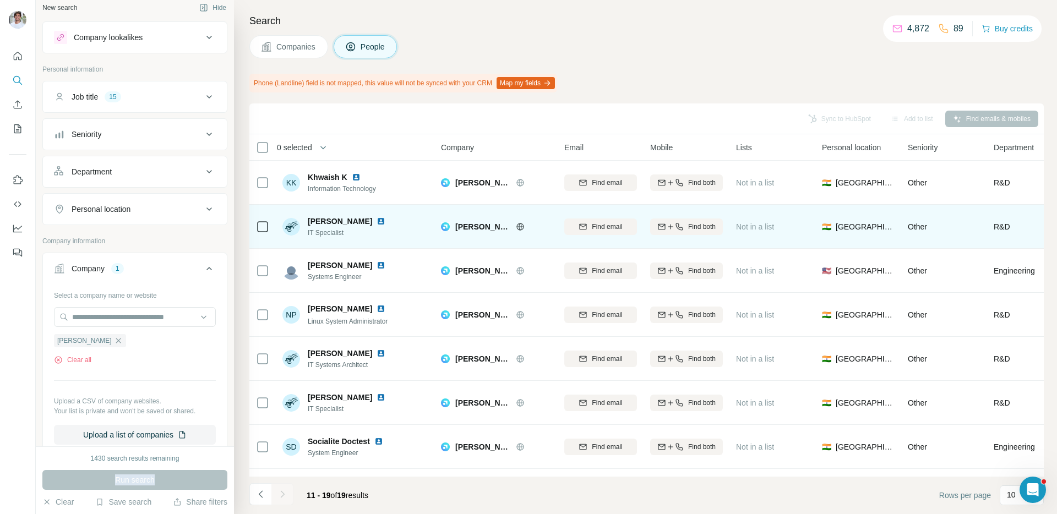
click at [377, 219] on img at bounding box center [381, 221] width 9 height 9
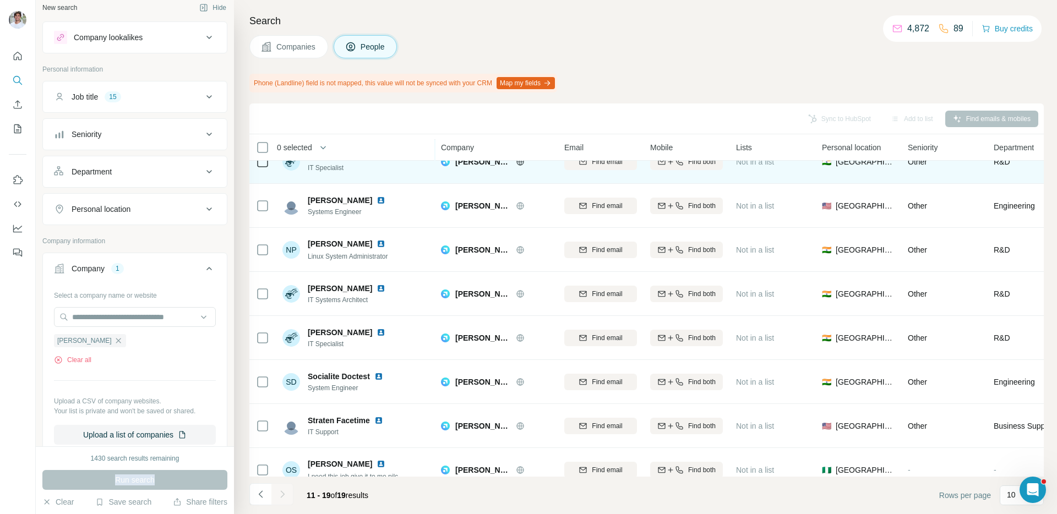
scroll to position [80, 0]
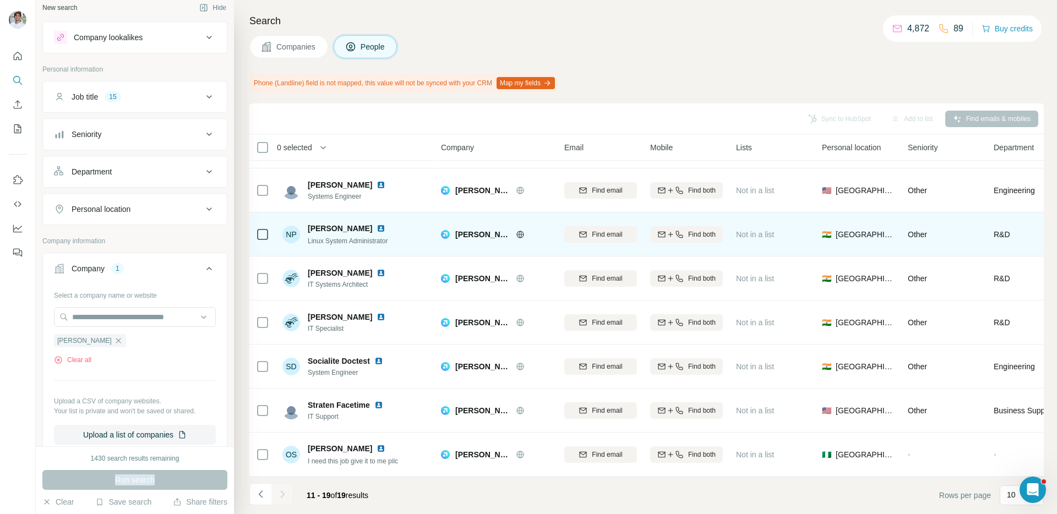
click at [377, 315] on img at bounding box center [381, 317] width 9 height 9
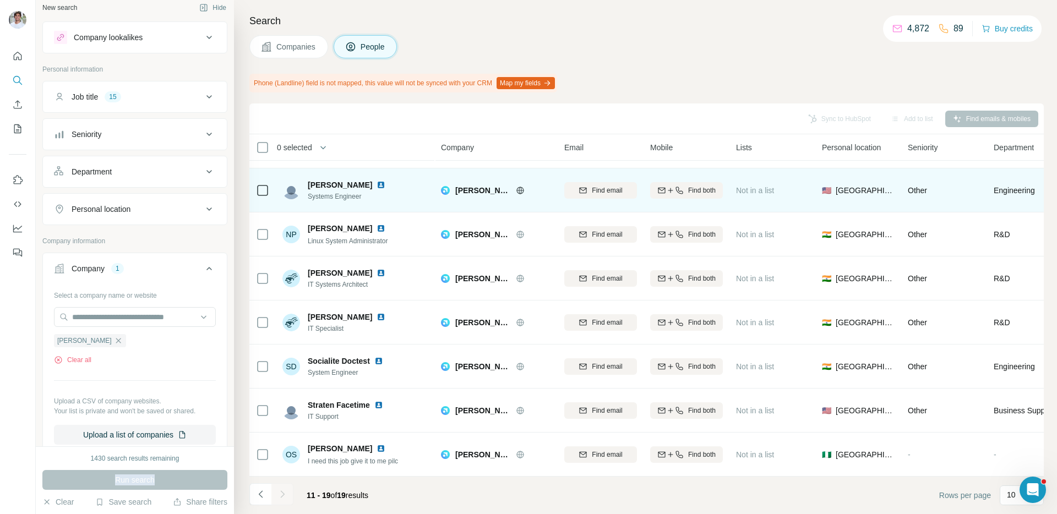
click at [377, 186] on img at bounding box center [381, 185] width 9 height 9
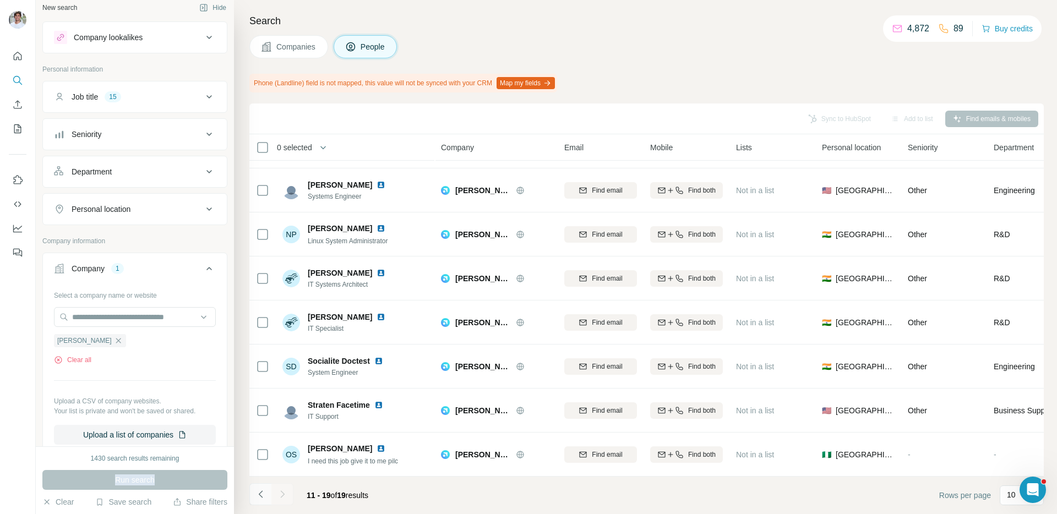
click at [257, 500] on button "Navigate to previous page" at bounding box center [260, 495] width 22 height 22
click at [114, 338] on icon "button" at bounding box center [118, 341] width 9 height 9
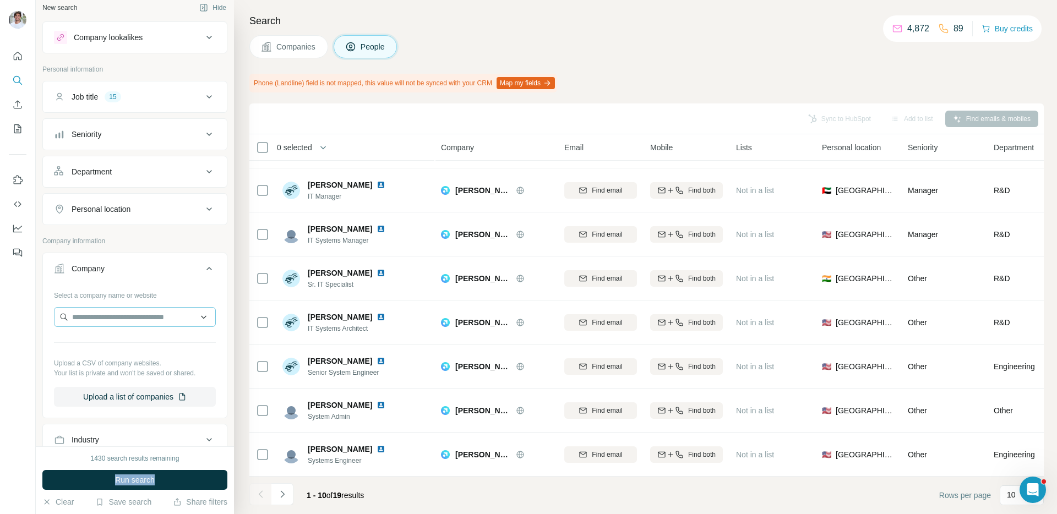
click at [105, 327] on div at bounding box center [135, 318] width 162 height 22
click at [113, 318] on input "text" at bounding box center [135, 317] width 162 height 20
paste input "**********"
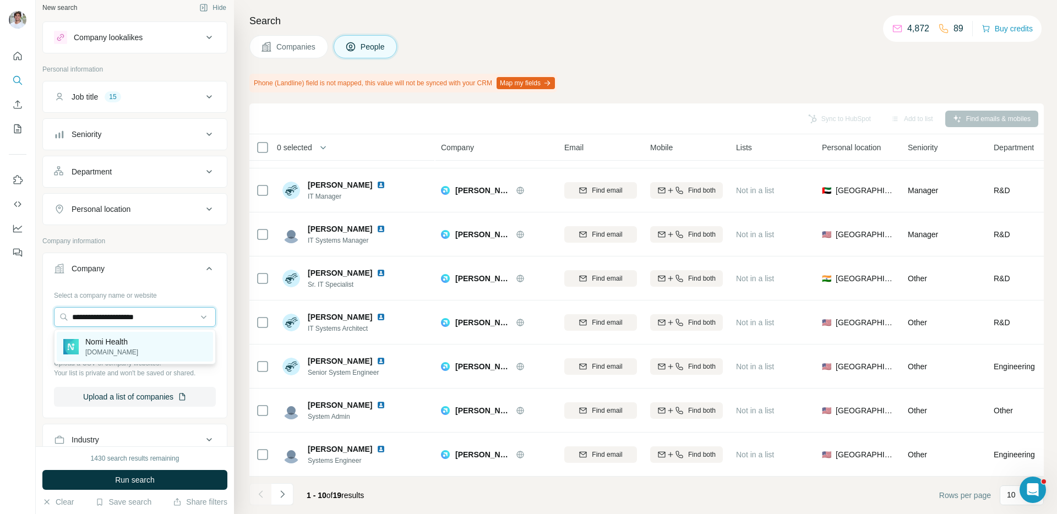
type input "**********"
click at [111, 345] on p "Nomi Health" at bounding box center [111, 342] width 53 height 11
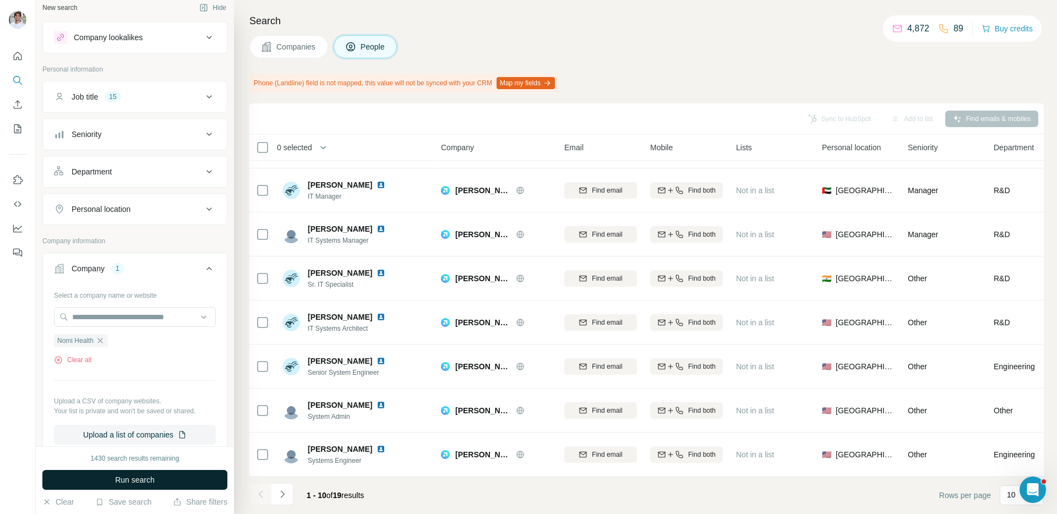
click at [107, 482] on button "Run search" at bounding box center [134, 480] width 185 height 20
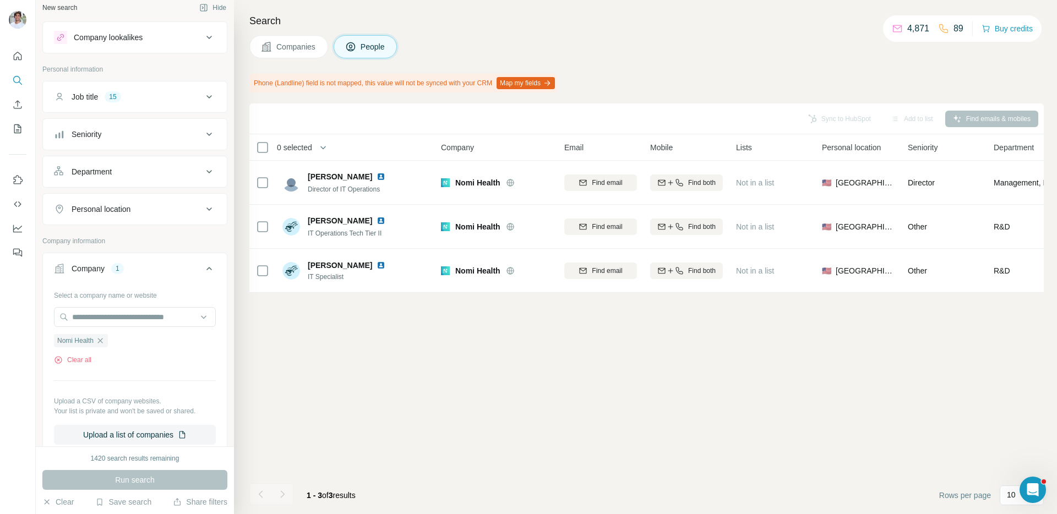
click at [283, 37] on button "Companies" at bounding box center [288, 46] width 79 height 23
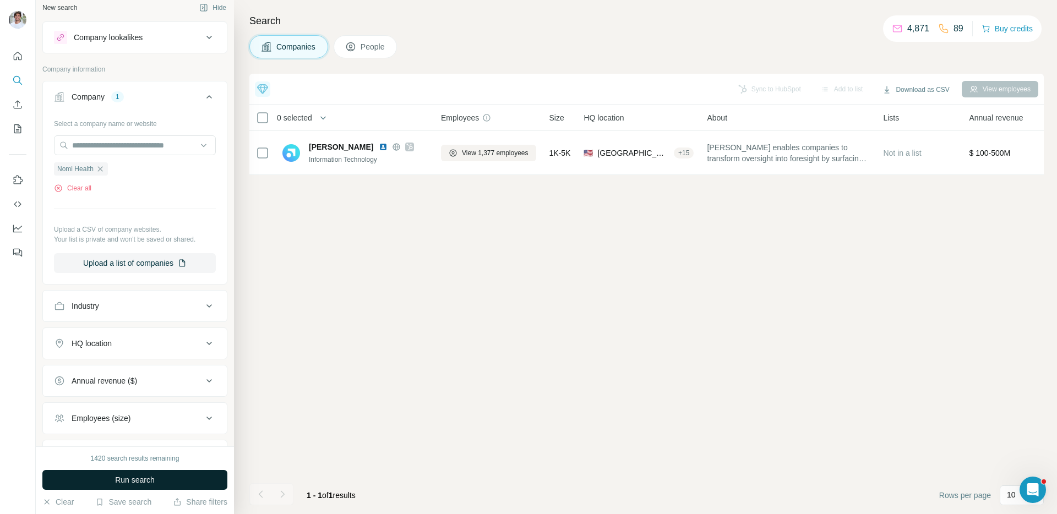
click at [150, 485] on span "Run search" at bounding box center [135, 480] width 40 height 11
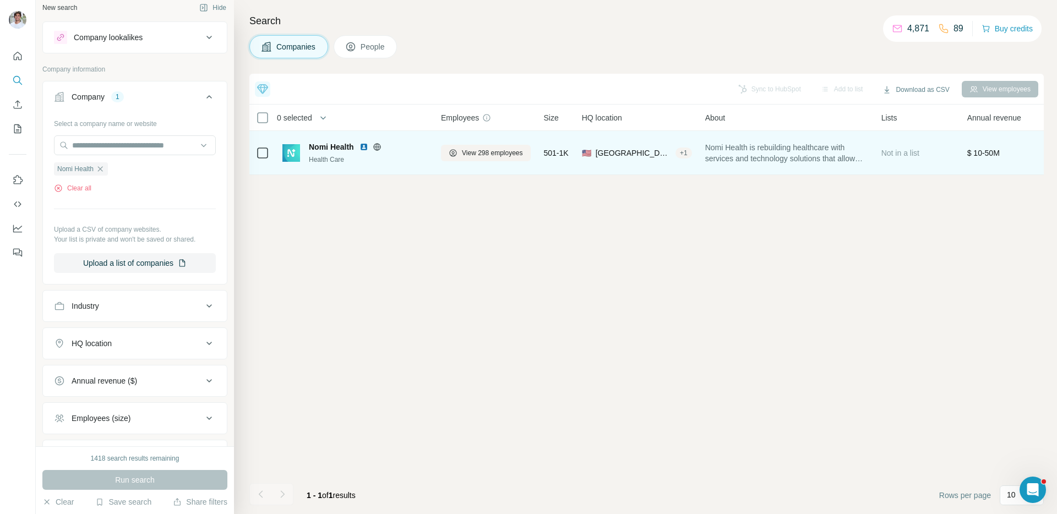
click at [370, 144] on div at bounding box center [377, 147] width 35 height 9
click at [367, 145] on img at bounding box center [364, 147] width 9 height 9
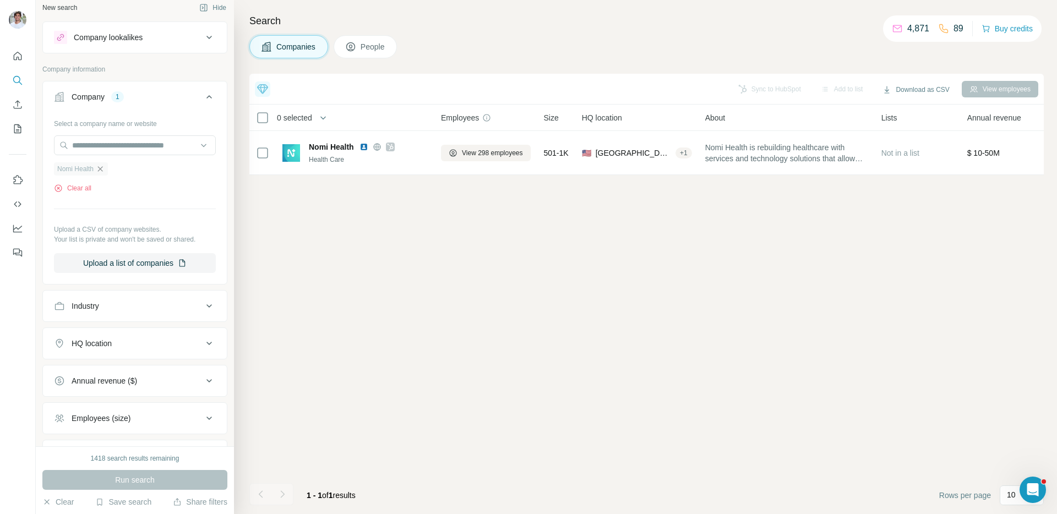
click at [100, 169] on icon "button" at bounding box center [100, 169] width 9 height 9
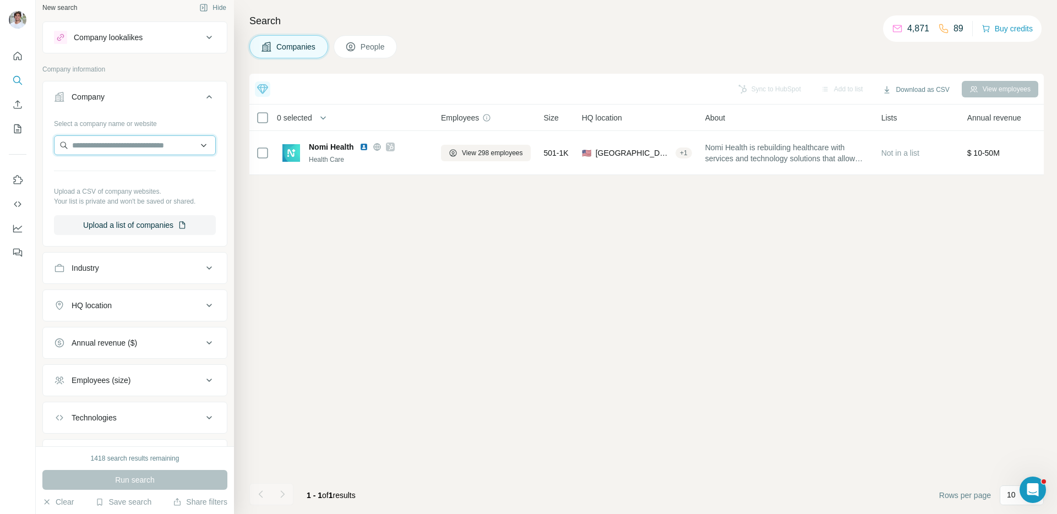
click at [117, 144] on input "text" at bounding box center [135, 145] width 162 height 20
paste input "**********"
type input "**********"
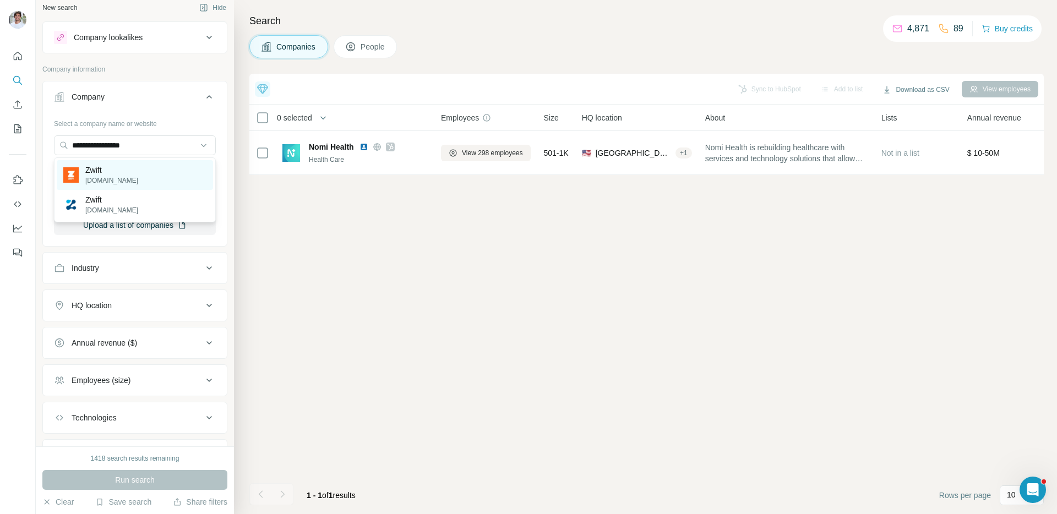
click at [123, 173] on div "Zwift [DOMAIN_NAME]" at bounding box center [135, 175] width 156 height 30
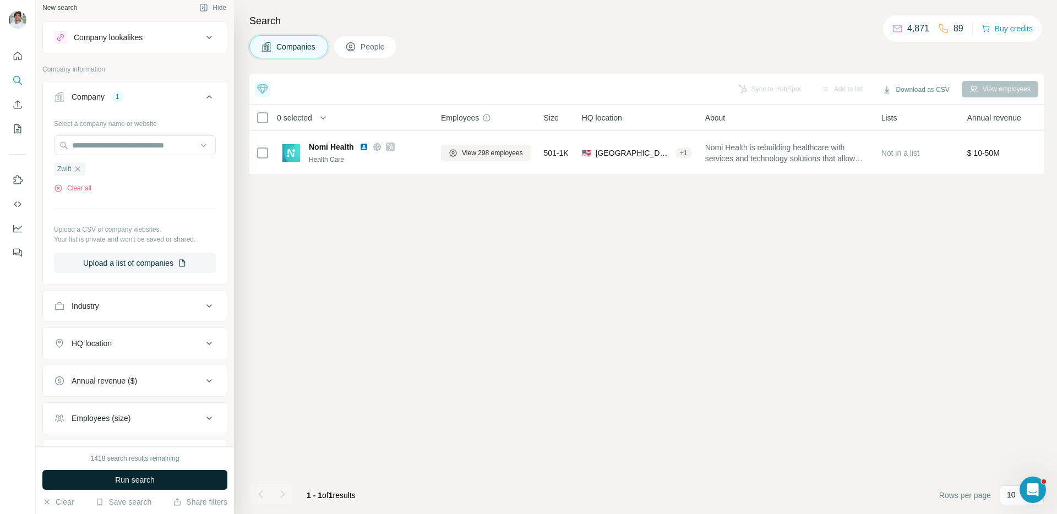
click at [177, 484] on button "Run search" at bounding box center [134, 480] width 185 height 20
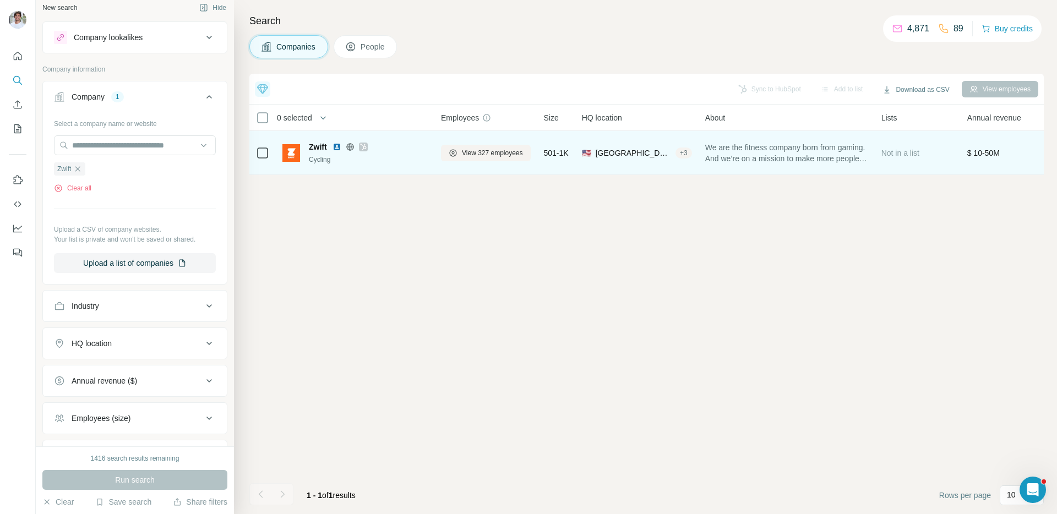
click at [340, 149] on img at bounding box center [337, 147] width 9 height 9
click at [486, 149] on span "View 327 employees" at bounding box center [492, 153] width 61 height 10
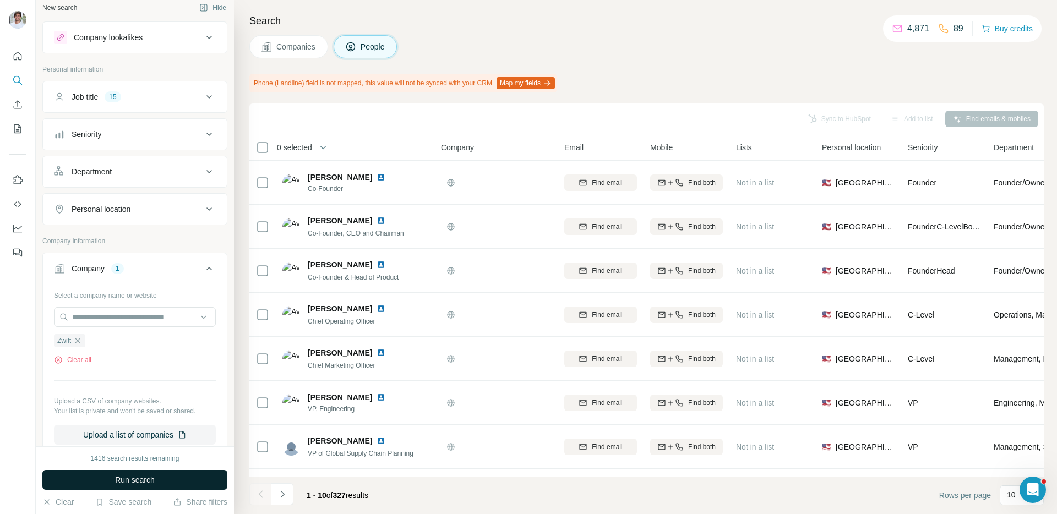
click at [173, 473] on button "Run search" at bounding box center [134, 480] width 185 height 20
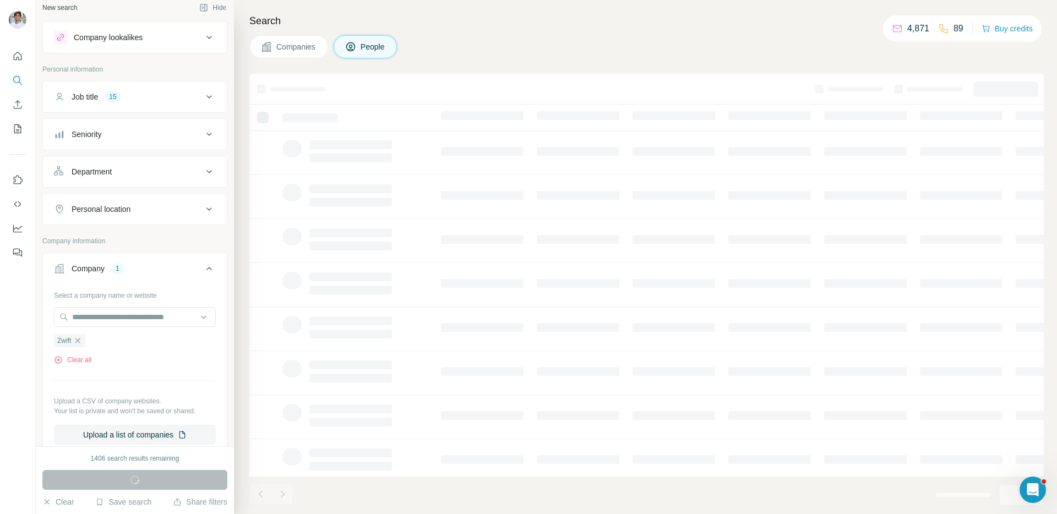
click at [173, 473] on div "Run search" at bounding box center [134, 480] width 185 height 20
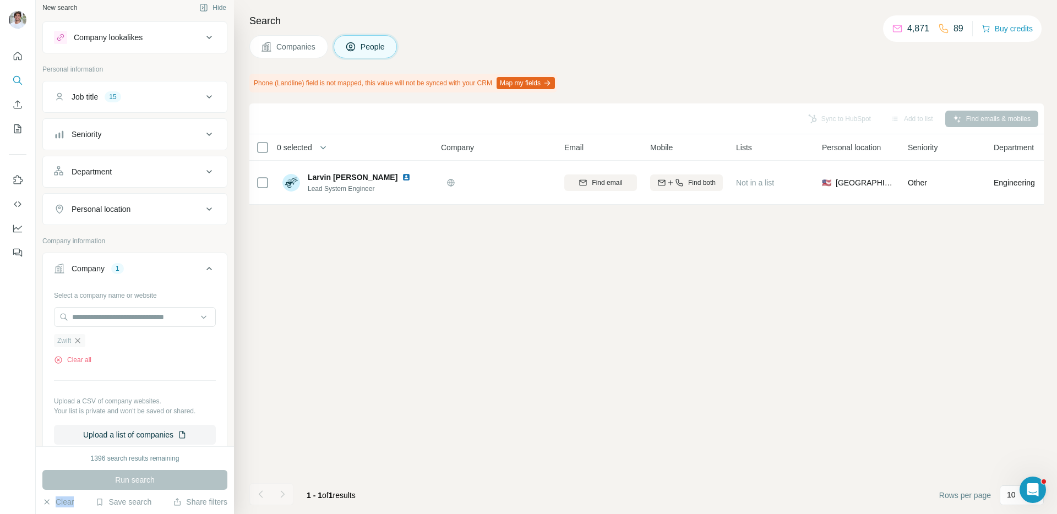
click at [80, 343] on icon "button" at bounding box center [77, 340] width 5 height 5
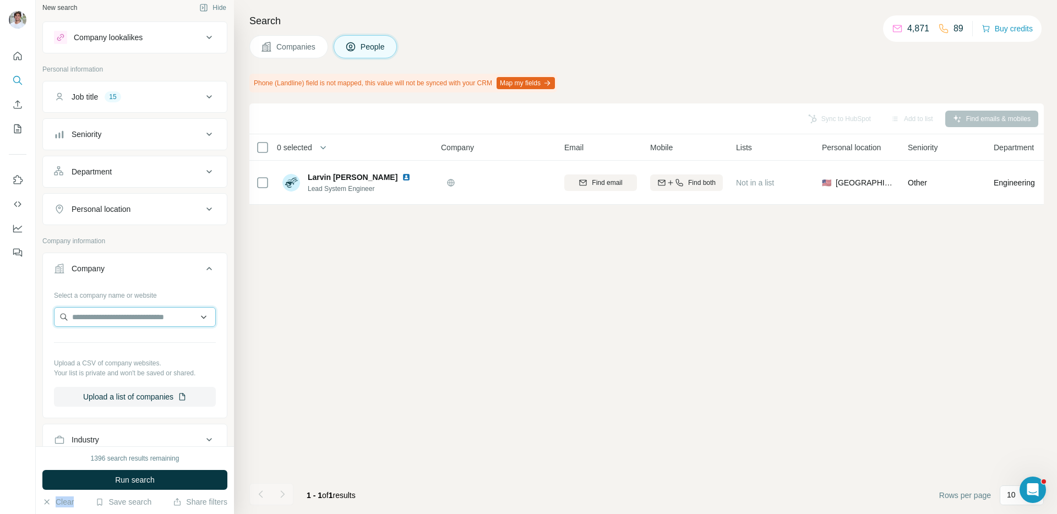
click at [99, 319] on input "text" at bounding box center [135, 317] width 162 height 20
paste input "**********"
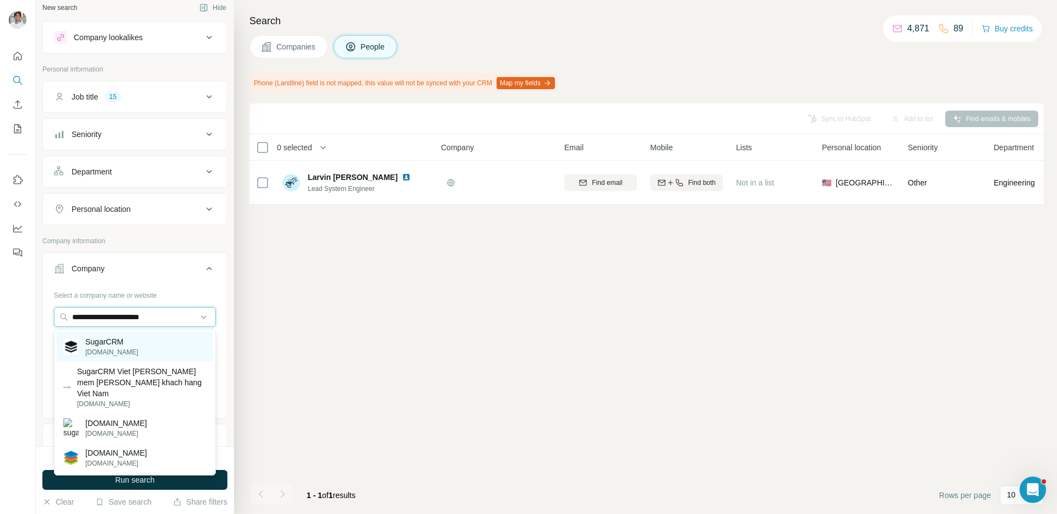
type input "**********"
click at [109, 348] on p "[DOMAIN_NAME]" at bounding box center [111, 353] width 53 height 10
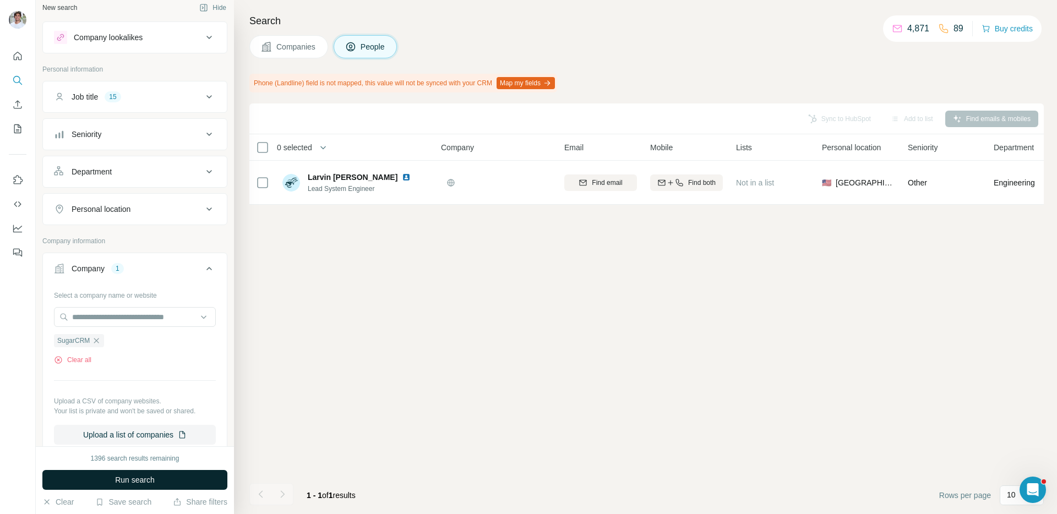
click at [109, 487] on button "Run search" at bounding box center [134, 480] width 185 height 20
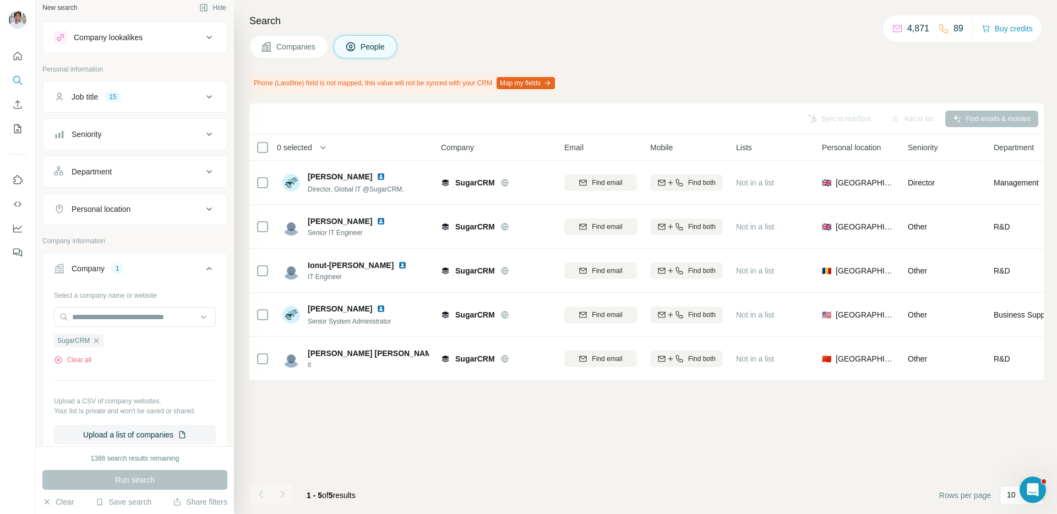
click at [281, 50] on span "Companies" at bounding box center [296, 46] width 40 height 11
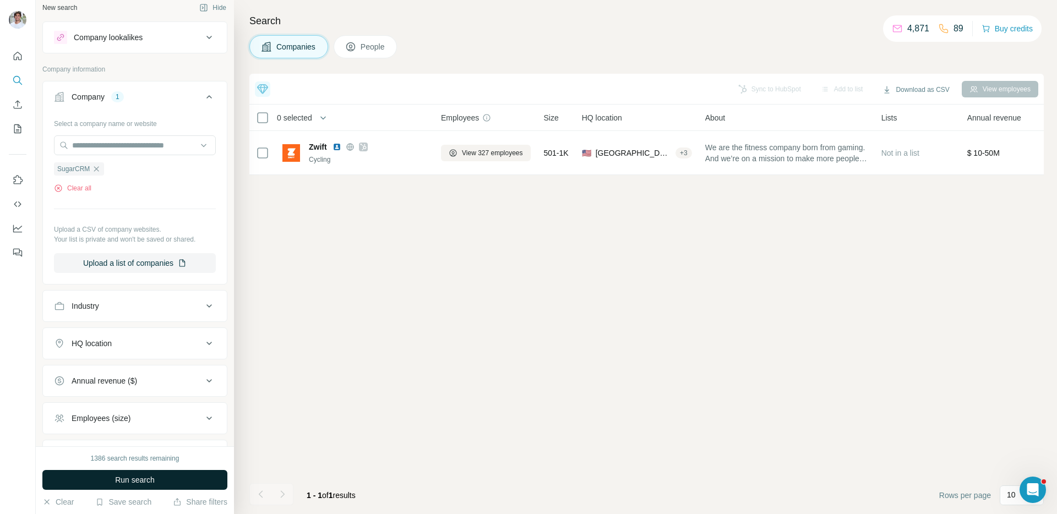
click at [163, 479] on button "Run search" at bounding box center [134, 480] width 185 height 20
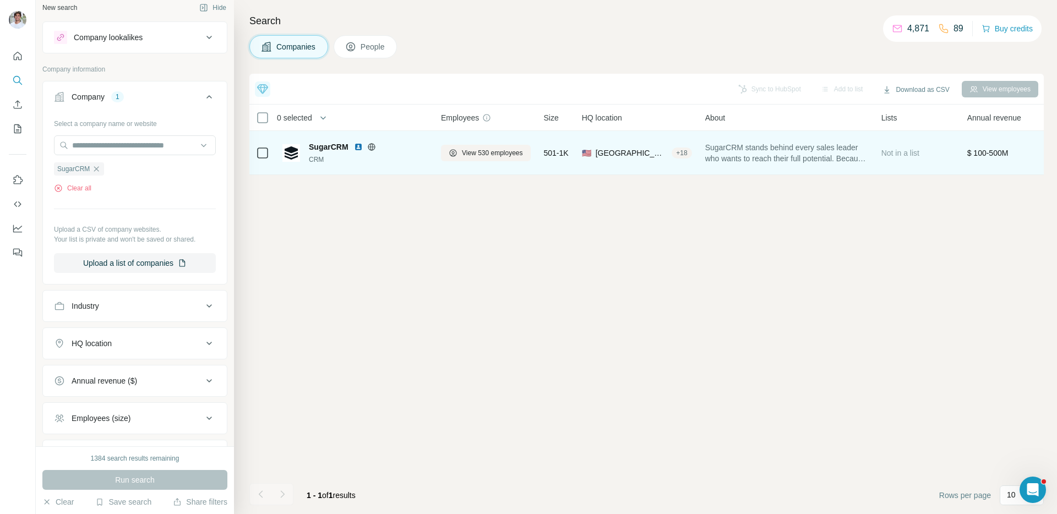
click at [358, 146] on img at bounding box center [358, 147] width 9 height 9
click at [502, 152] on span "View 530 employees" at bounding box center [492, 153] width 61 height 10
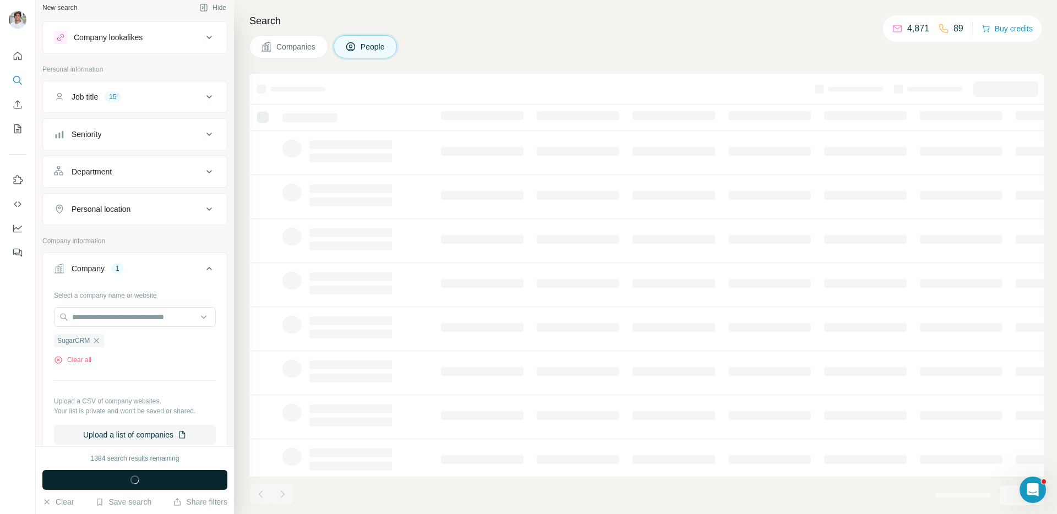
click at [161, 474] on button "Run search" at bounding box center [134, 480] width 185 height 20
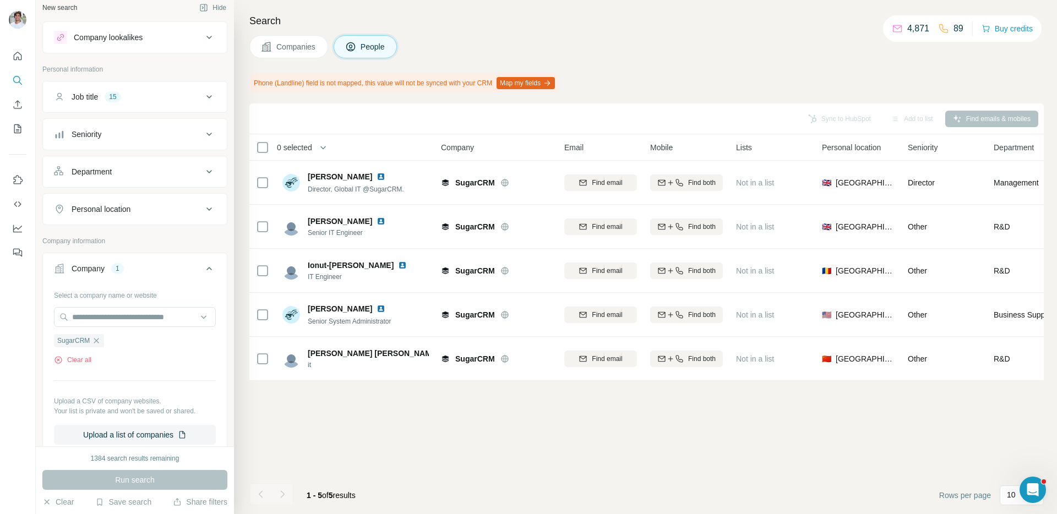
click at [161, 474] on div "Run search" at bounding box center [134, 480] width 185 height 20
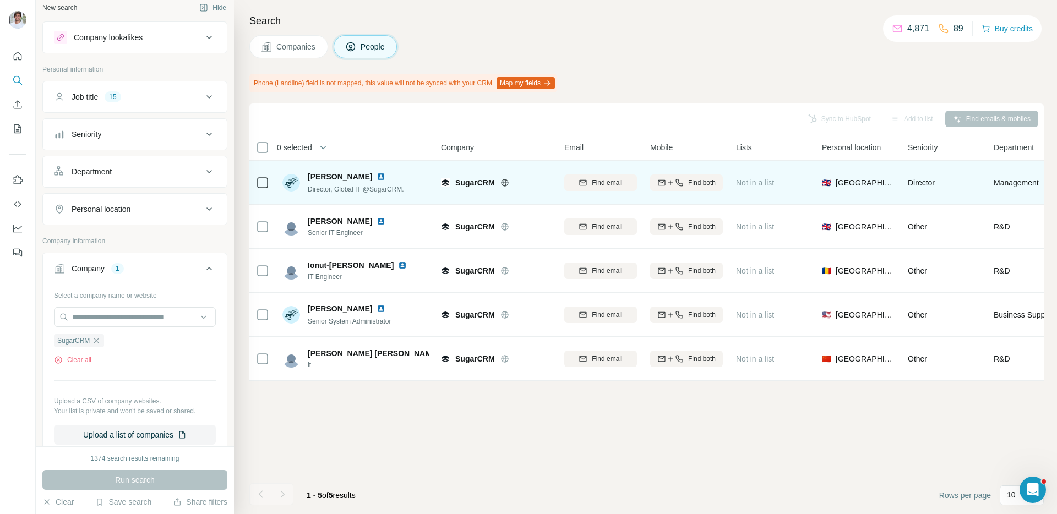
drag, startPoint x: 345, startPoint y: 176, endPoint x: 345, endPoint y: 185, distance: 8.8
click at [377, 176] on img at bounding box center [381, 176] width 9 height 9
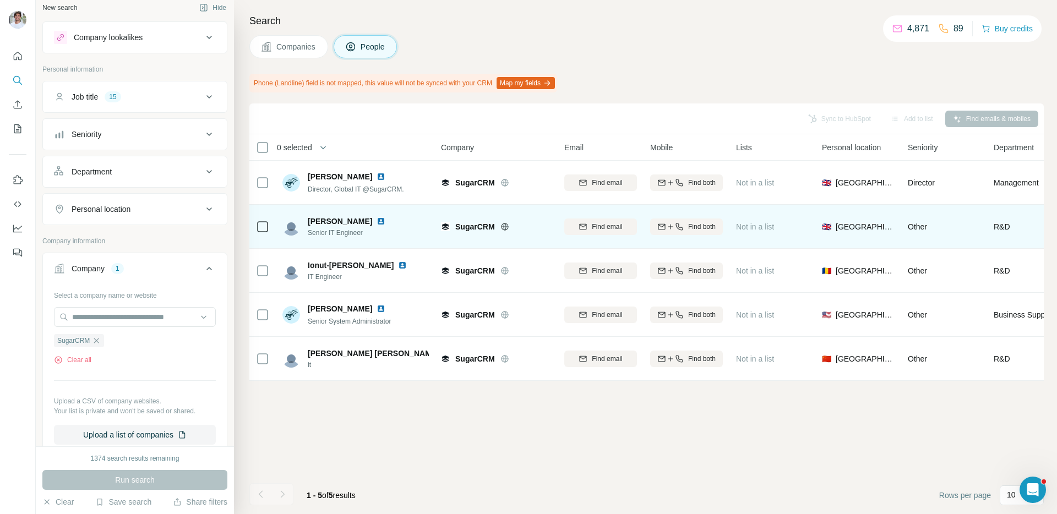
click at [377, 220] on img at bounding box center [381, 221] width 9 height 9
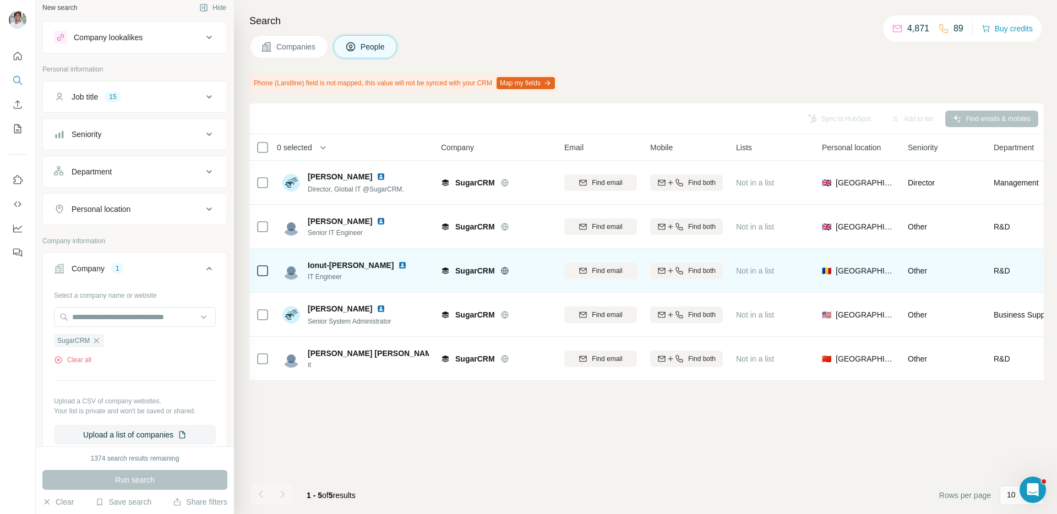
click at [400, 265] on img at bounding box center [402, 265] width 9 height 9
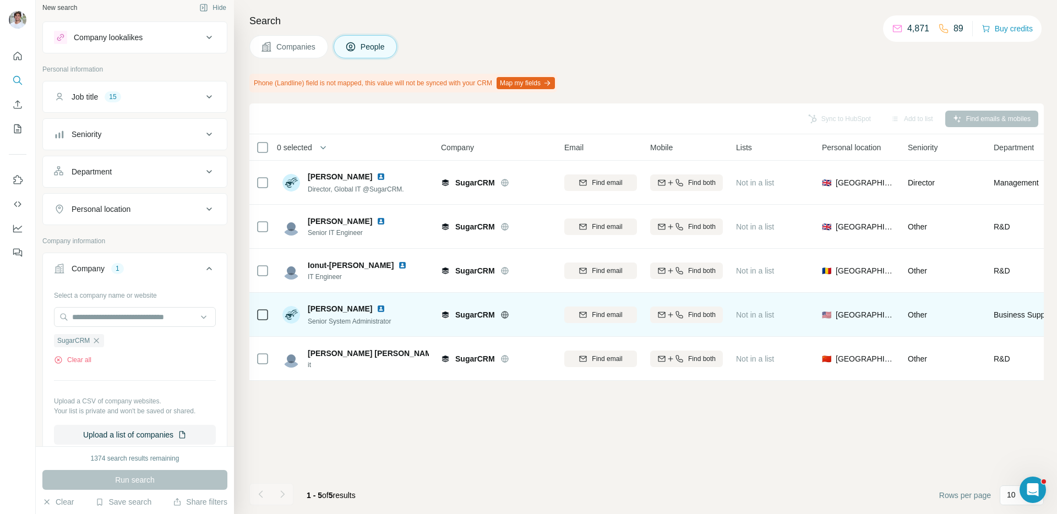
click at [382, 307] on img at bounding box center [381, 309] width 9 height 9
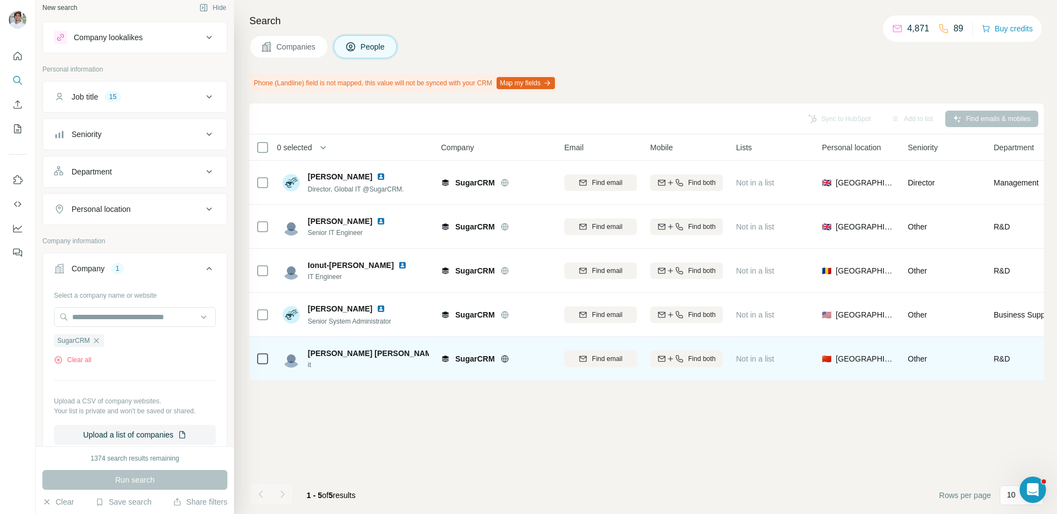
click at [444, 352] on img at bounding box center [448, 353] width 9 height 9
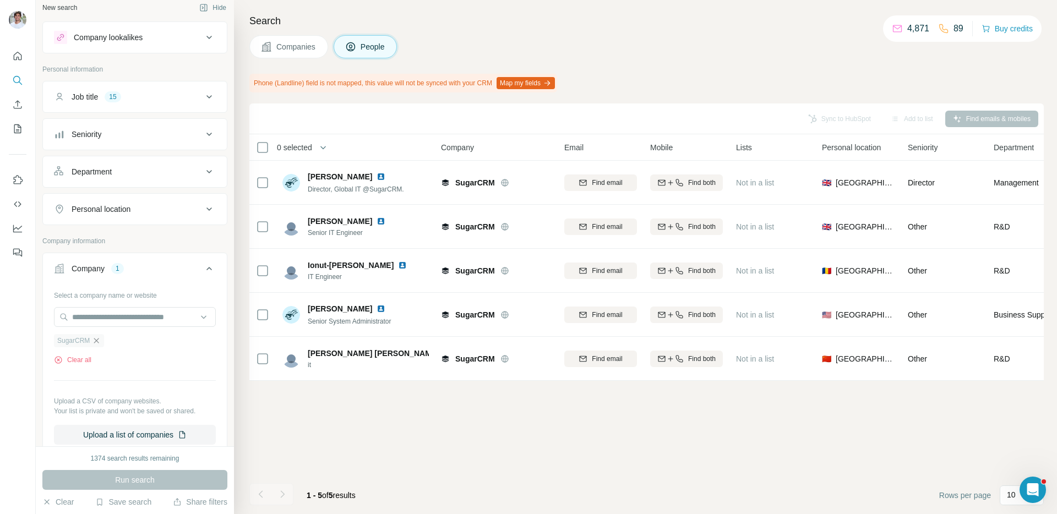
click at [97, 344] on icon "button" at bounding box center [96, 341] width 9 height 9
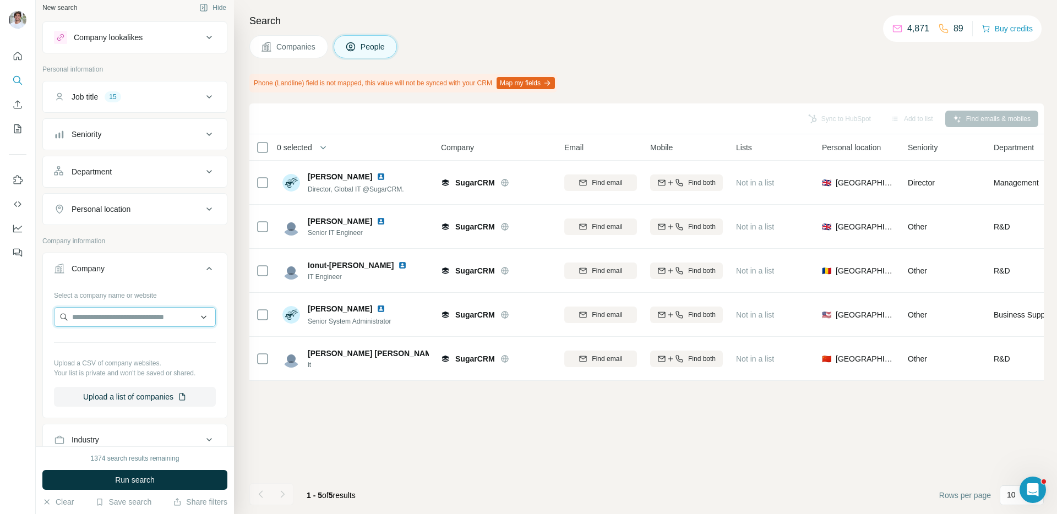
click at [116, 321] on input "text" at bounding box center [135, 317] width 162 height 20
paste input "**********"
type input "**********"
click at [118, 346] on p "Mediaocean" at bounding box center [111, 342] width 53 height 11
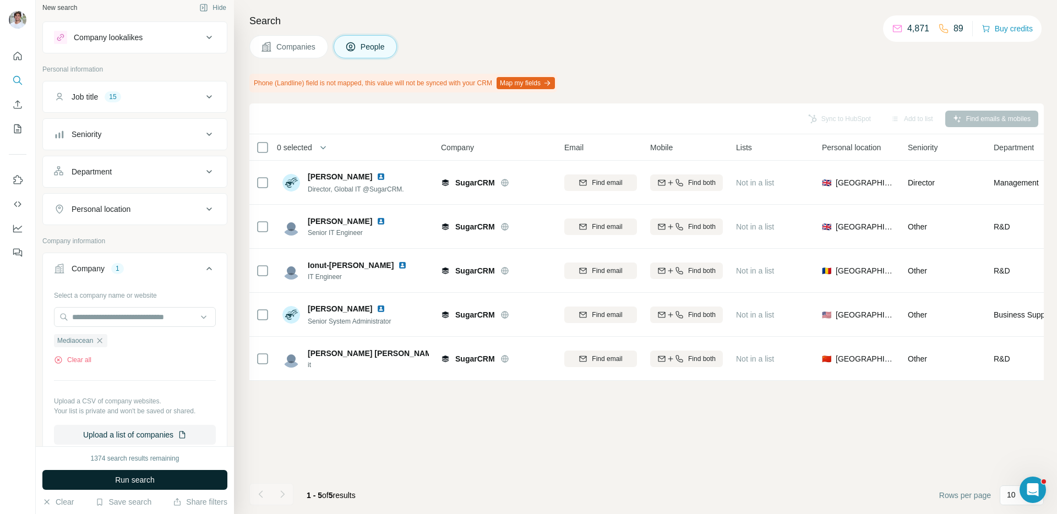
click at [115, 484] on span "Run search" at bounding box center [135, 480] width 40 height 11
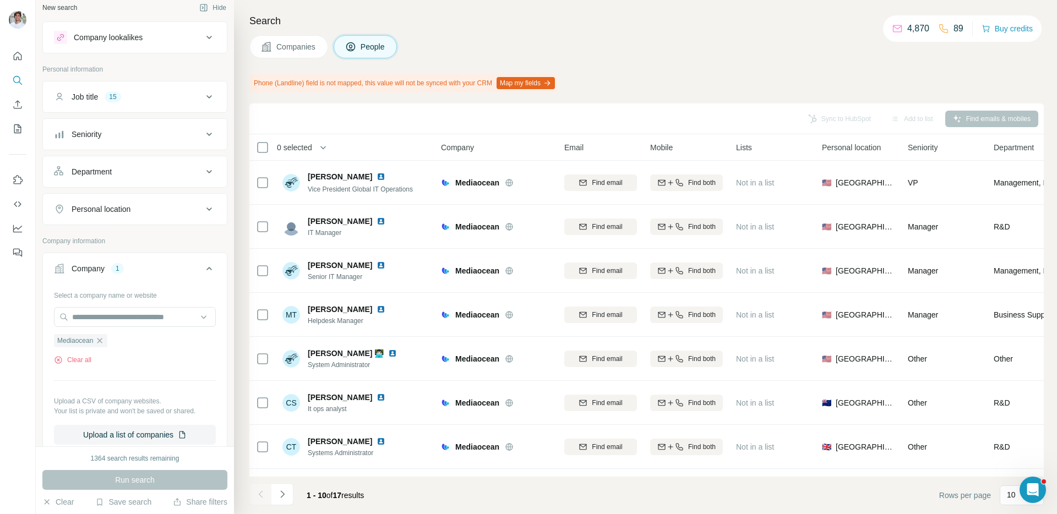
click at [308, 48] on span "Companies" at bounding box center [296, 46] width 40 height 11
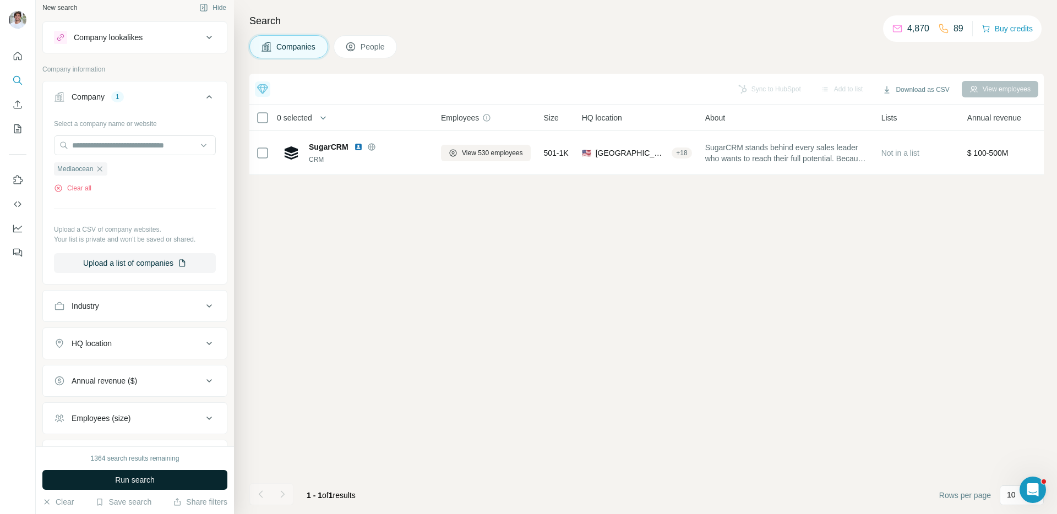
click at [203, 487] on button "Run search" at bounding box center [134, 480] width 185 height 20
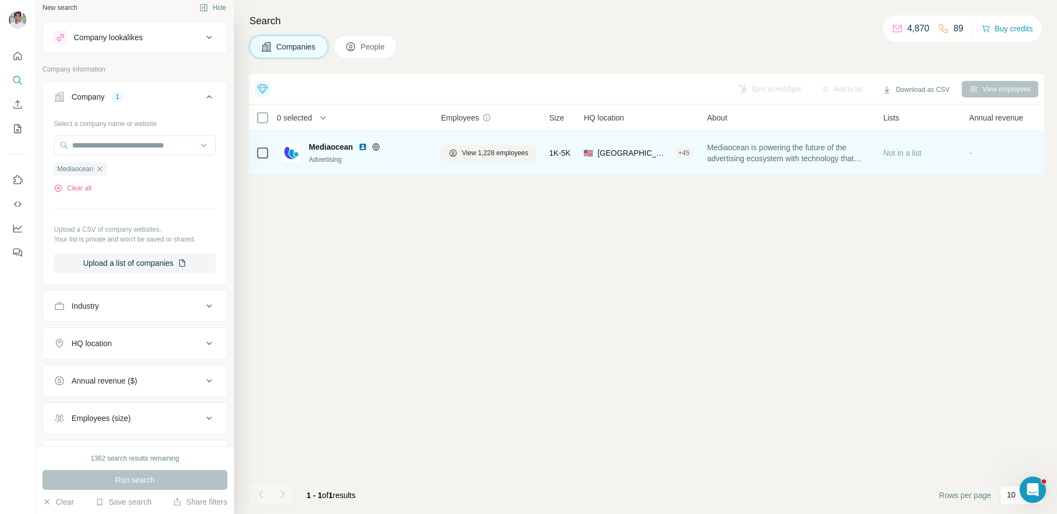
click at [362, 146] on img at bounding box center [363, 147] width 9 height 9
click at [458, 153] on button "View 1,228 employees" at bounding box center [488, 153] width 95 height 17
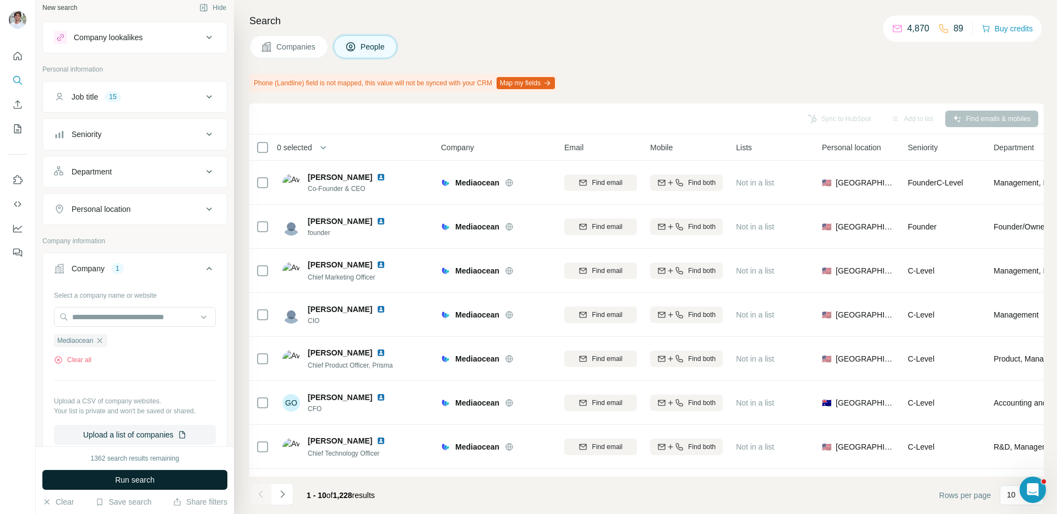
click at [154, 478] on span "Run search" at bounding box center [135, 480] width 40 height 11
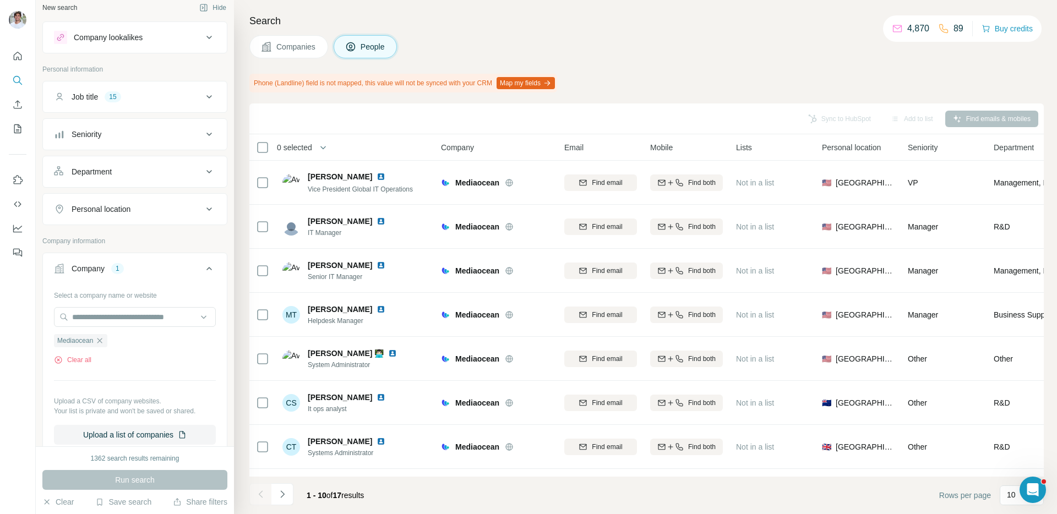
click at [154, 478] on div "Run search" at bounding box center [134, 480] width 185 height 20
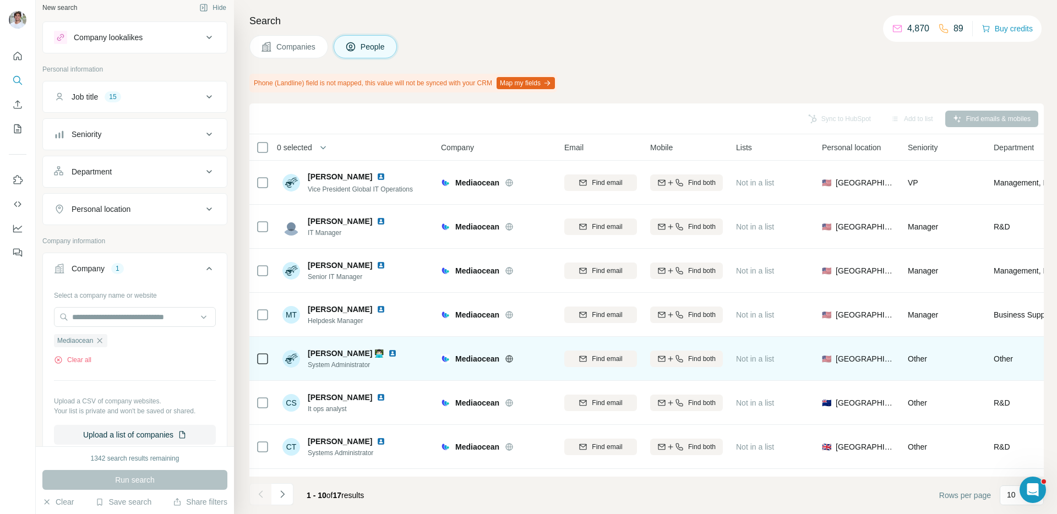
click at [415, 341] on td "[PERSON_NAME] 👨🏻‍💻 System Administrator" at bounding box center [356, 359] width 160 height 44
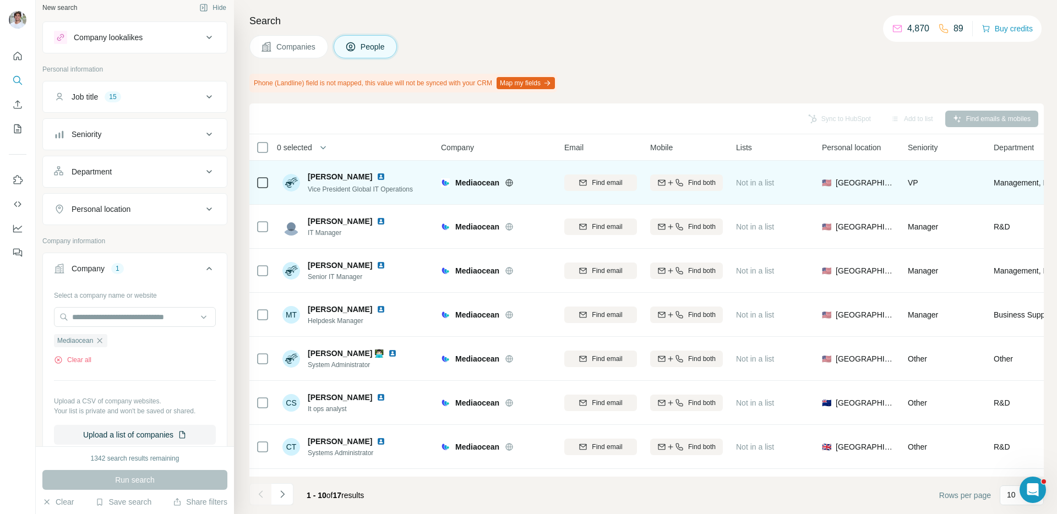
click at [377, 175] on img at bounding box center [381, 176] width 9 height 9
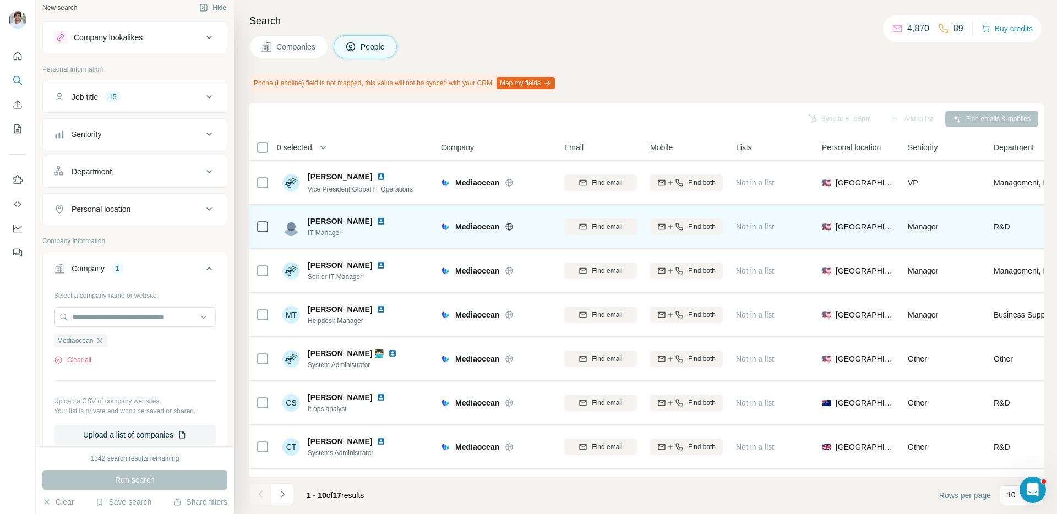
click at [377, 223] on img at bounding box center [381, 221] width 9 height 9
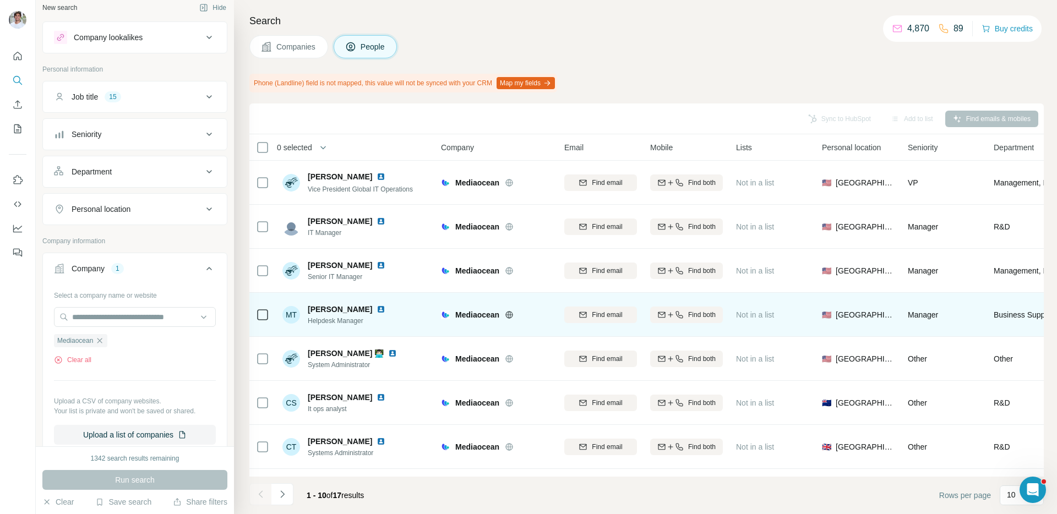
click at [377, 264] on img at bounding box center [381, 265] width 9 height 9
click at [381, 310] on img at bounding box center [381, 309] width 9 height 9
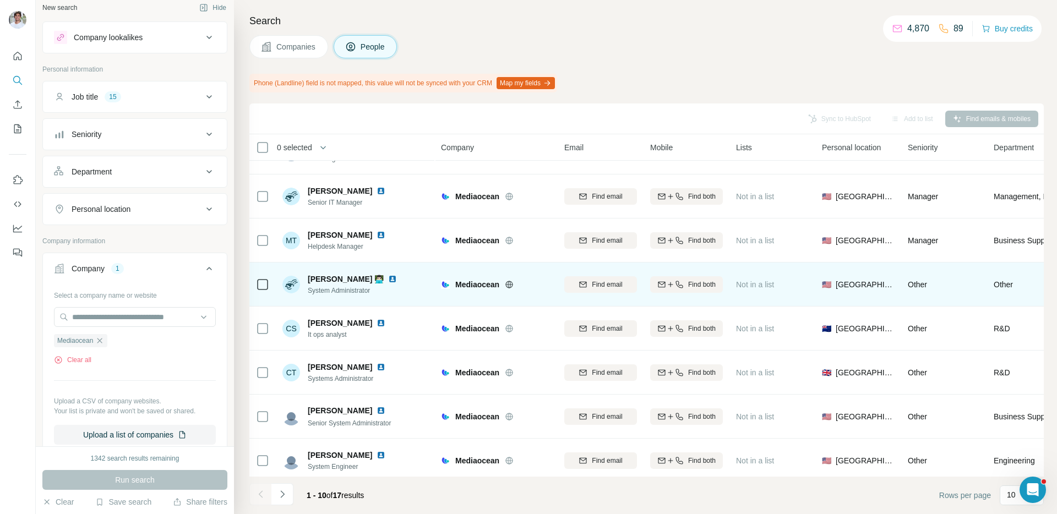
click at [397, 278] on img at bounding box center [392, 279] width 9 height 9
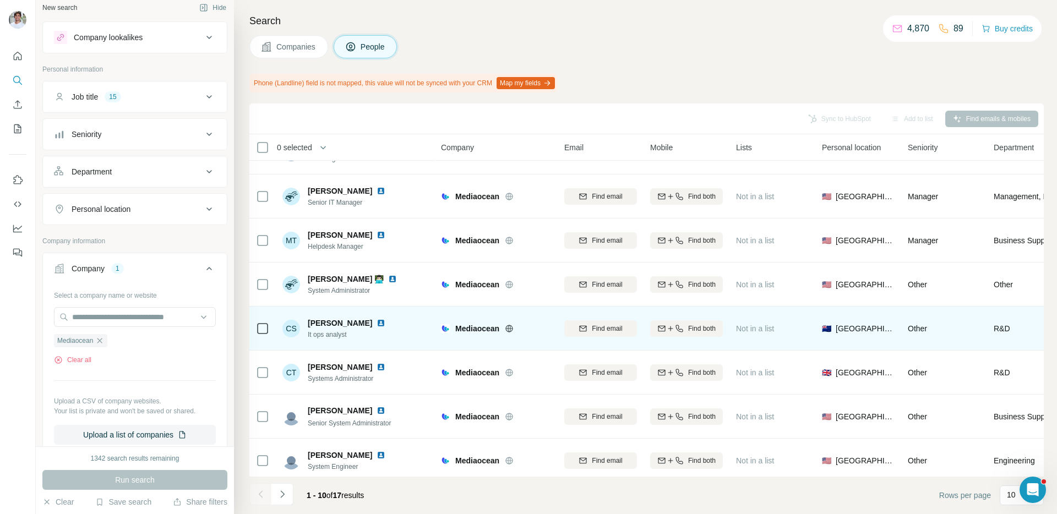
click at [380, 324] on img at bounding box center [381, 323] width 9 height 9
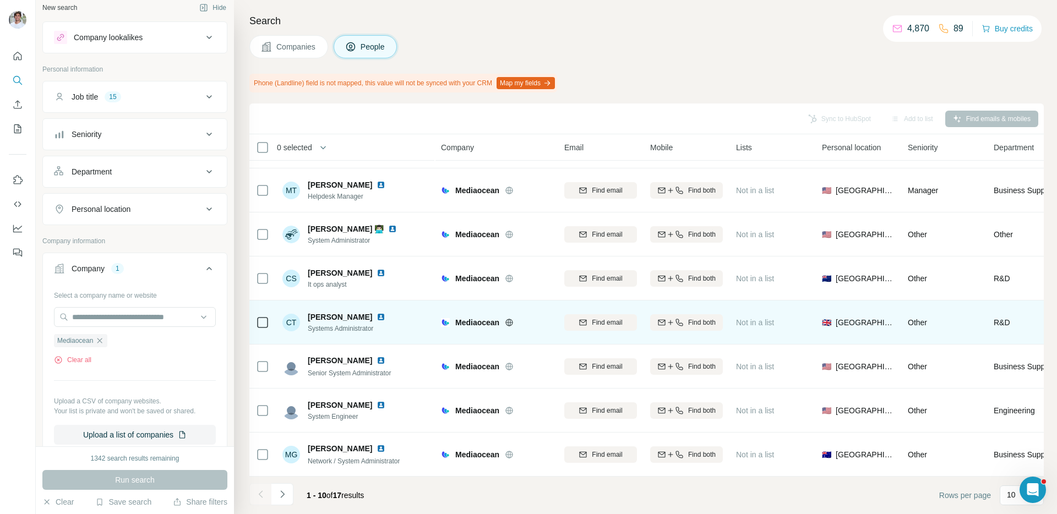
click at [377, 316] on img at bounding box center [381, 317] width 9 height 9
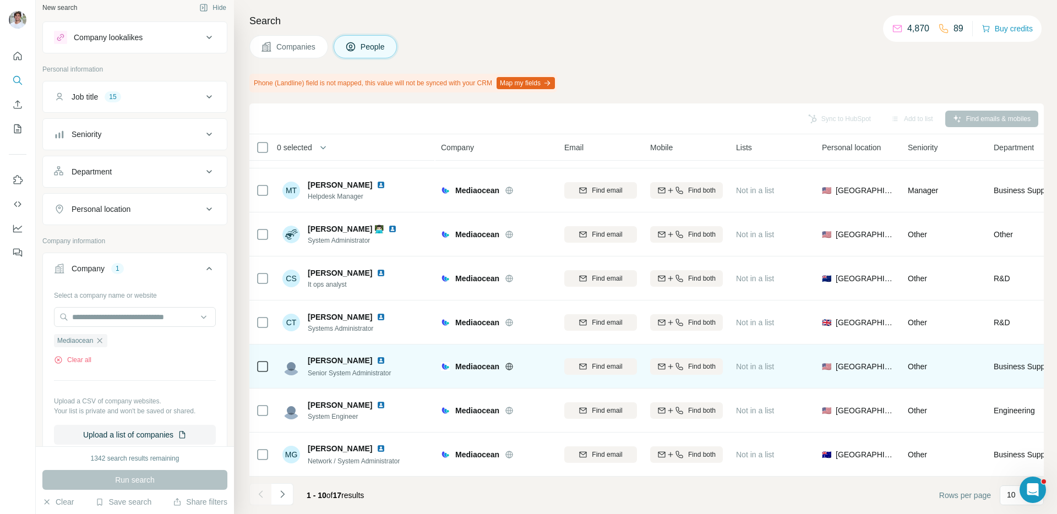
click at [377, 364] on img at bounding box center [381, 360] width 9 height 9
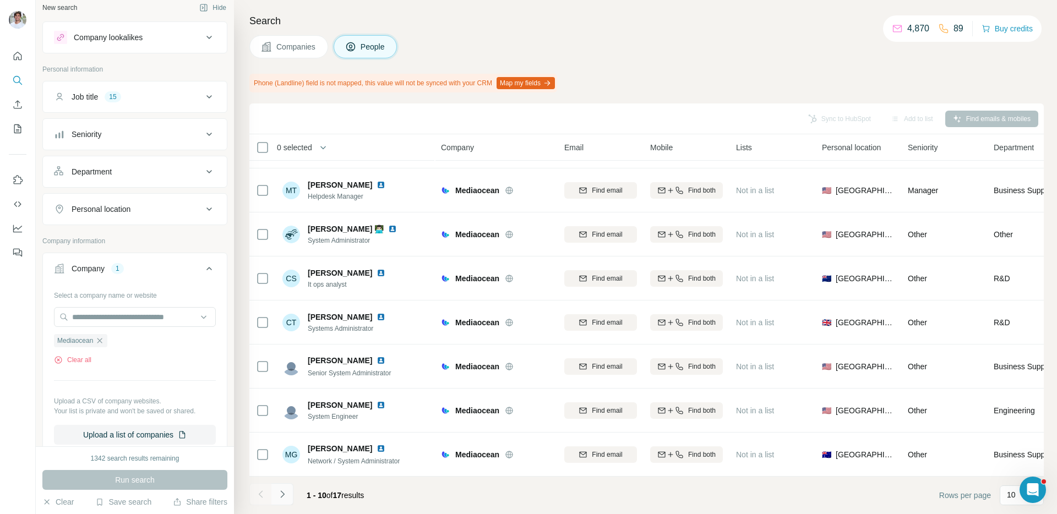
click at [286, 493] on icon "Navigate to next page" at bounding box center [282, 494] width 11 height 11
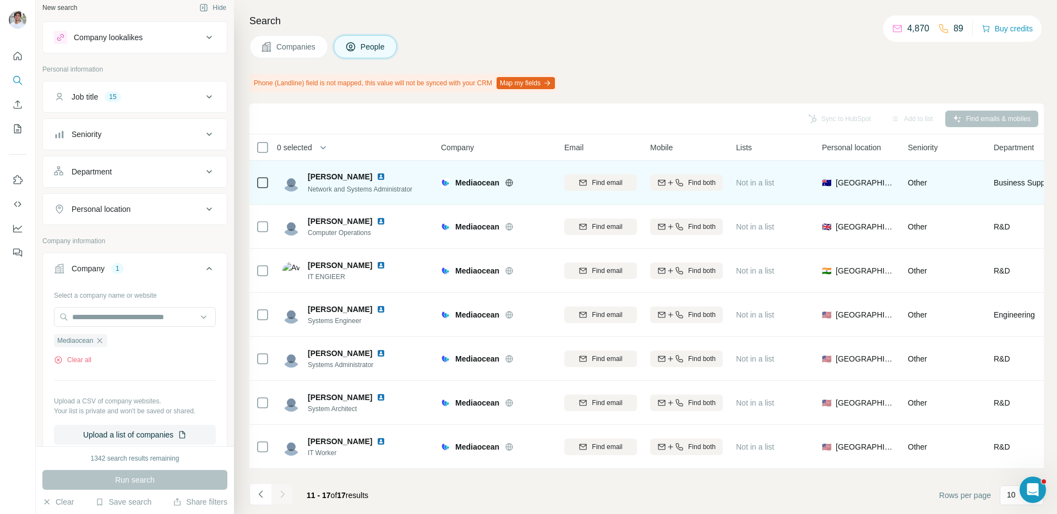
scroll to position [0, 0]
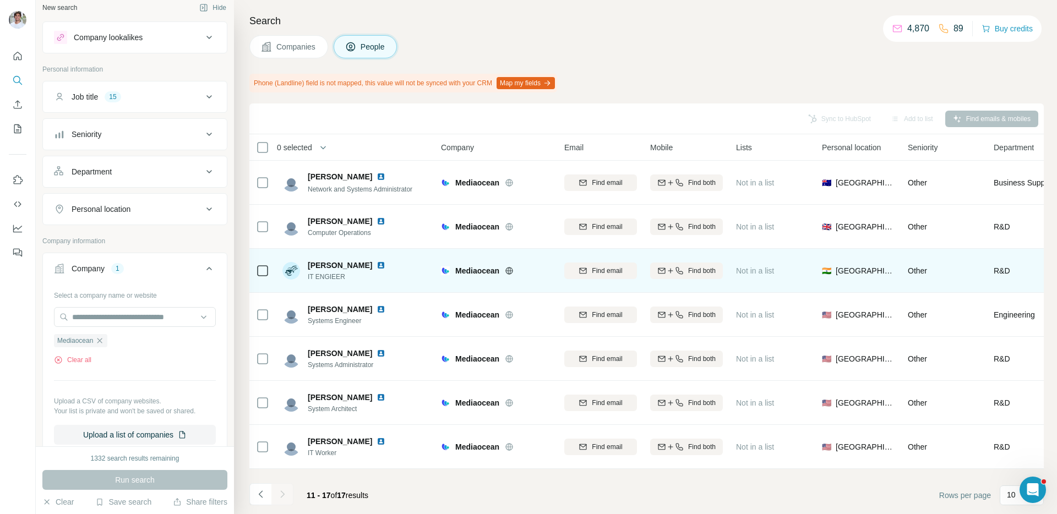
click at [379, 262] on img at bounding box center [381, 265] width 9 height 9
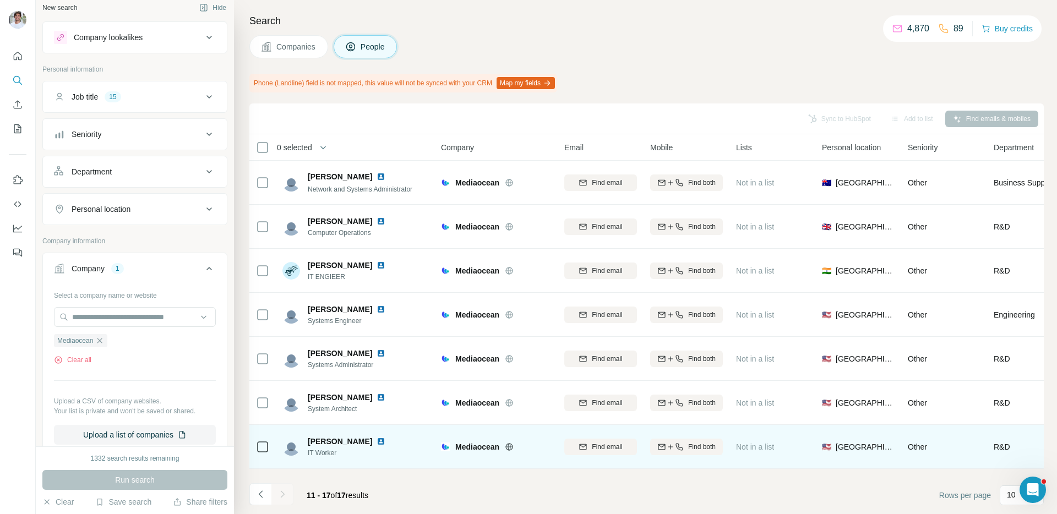
drag, startPoint x: 362, startPoint y: 355, endPoint x: 376, endPoint y: 441, distance: 87.5
click at [377, 355] on img at bounding box center [381, 353] width 9 height 9
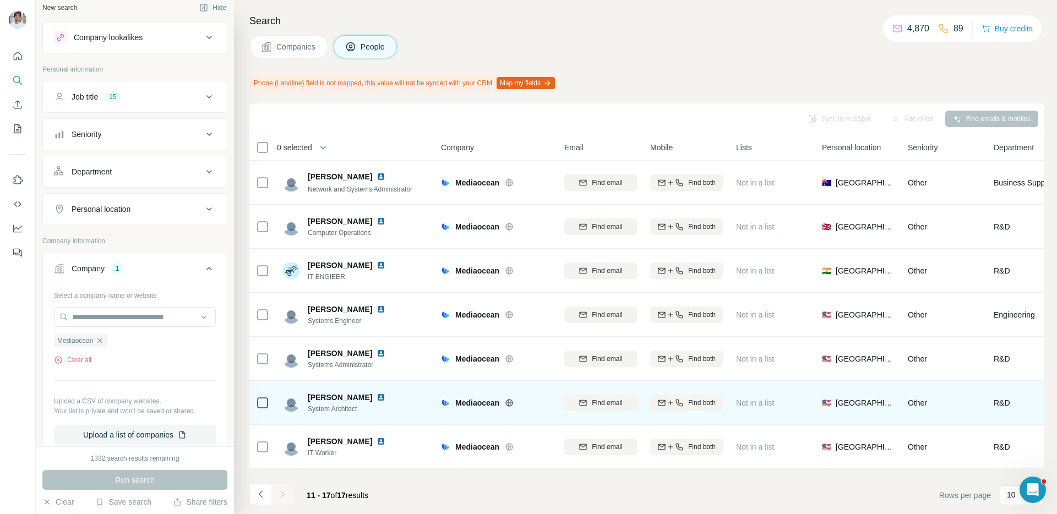
click at [377, 396] on img at bounding box center [381, 397] width 9 height 9
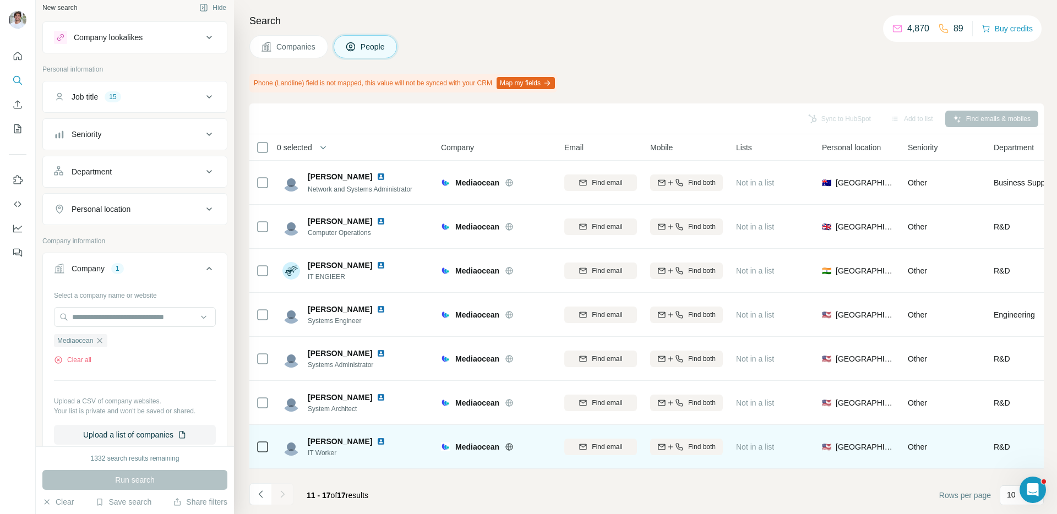
click at [383, 438] on img at bounding box center [381, 441] width 9 height 9
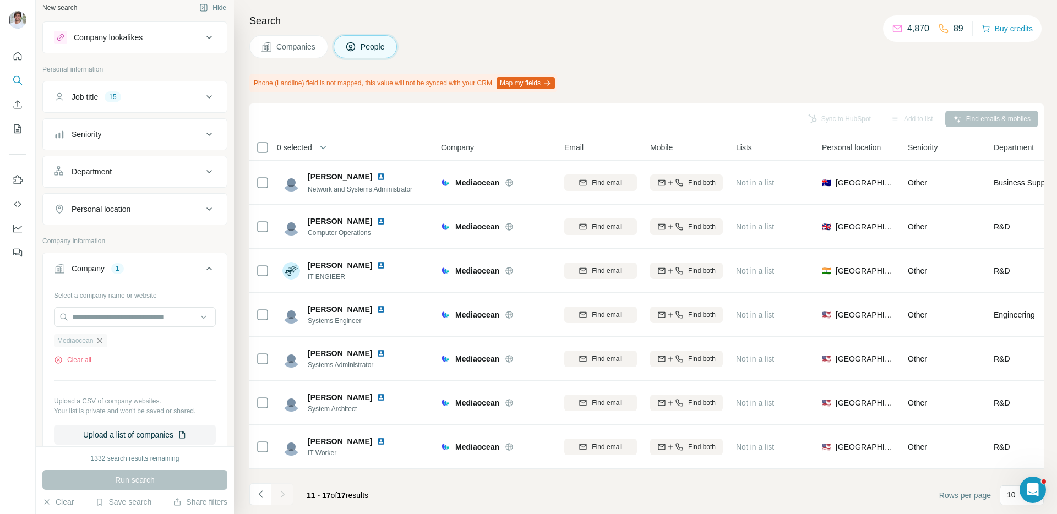
click at [102, 341] on icon "button" at bounding box center [99, 340] width 5 height 5
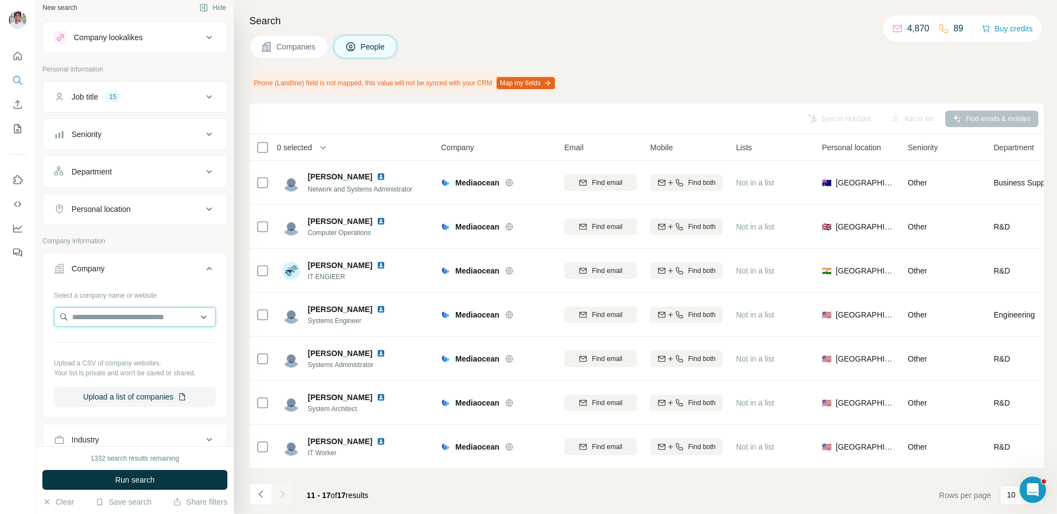
click at [116, 323] on input "text" at bounding box center [135, 317] width 162 height 20
type input "**********"
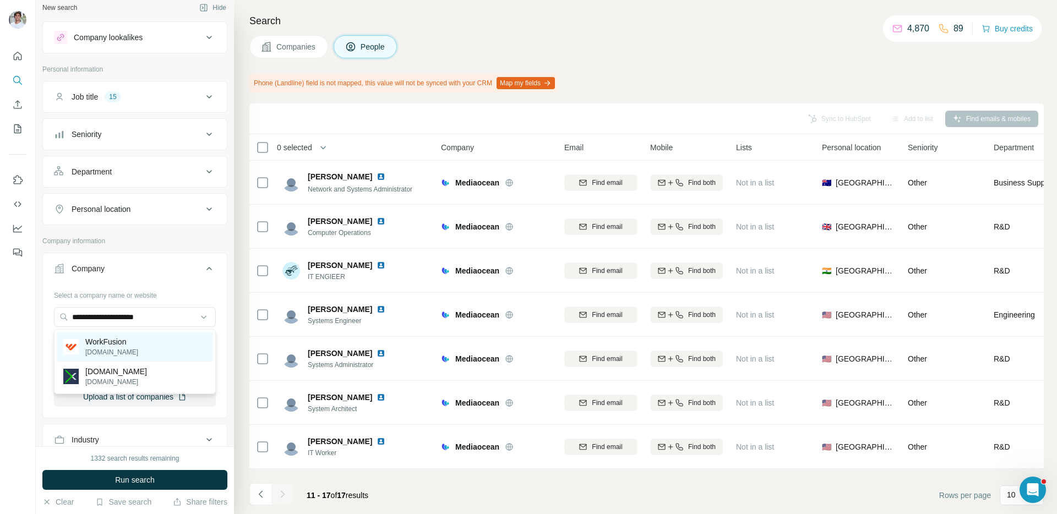
click at [118, 348] on p "[DOMAIN_NAME]" at bounding box center [111, 353] width 53 height 10
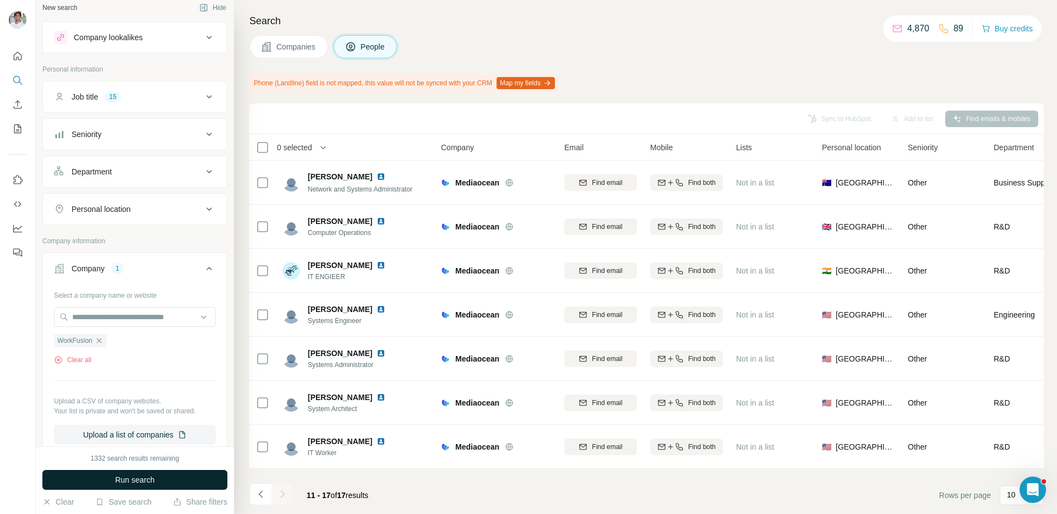
click at [133, 479] on span "Run search" at bounding box center [135, 480] width 40 height 11
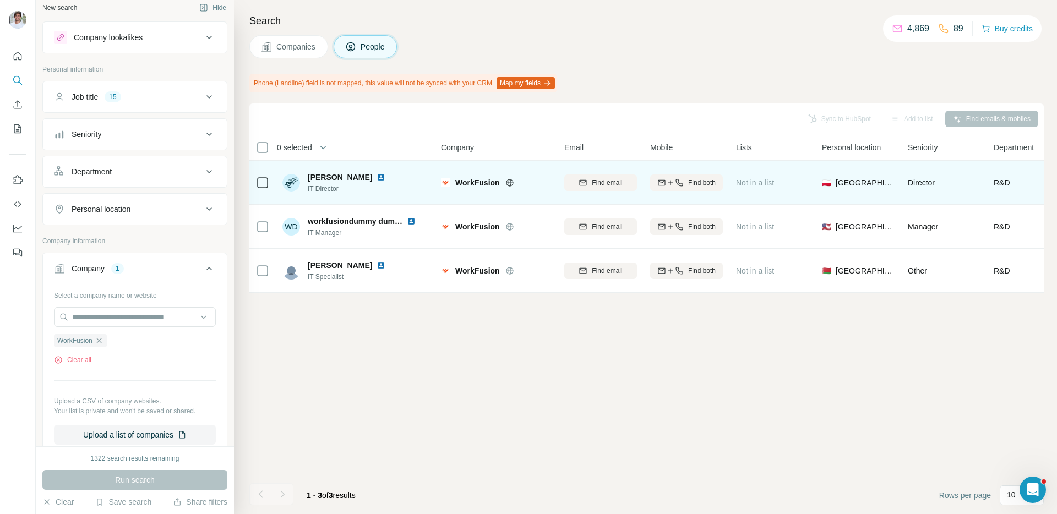
click at [377, 178] on img at bounding box center [381, 177] width 9 height 9
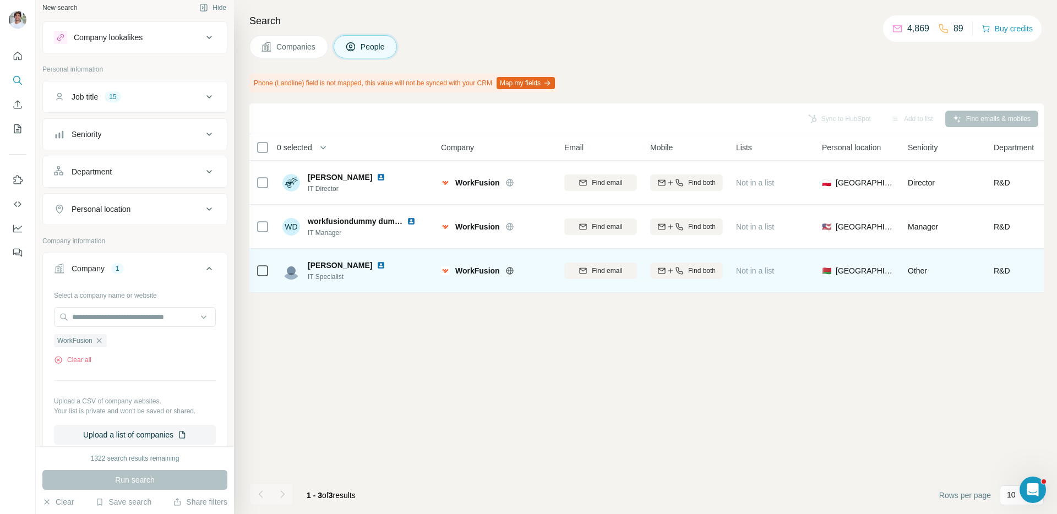
click at [377, 265] on img at bounding box center [381, 265] width 9 height 9
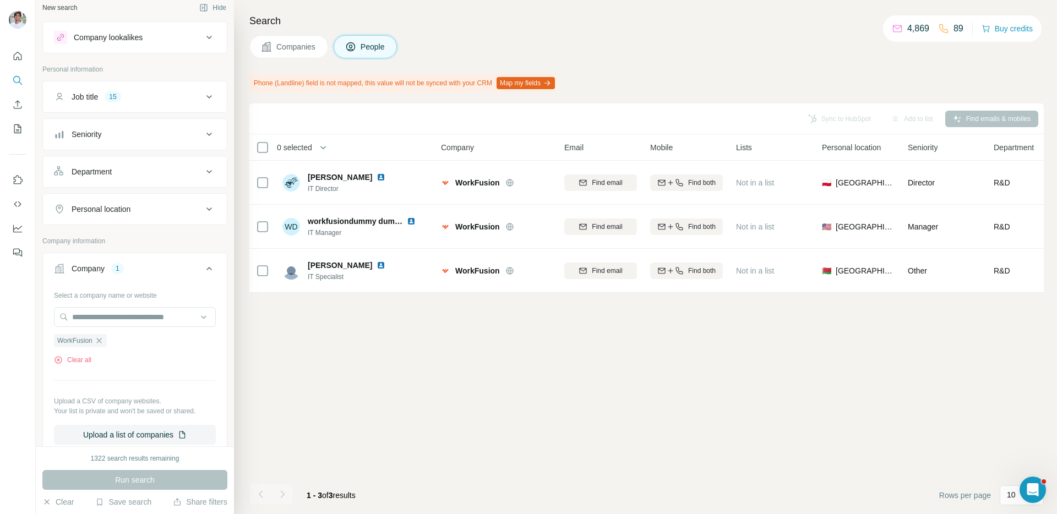
click at [304, 50] on span "Companies" at bounding box center [296, 46] width 40 height 11
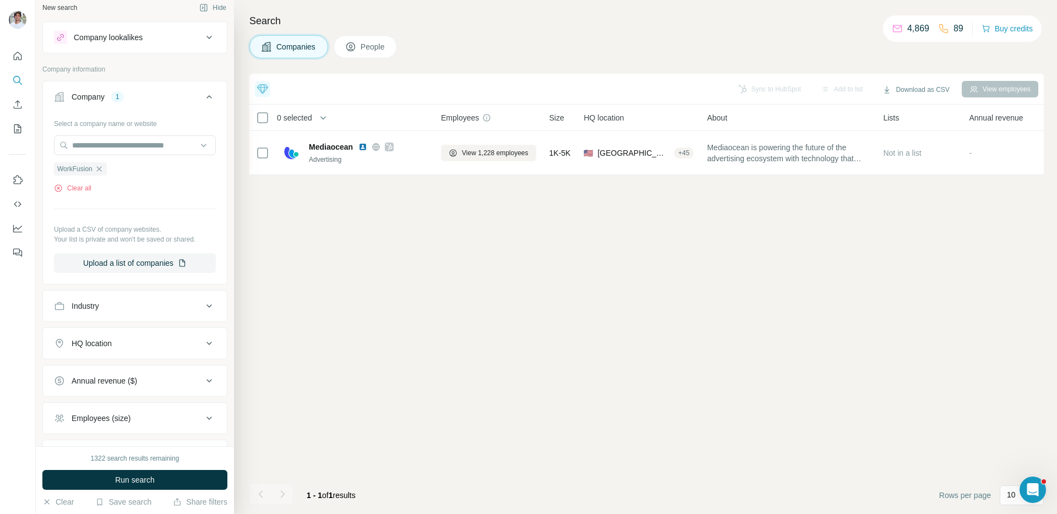
click at [128, 481] on span "Run search" at bounding box center [135, 480] width 40 height 11
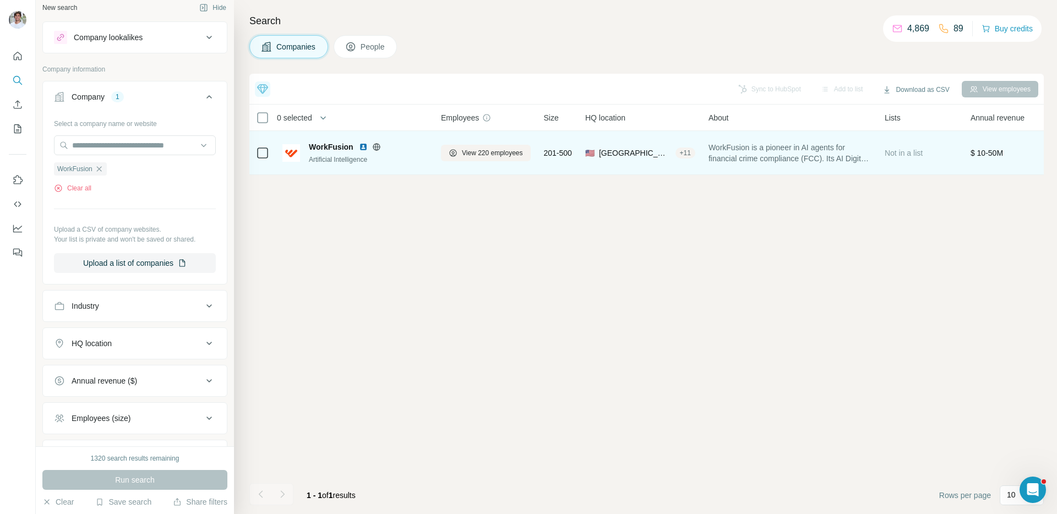
click at [364, 146] on img at bounding box center [363, 147] width 9 height 9
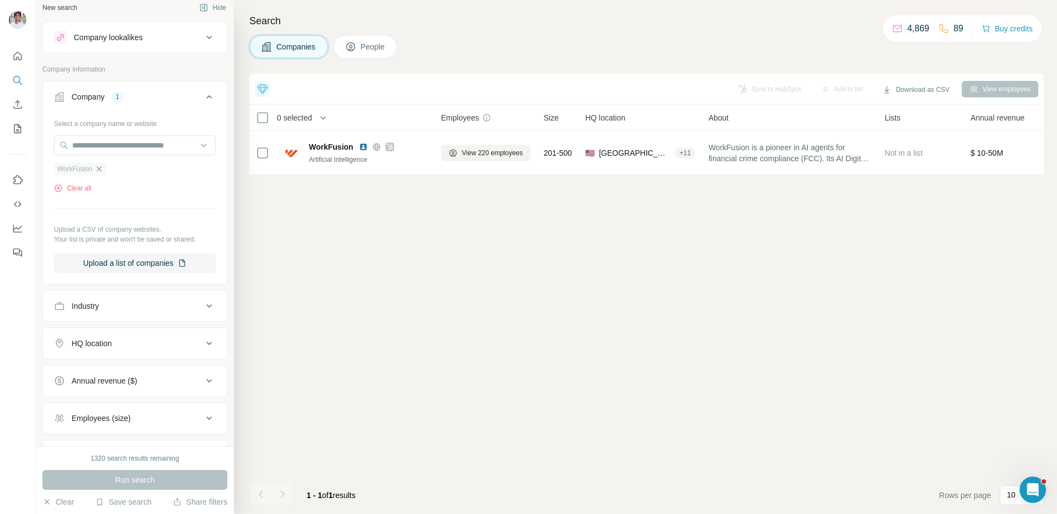
click at [102, 169] on icon "button" at bounding box center [99, 169] width 9 height 9
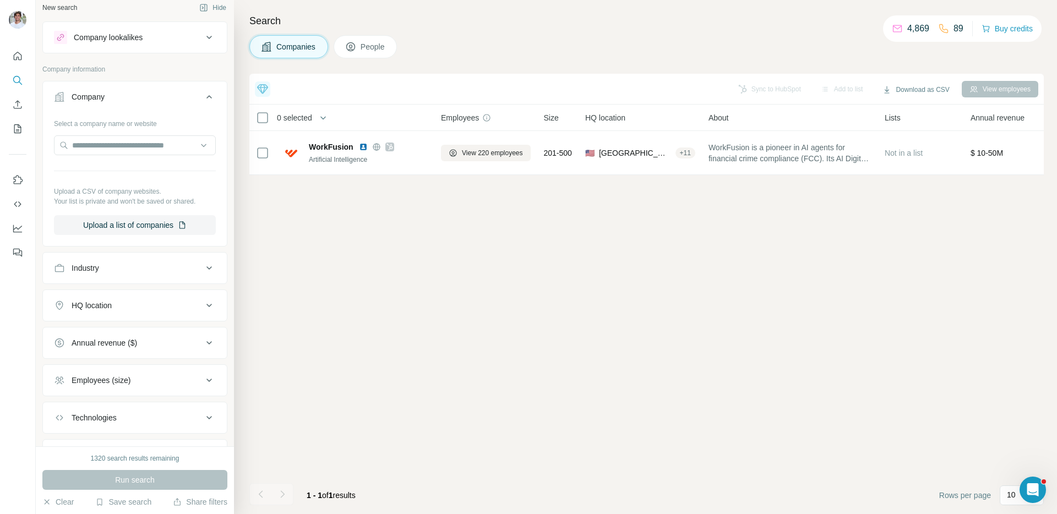
click at [118, 132] on div "Select a company name or website Upload a CSV of company websites. Your list is…" at bounding box center [135, 175] width 162 height 121
click at [118, 148] on input "text" at bounding box center [135, 145] width 162 height 20
paste input "**********"
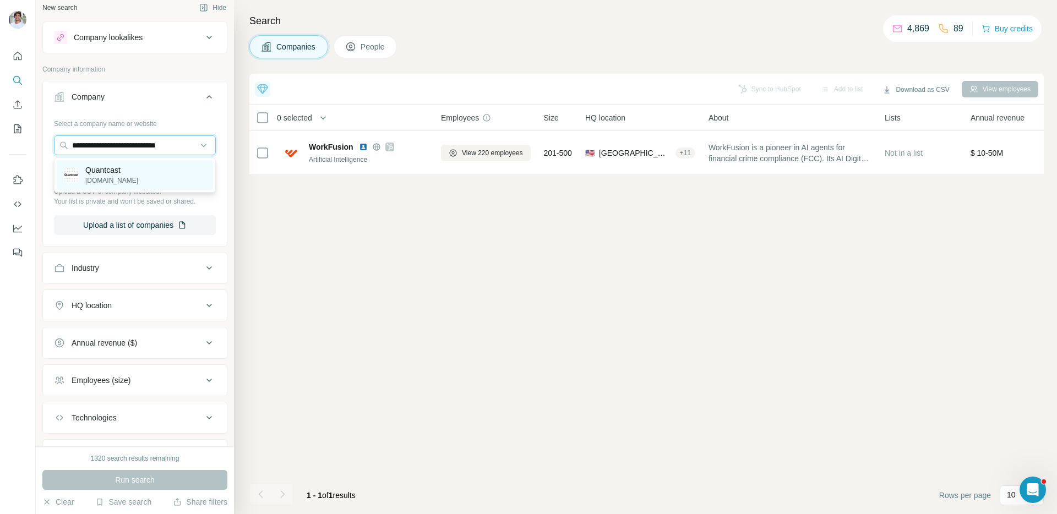
type input "**********"
click at [118, 167] on p "Quantcast" at bounding box center [111, 170] width 53 height 11
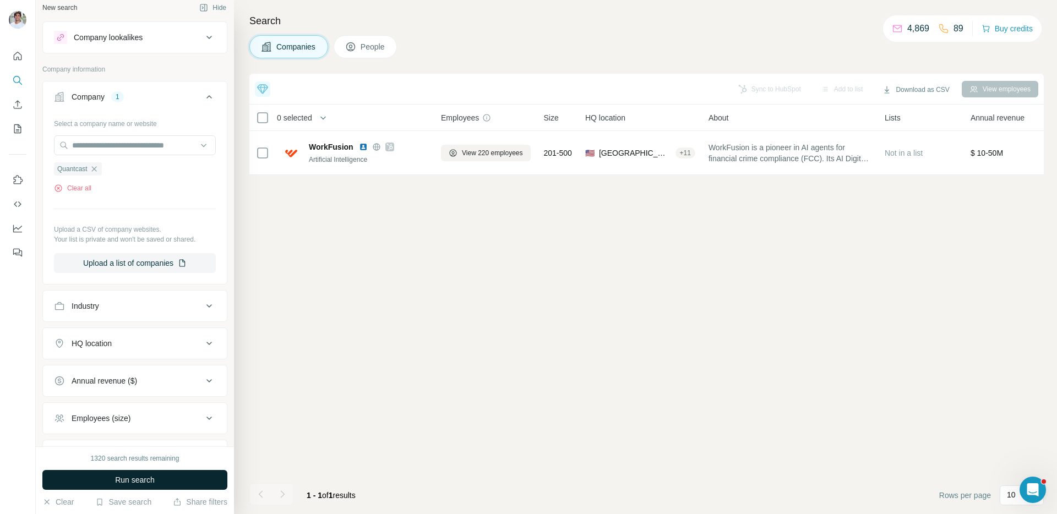
click at [123, 485] on span "Run search" at bounding box center [135, 480] width 40 height 11
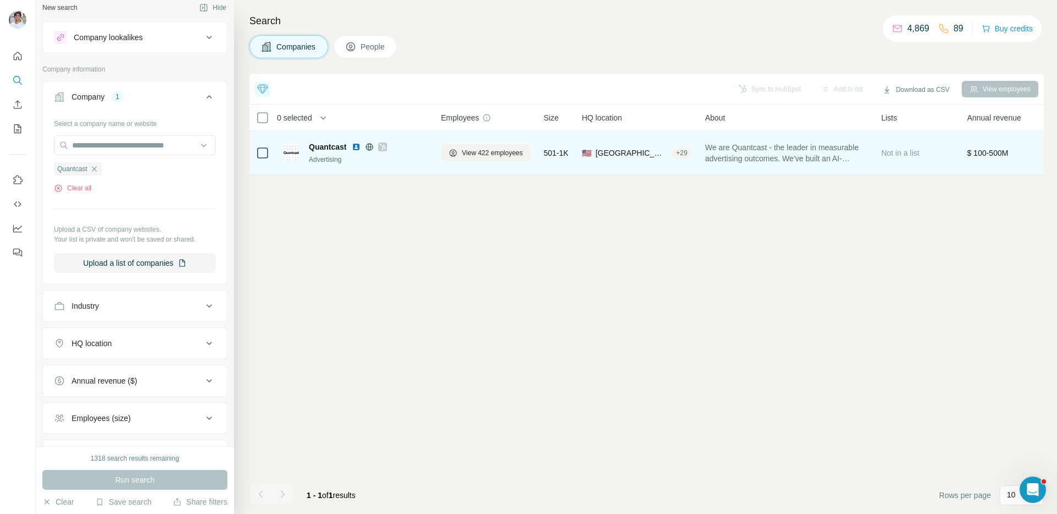
click at [354, 146] on img at bounding box center [356, 147] width 9 height 9
click at [480, 153] on span "View 422 employees" at bounding box center [492, 153] width 61 height 10
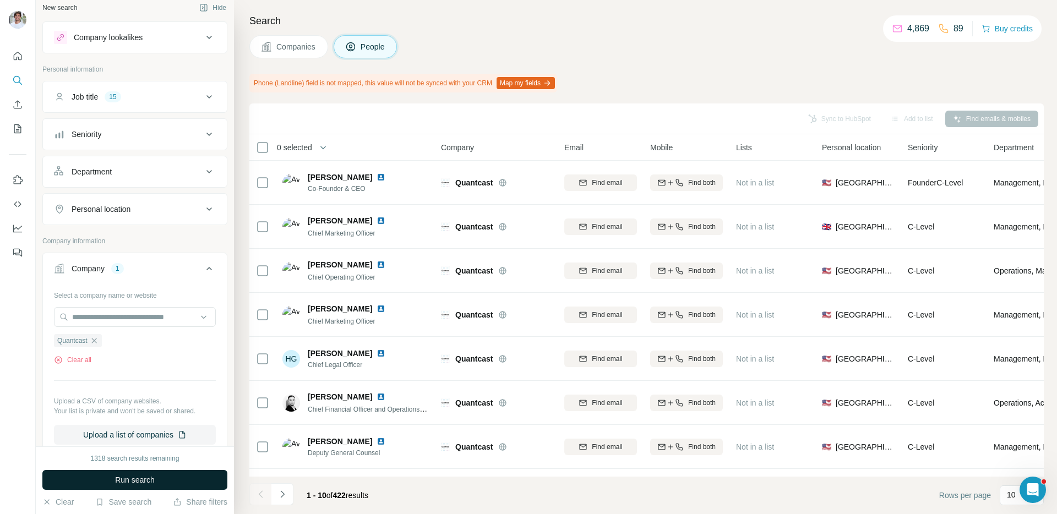
click at [173, 479] on button "Run search" at bounding box center [134, 480] width 185 height 20
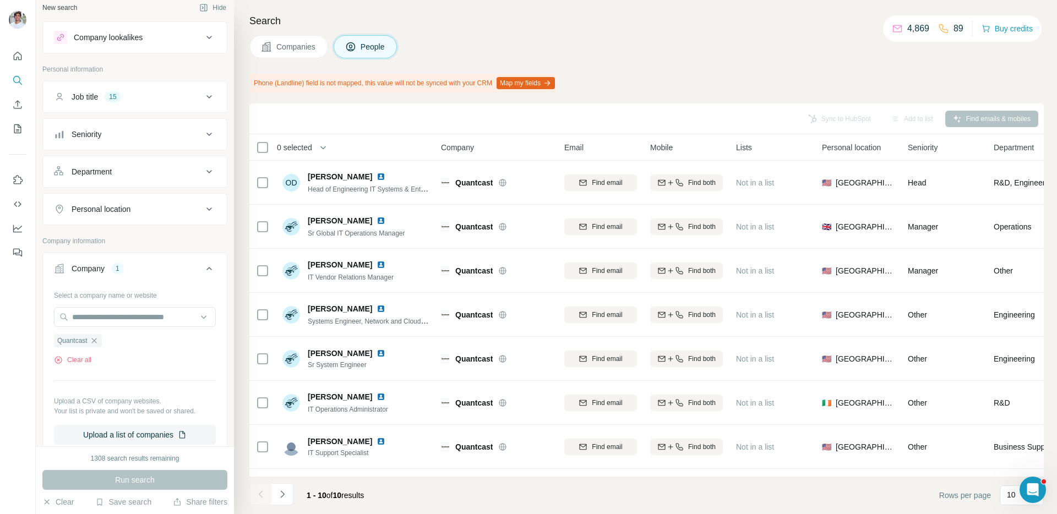
click at [523, 23] on h4 "Search" at bounding box center [646, 20] width 795 height 15
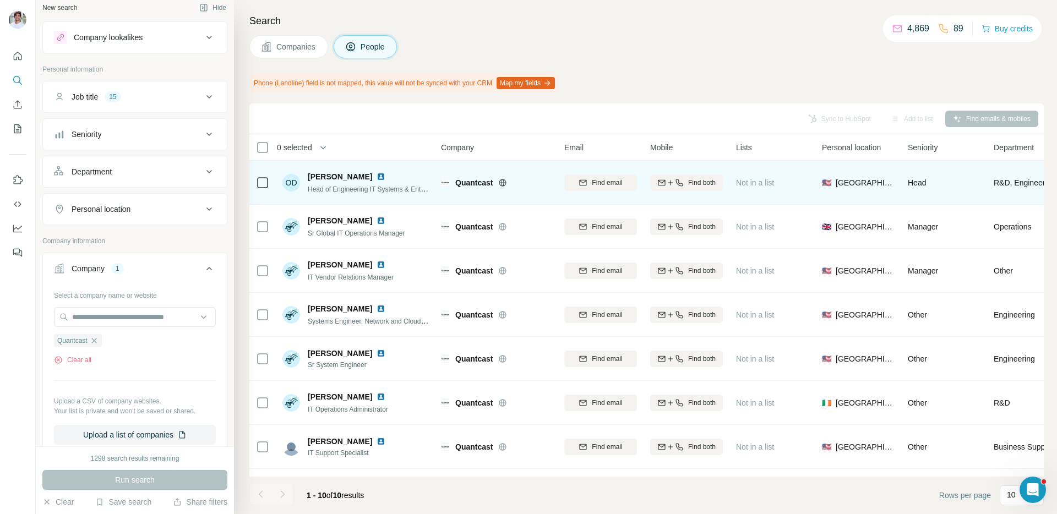
click at [386, 176] on img at bounding box center [381, 176] width 9 height 9
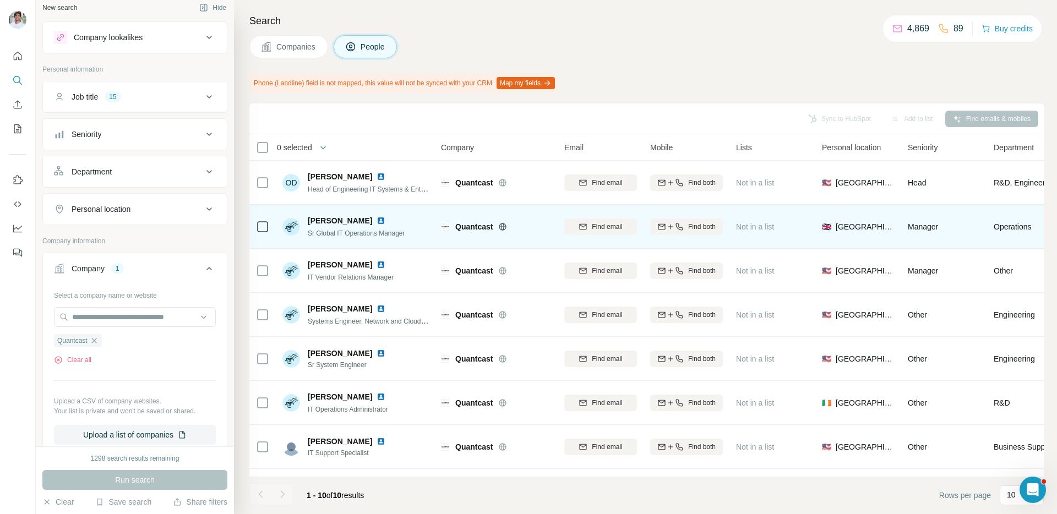
click at [377, 219] on img at bounding box center [381, 220] width 9 height 9
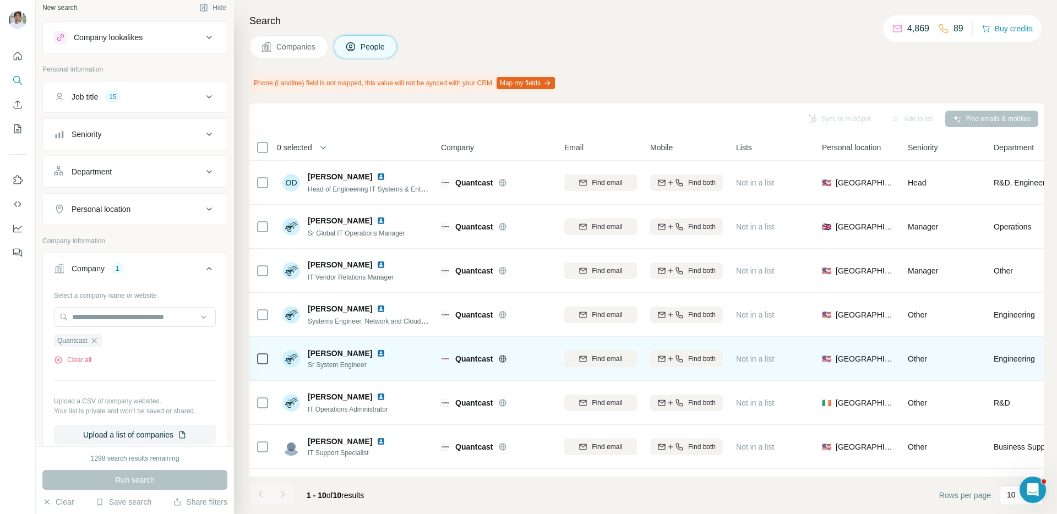
click at [377, 353] on img at bounding box center [381, 353] width 9 height 9
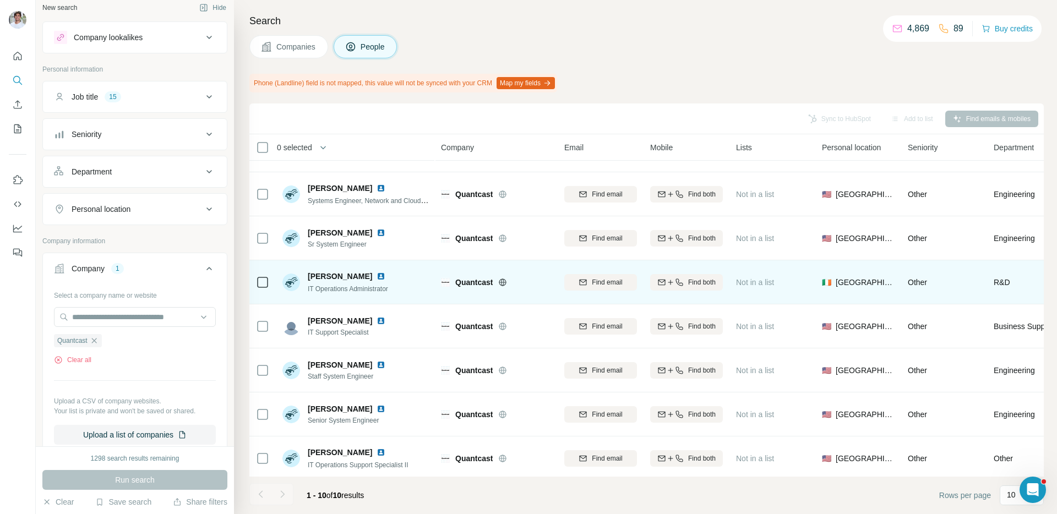
scroll to position [124, 0]
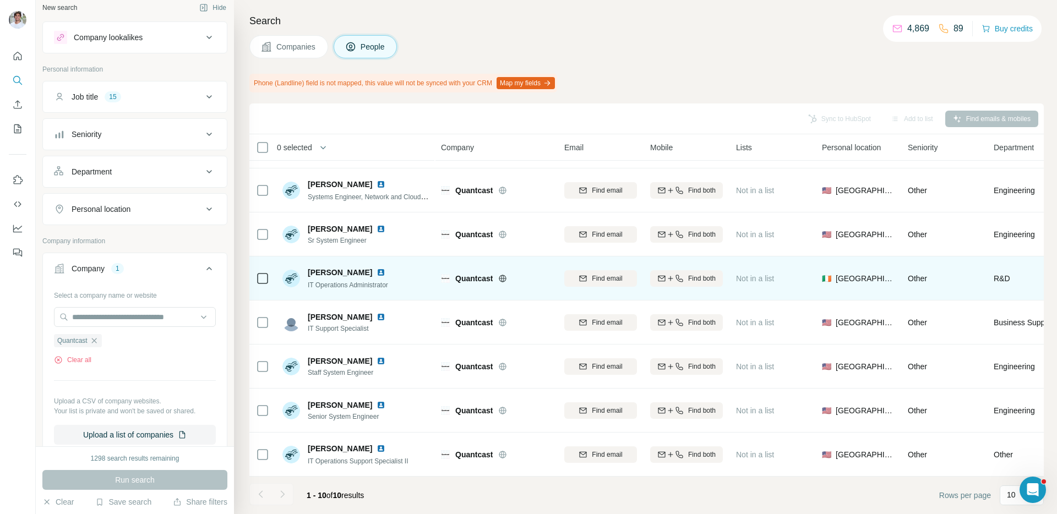
click at [383, 274] on img at bounding box center [381, 272] width 9 height 9
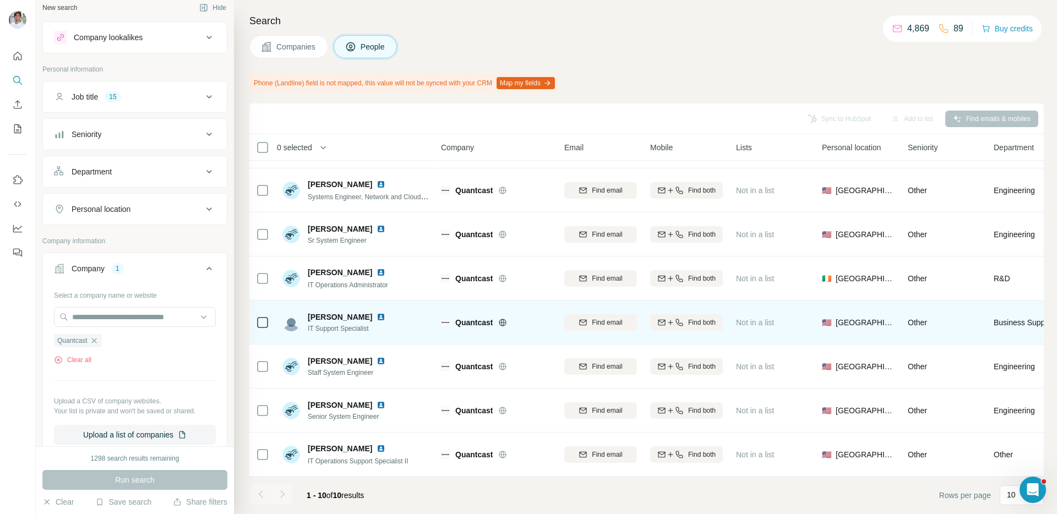
click at [382, 317] on img at bounding box center [381, 317] width 9 height 9
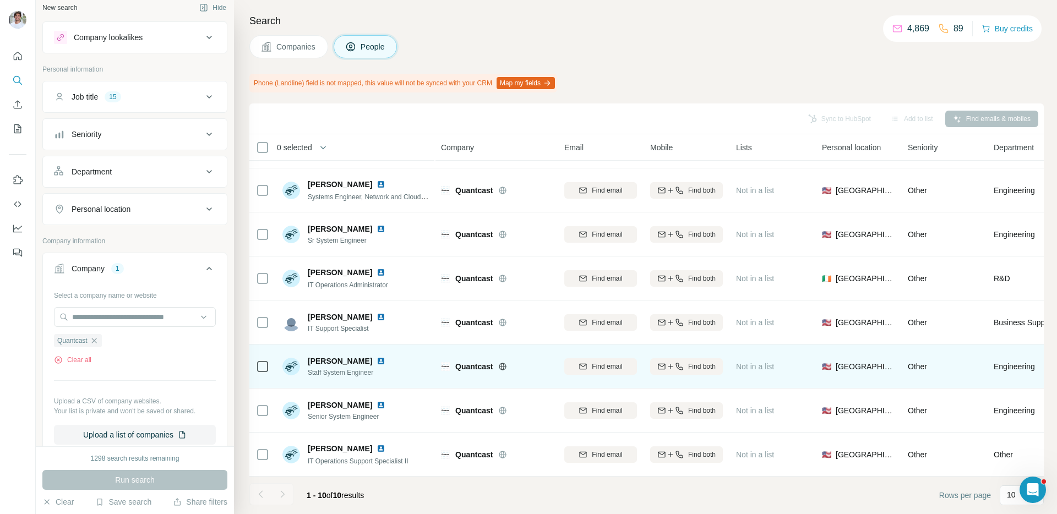
click at [377, 363] on img at bounding box center [381, 361] width 9 height 9
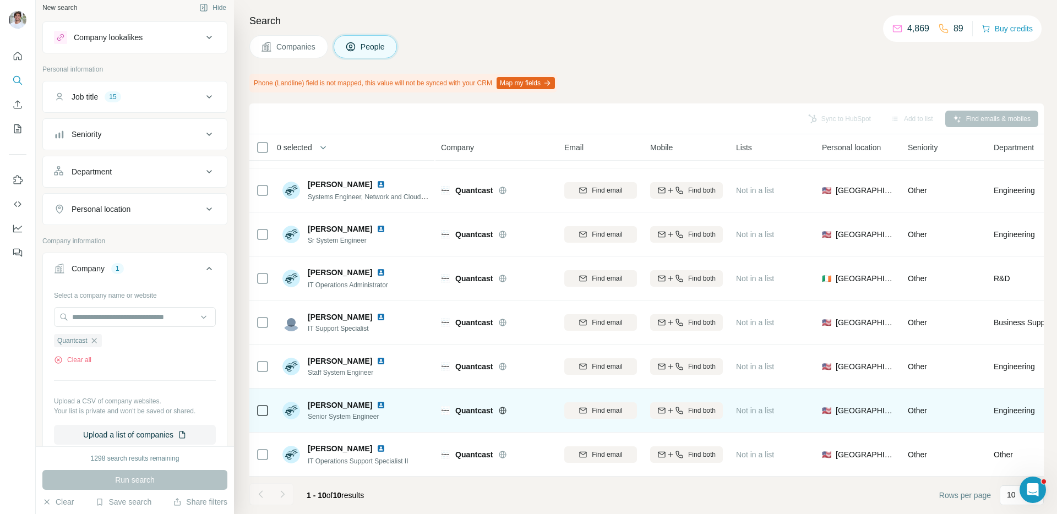
click at [377, 405] on img at bounding box center [381, 405] width 9 height 9
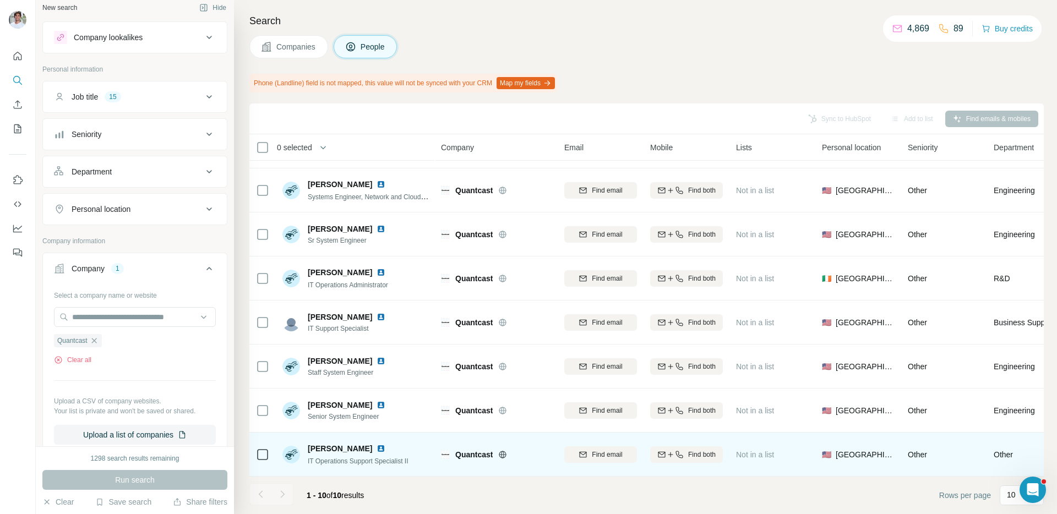
click at [386, 449] on img at bounding box center [381, 448] width 9 height 9
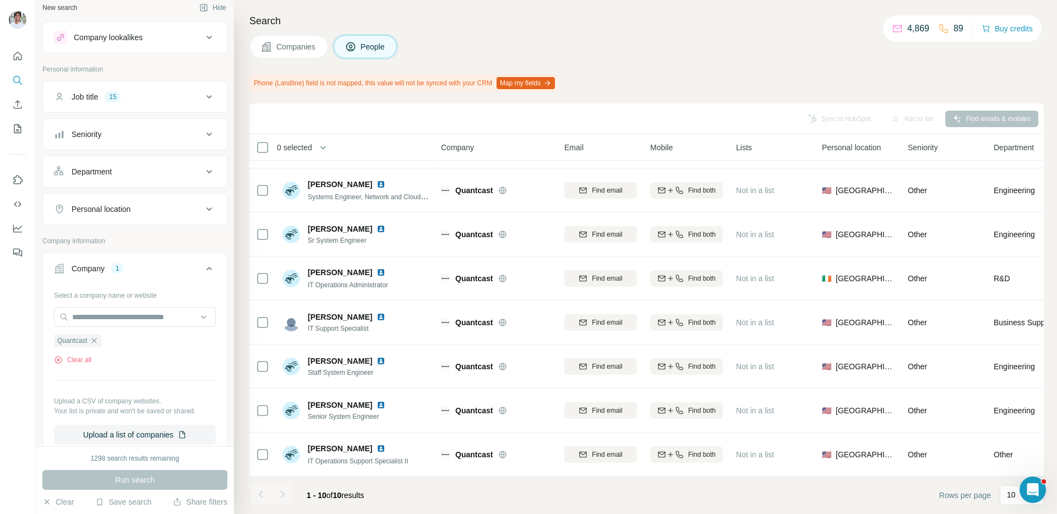
click at [439, 48] on div "Companies People" at bounding box center [646, 46] width 795 height 23
